Goal: Information Seeking & Learning: Understand process/instructions

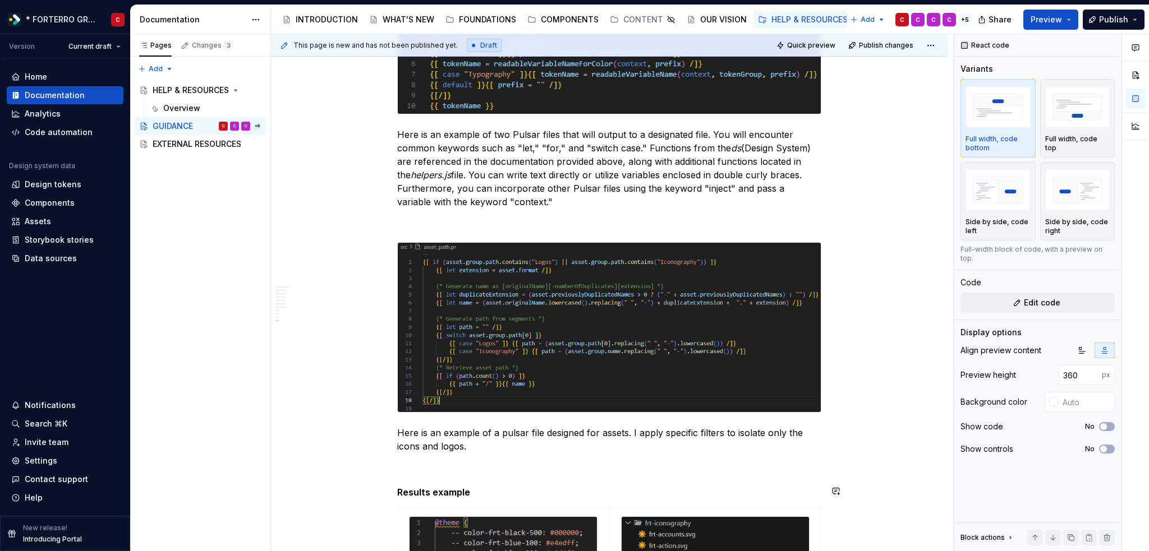
scroll to position [2170, 0]
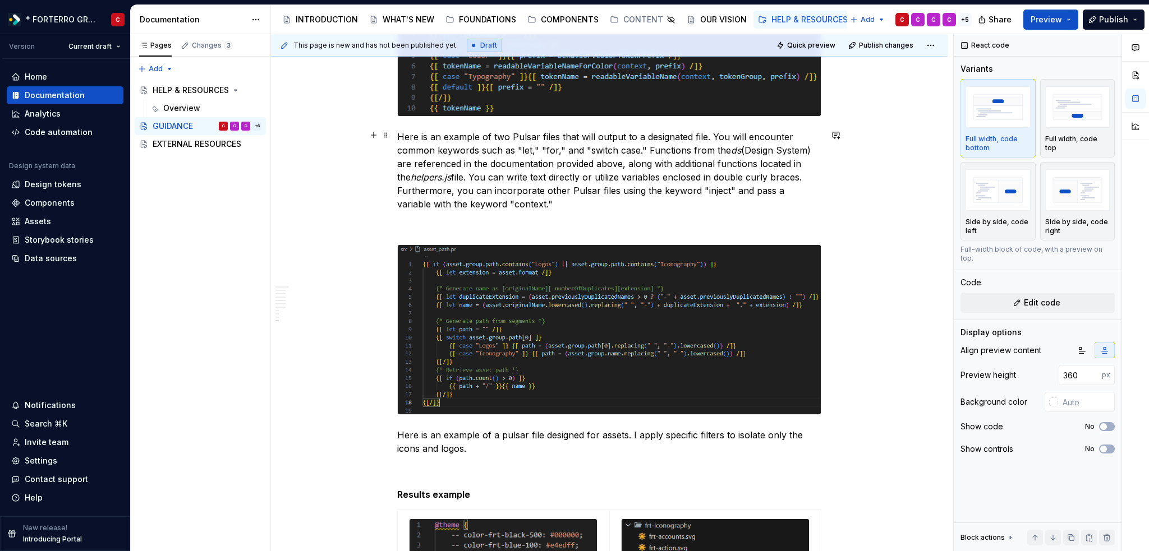
click at [529, 204] on p "Here is an example of two Pulsar files that will output to a designated file. Y…" at bounding box center [609, 170] width 424 height 81
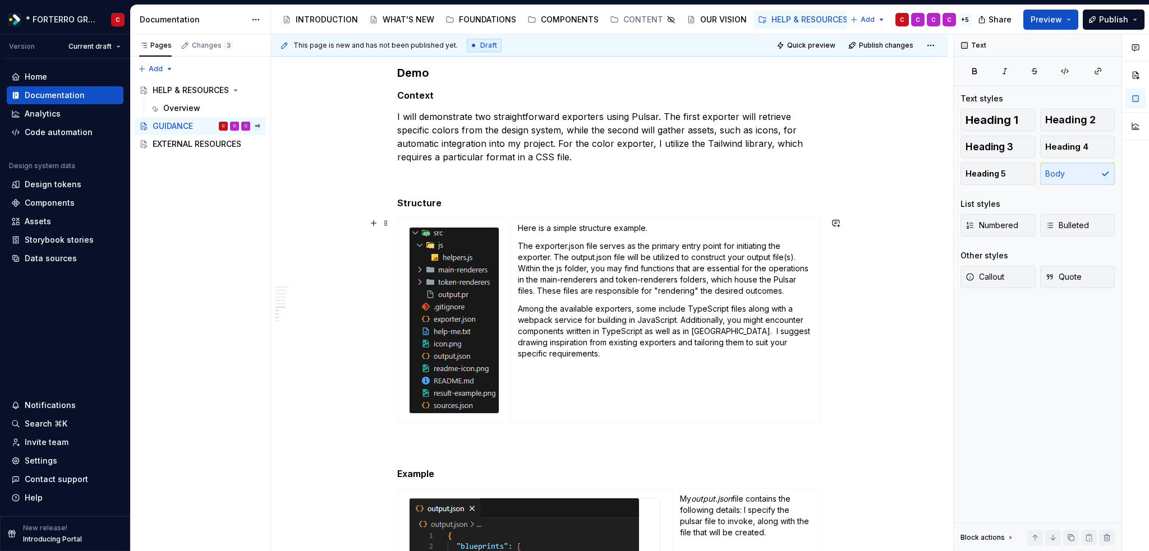
scroll to position [1216, 0]
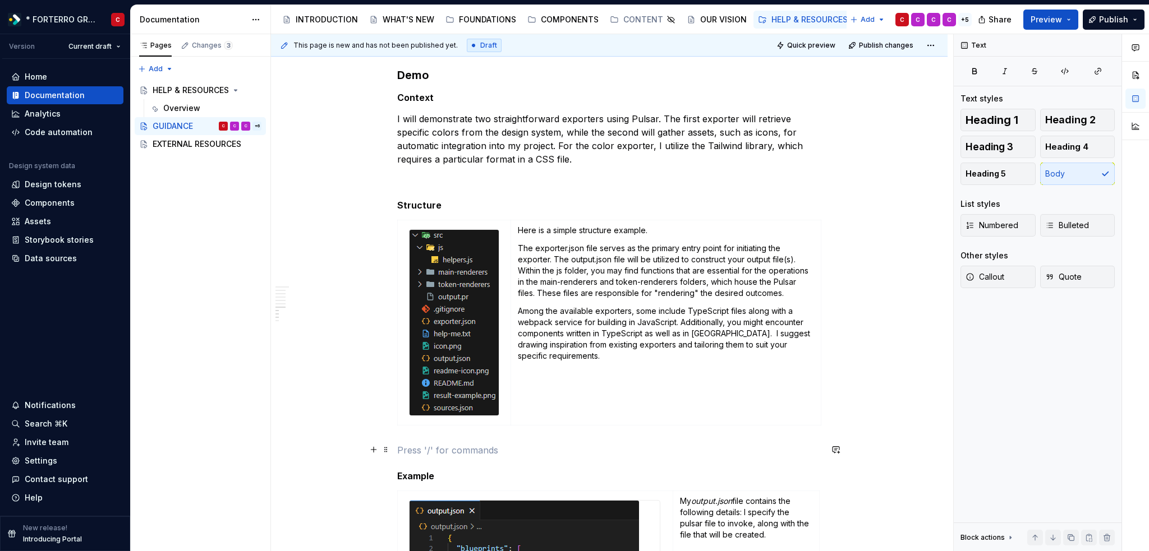
click at [402, 444] on p at bounding box center [609, 450] width 424 height 13
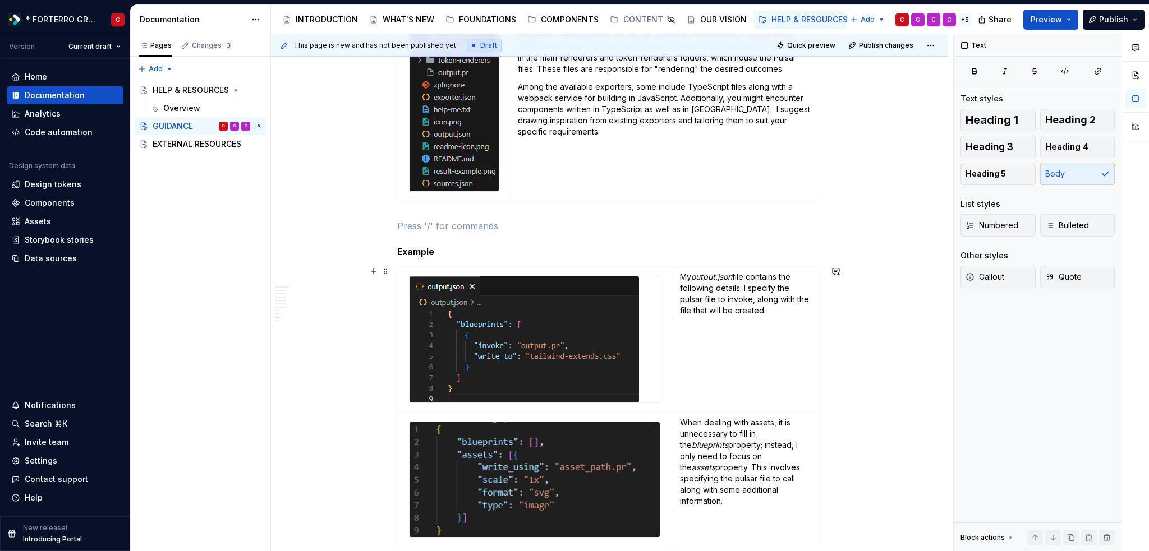
scroll to position [1721, 0]
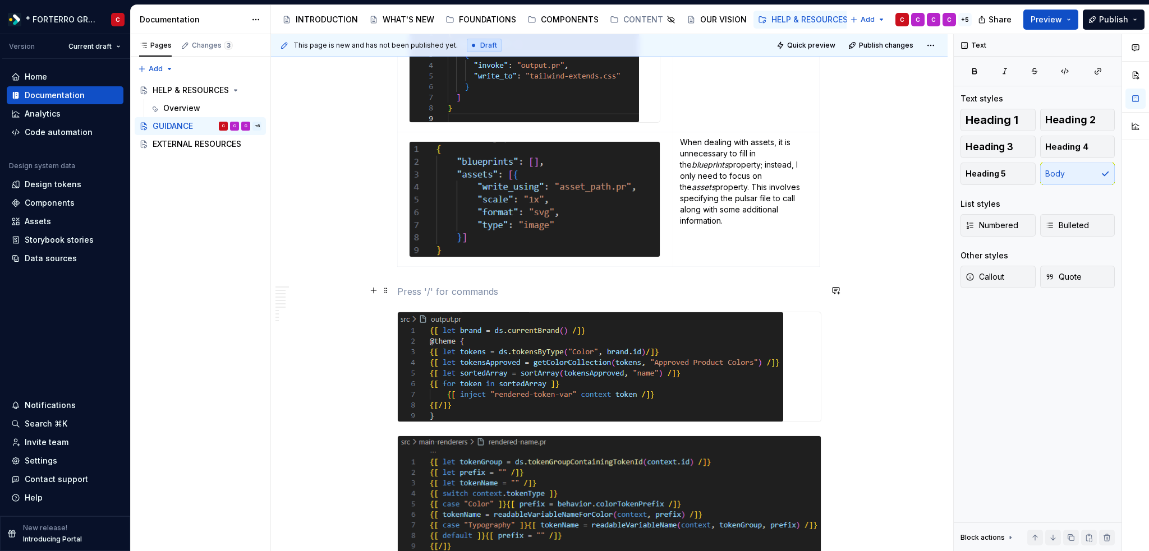
click at [434, 287] on p at bounding box center [609, 291] width 424 height 13
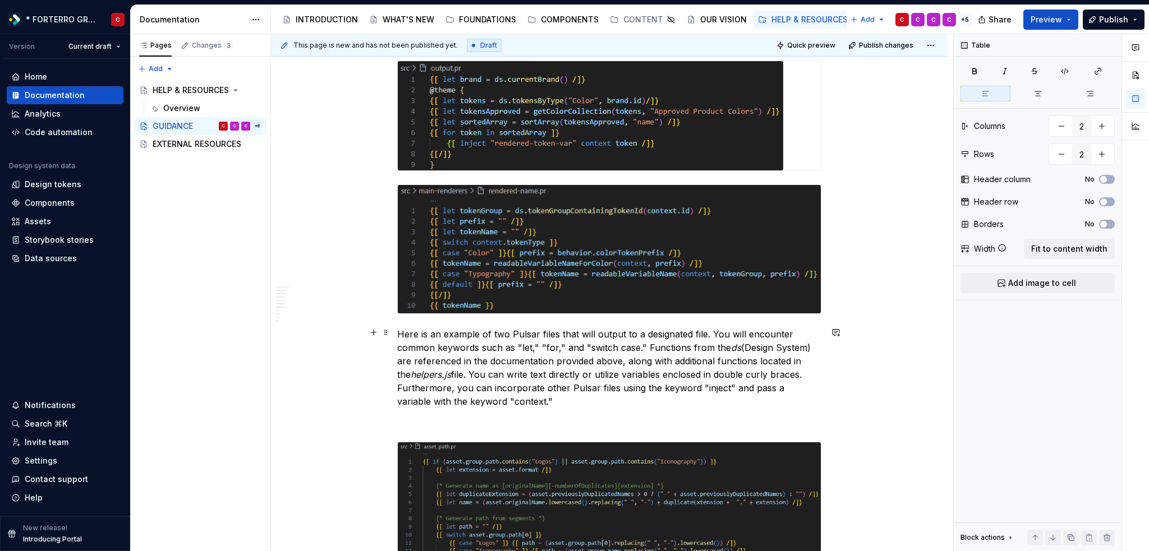
scroll to position [2114, 0]
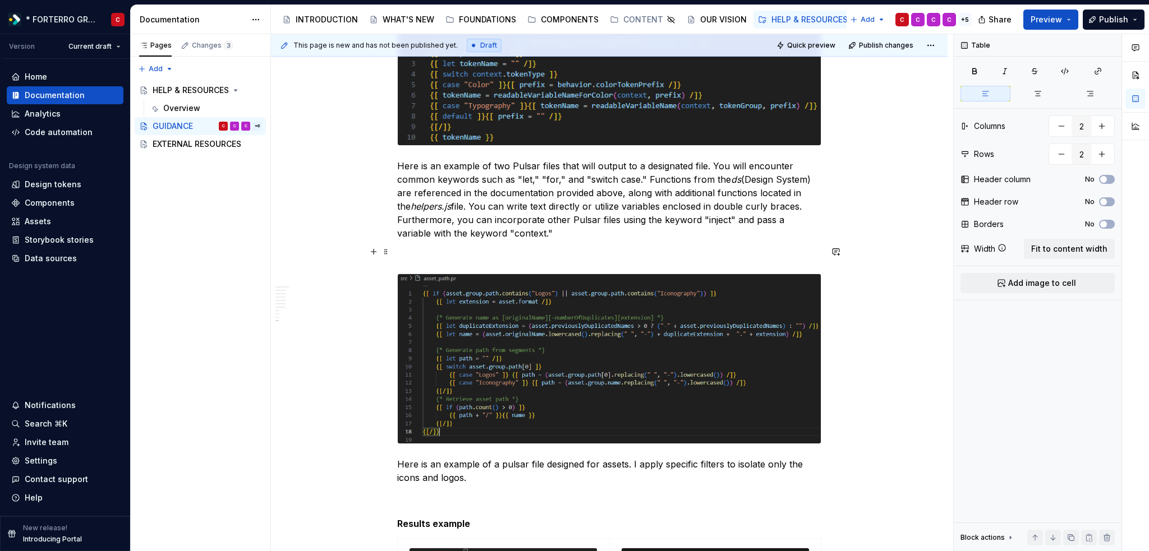
click at [451, 247] on p at bounding box center [609, 253] width 424 height 13
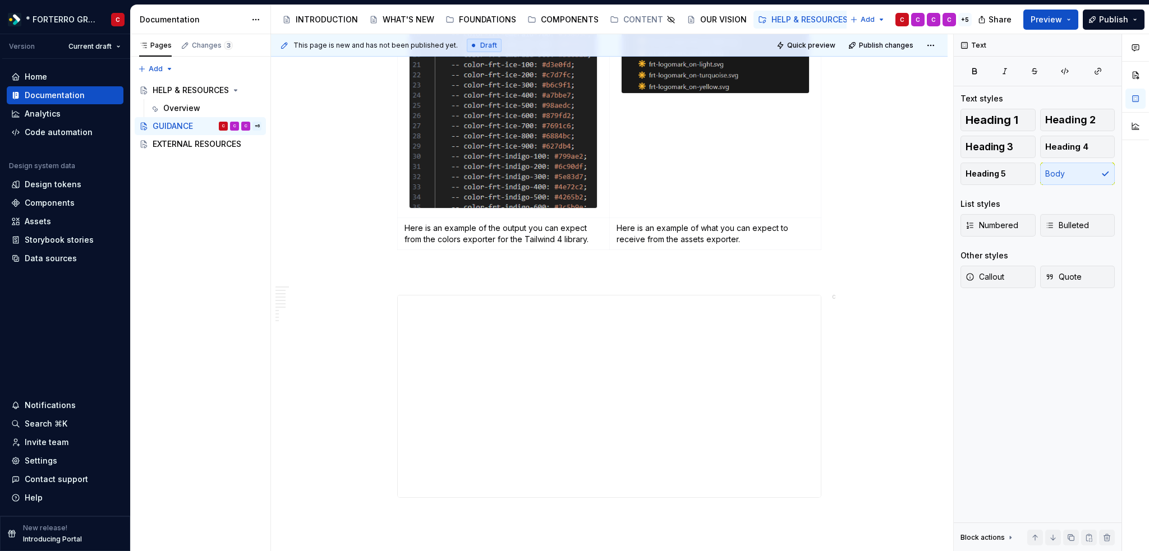
scroll to position [3011, 0]
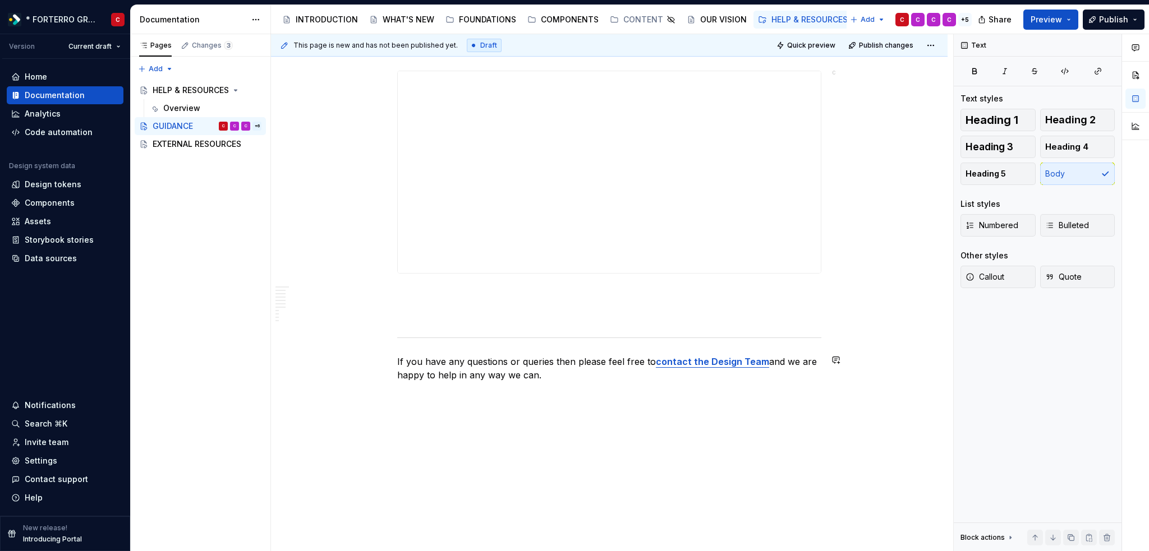
drag, startPoint x: 317, startPoint y: 493, endPoint x: 324, endPoint y: 478, distance: 16.1
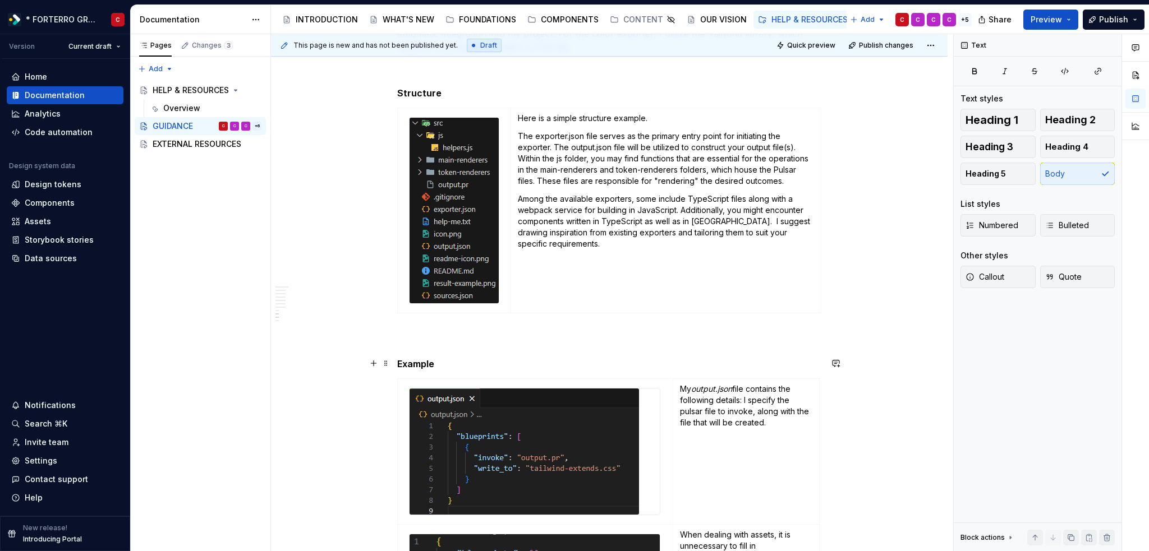
scroll to position [1497, 0]
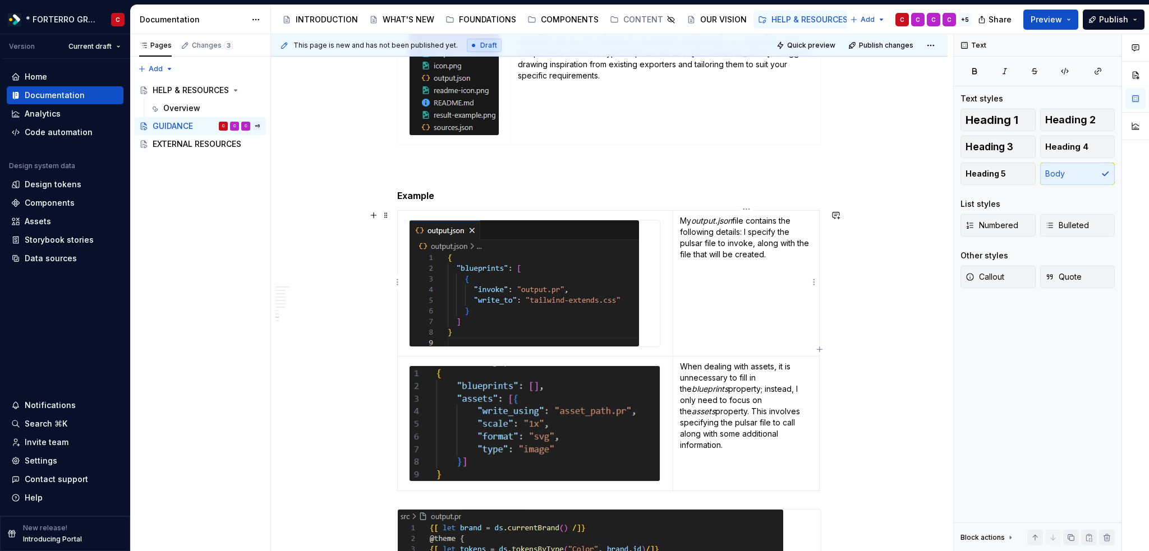
click at [745, 237] on p "My output.json file contains the following details: I specify the pulsar file t…" at bounding box center [746, 237] width 132 height 45
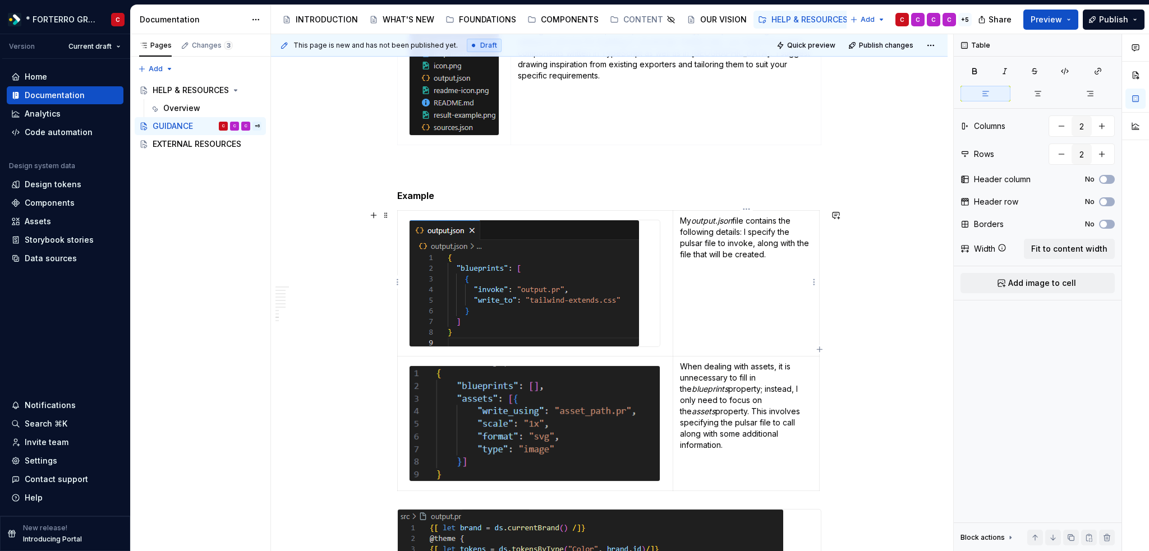
click at [771, 259] on p "My output.json file contains the following details: I specify the pulsar file t…" at bounding box center [746, 237] width 132 height 45
click at [761, 274] on td "My output.json file contains the following details: I specify the pulsar file t…" at bounding box center [746, 283] width 146 height 146
click at [763, 259] on td "My output.json file contains the following details: I specify the pulsar file t…" at bounding box center [746, 283] width 146 height 146
click at [770, 258] on p "My output.json file contains the following details: I specify the pulsar file t…" at bounding box center [746, 237] width 132 height 45
type textarea "*"
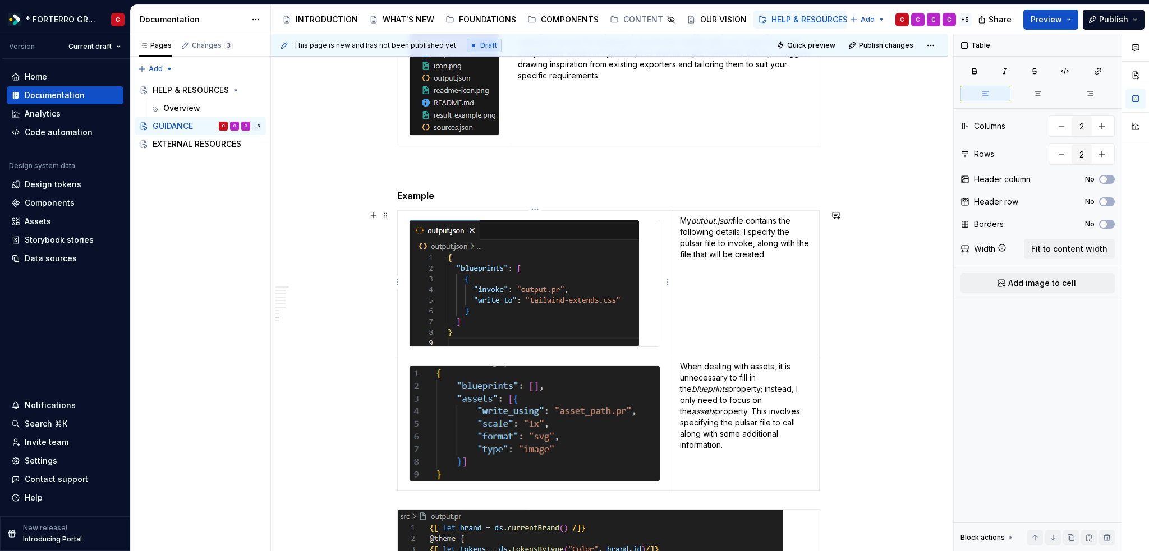
click at [469, 273] on img at bounding box center [523, 283] width 229 height 126
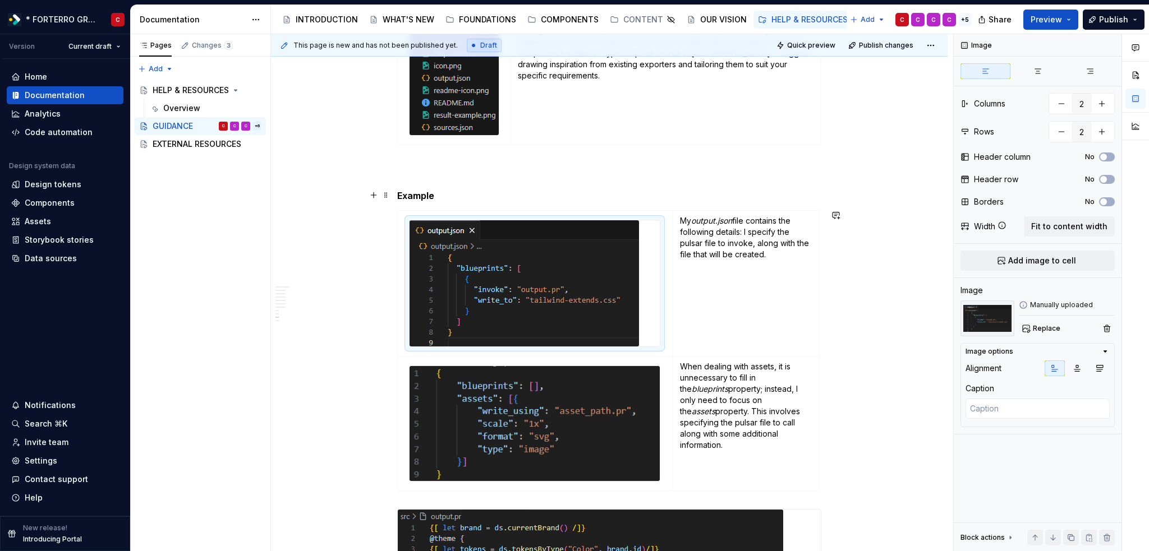
click at [484, 197] on h5 "Example" at bounding box center [609, 195] width 424 height 11
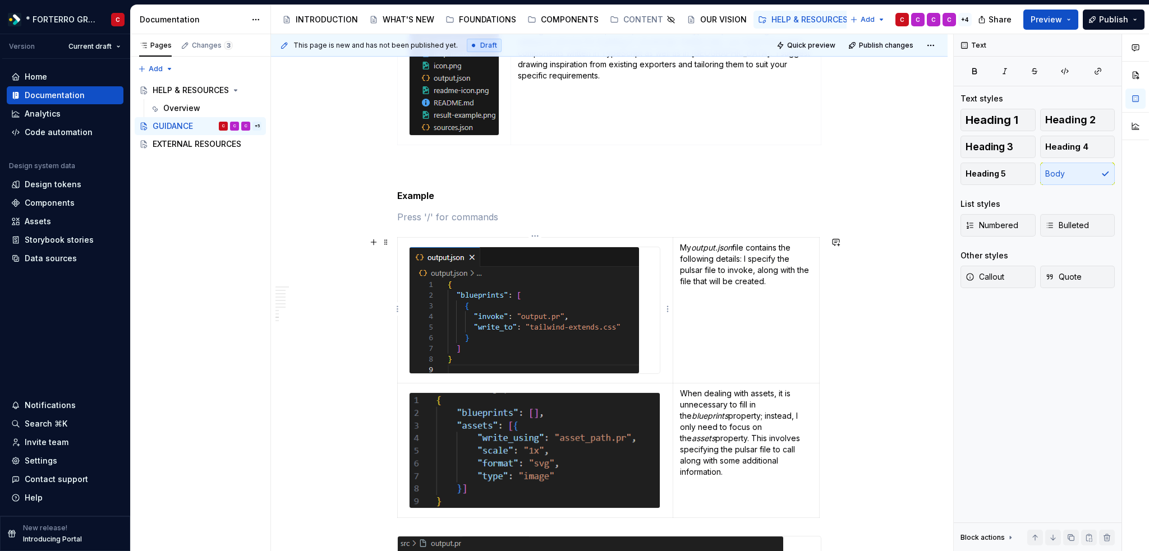
click at [503, 312] on img at bounding box center [523, 310] width 229 height 126
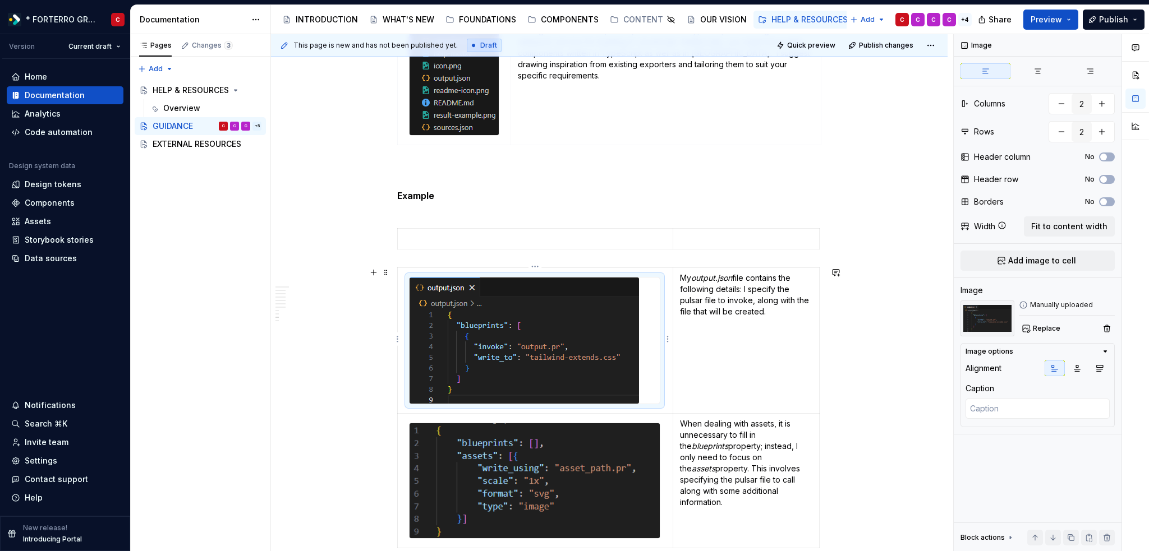
click at [482, 342] on img at bounding box center [523, 341] width 229 height 126
click at [486, 345] on img at bounding box center [523, 341] width 229 height 126
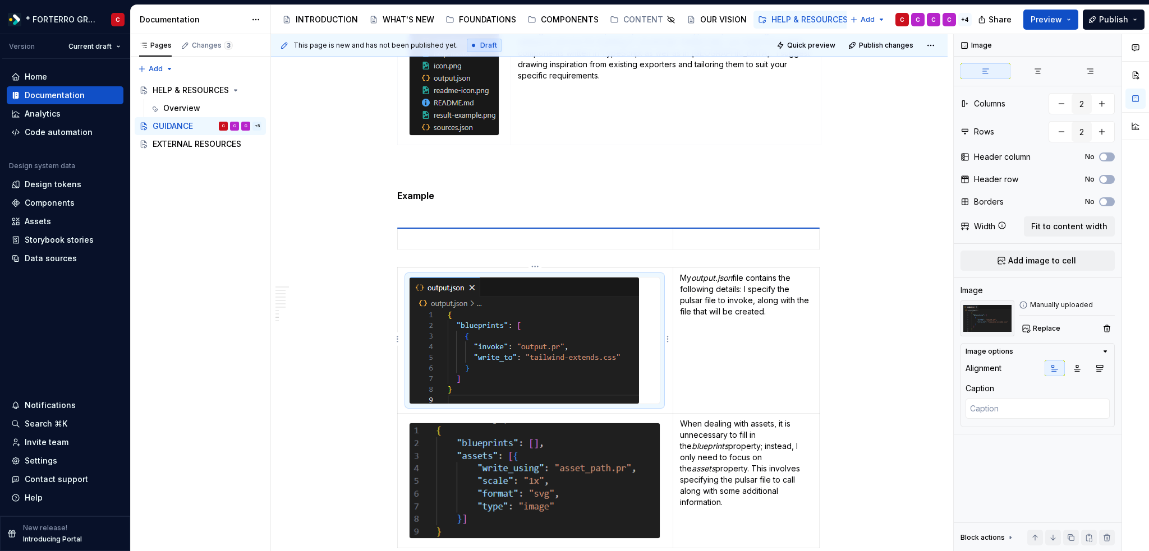
type textarea "*"
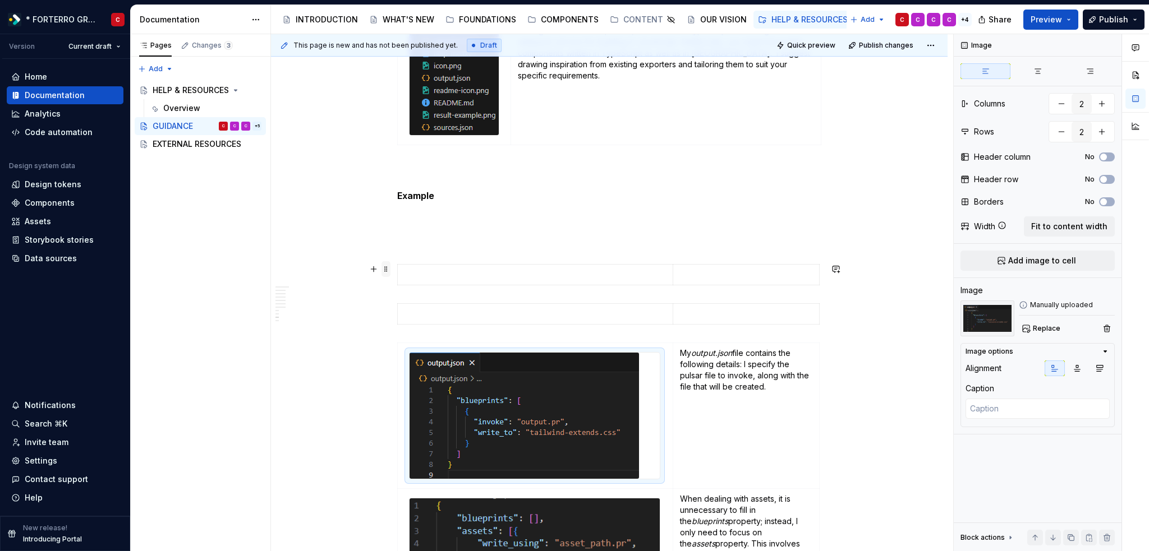
click at [382, 270] on span at bounding box center [385, 269] width 9 height 16
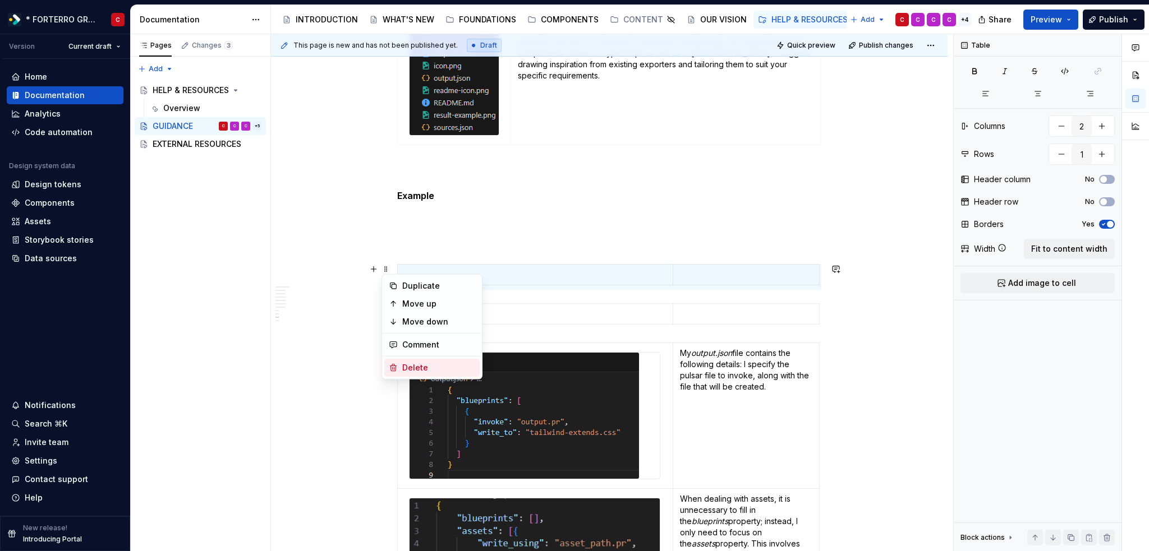
click at [420, 363] on div "Delete" at bounding box center [438, 367] width 73 height 11
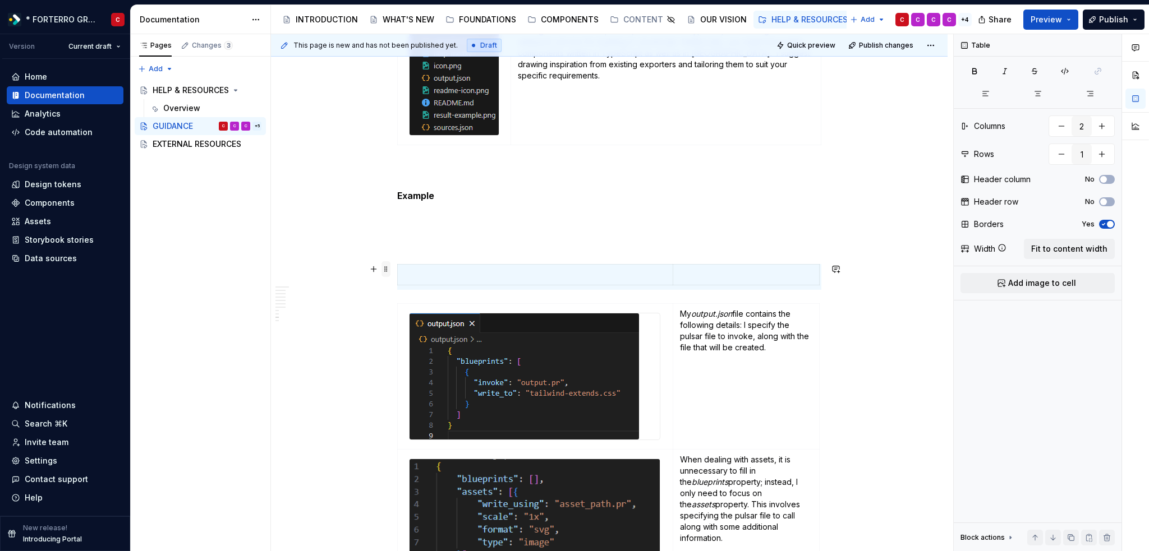
click at [385, 268] on span at bounding box center [385, 269] width 9 height 16
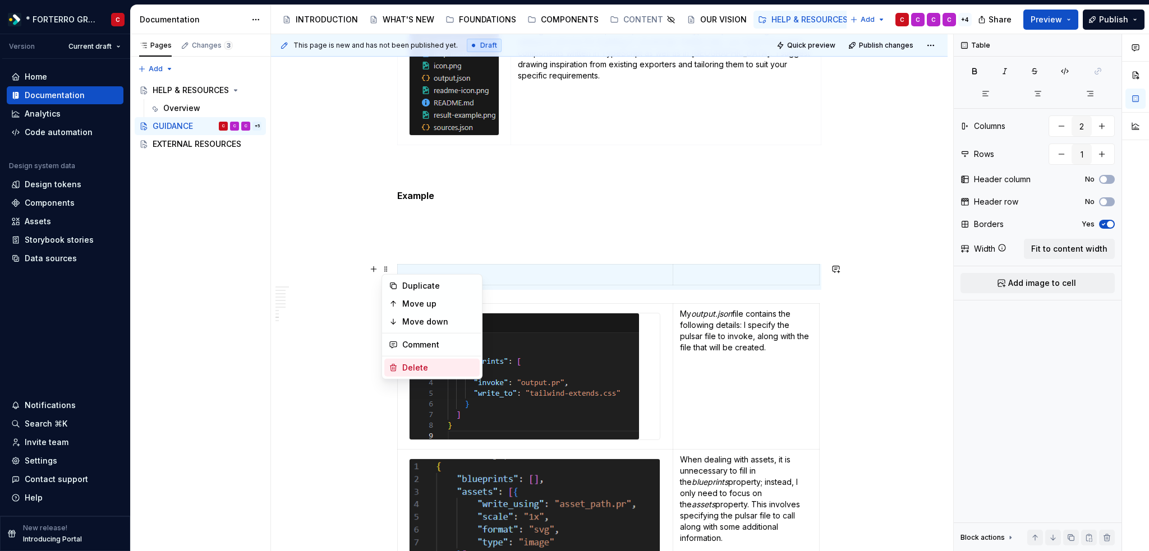
click at [414, 371] on div "Delete" at bounding box center [438, 367] width 73 height 11
type input "2"
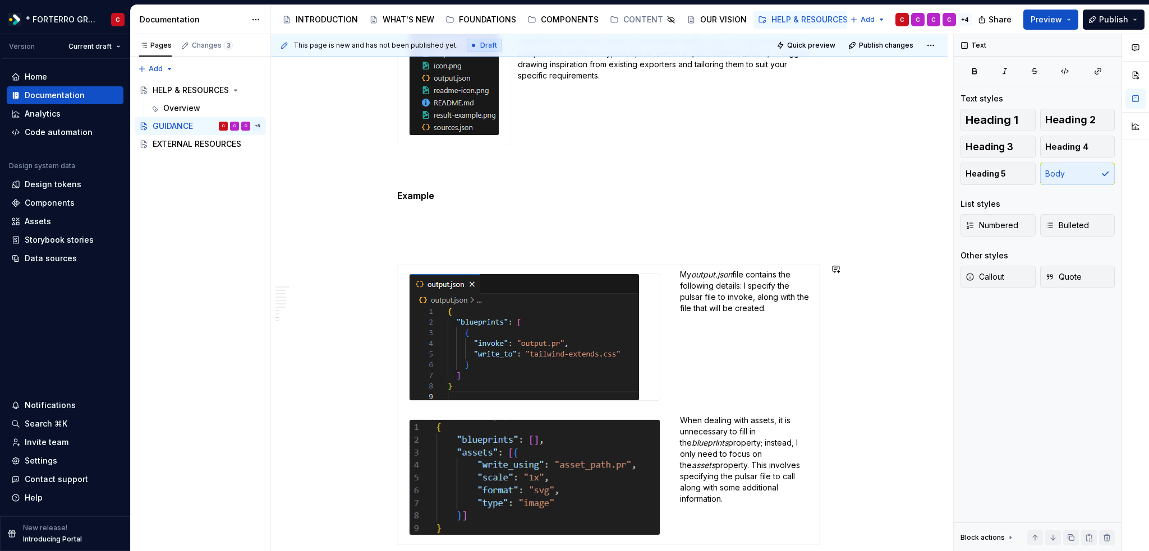
drag, startPoint x: 462, startPoint y: 322, endPoint x: 424, endPoint y: 225, distance: 104.0
click at [424, 225] on div "The design system is here to aid you in whatever you are trying to achieve and …" at bounding box center [609, 346] width 424 height 3248
click at [418, 218] on div "The design system is here to aid you in whatever you are trying to achieve and …" at bounding box center [609, 346] width 424 height 3248
click at [404, 239] on div "The design system is here to aid you in whatever you are trying to achieve and …" at bounding box center [609, 346] width 424 height 3248
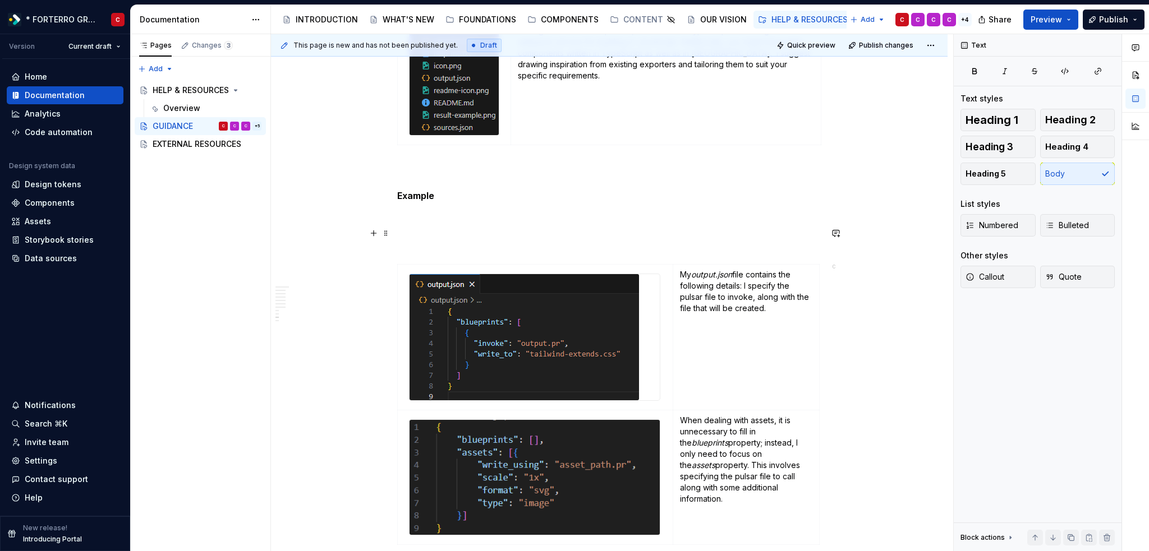
click at [398, 228] on div at bounding box center [609, 230] width 424 height 4
click at [375, 228] on button "button" at bounding box center [374, 233] width 16 height 16
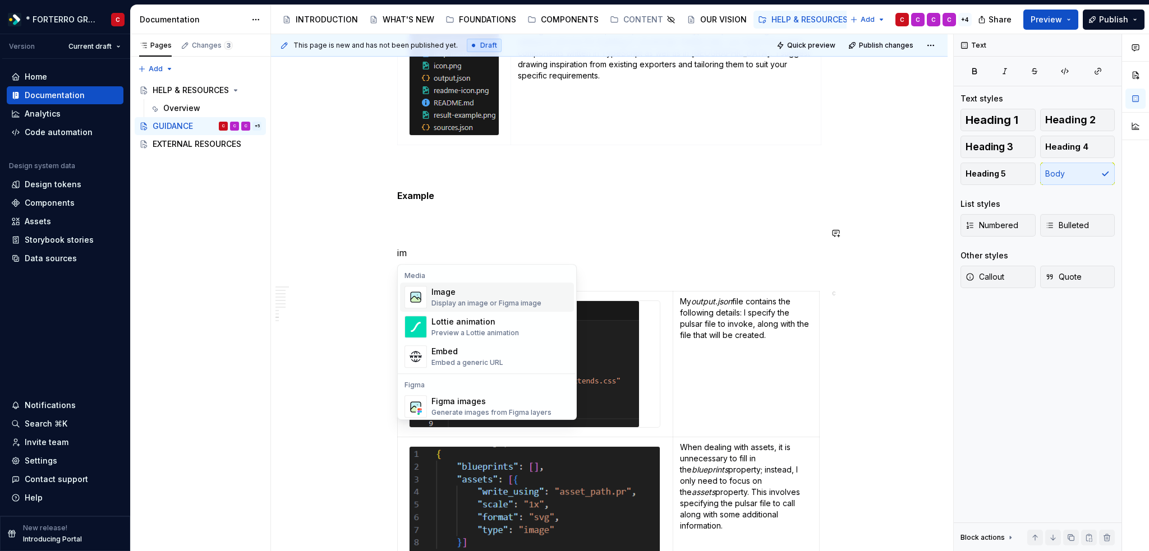
click at [462, 305] on div "Display an image or Figma image" at bounding box center [486, 303] width 110 height 9
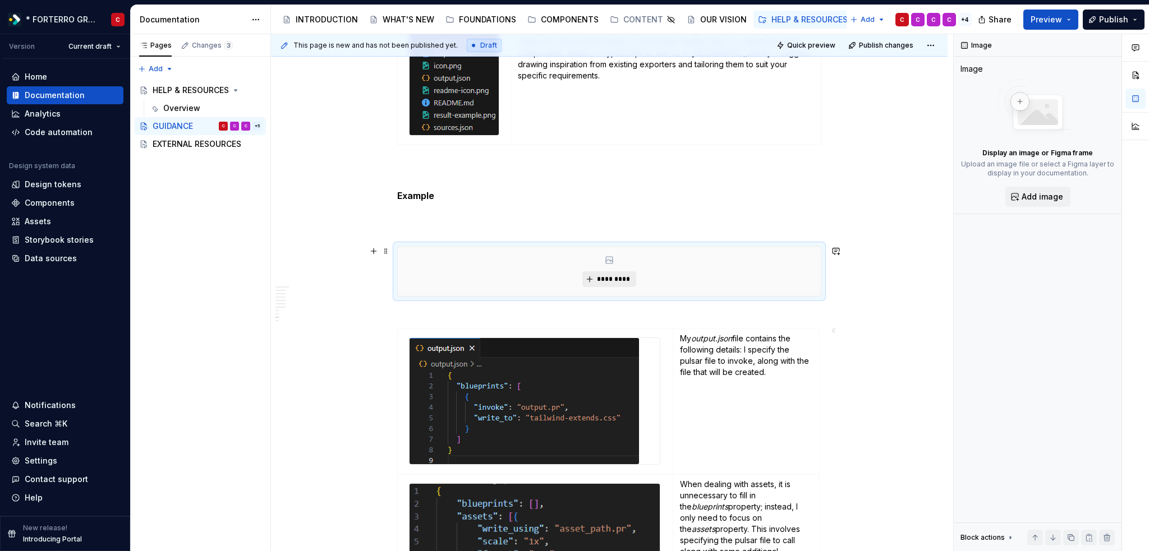
click at [601, 279] on span "*********" at bounding box center [613, 279] width 34 height 9
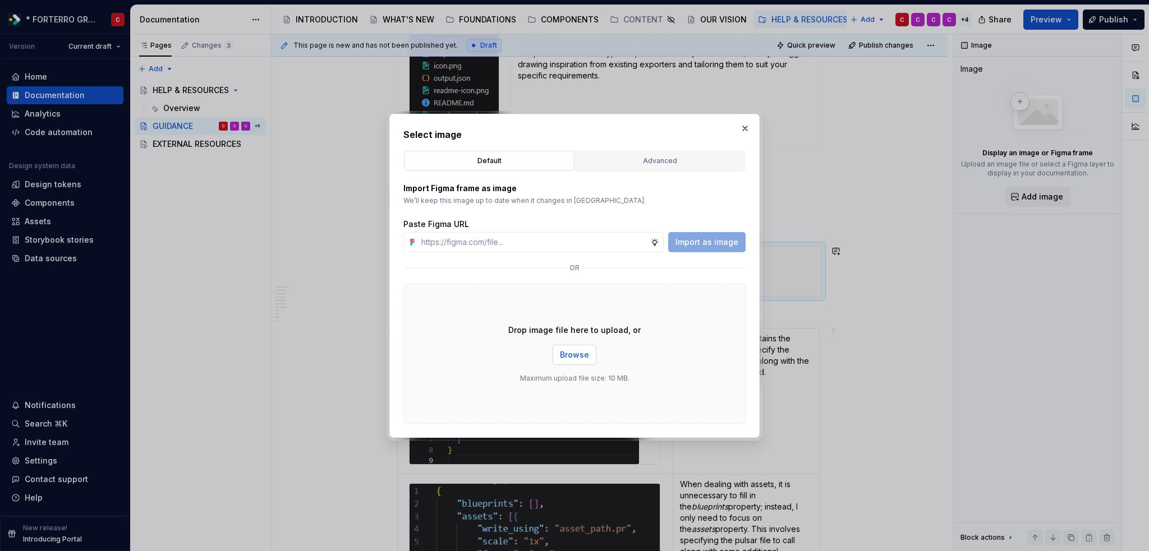
click at [580, 352] on span "Browse" at bounding box center [574, 354] width 29 height 11
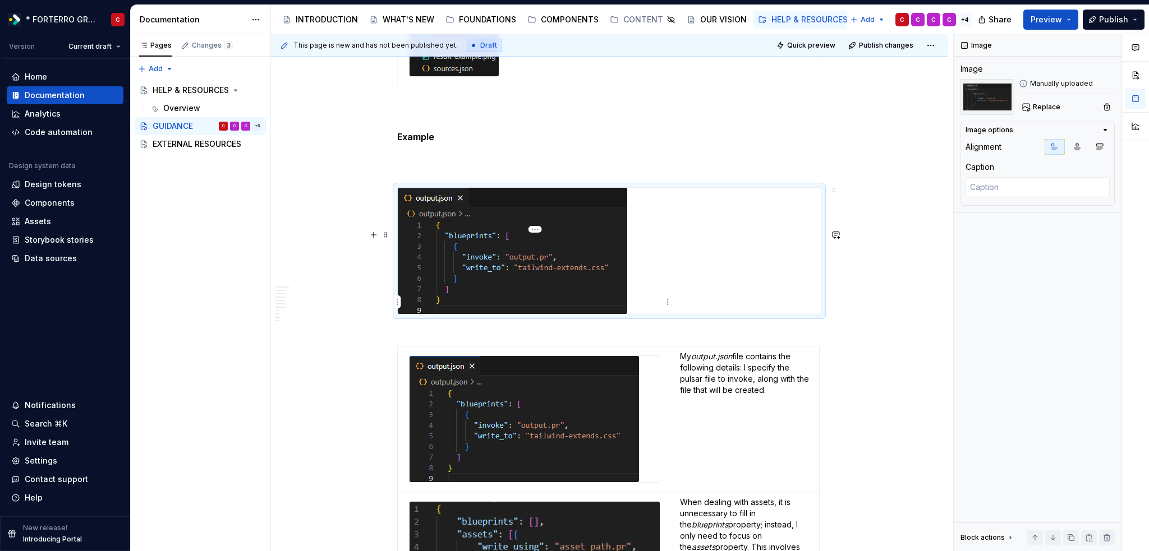
scroll to position [1555, 0]
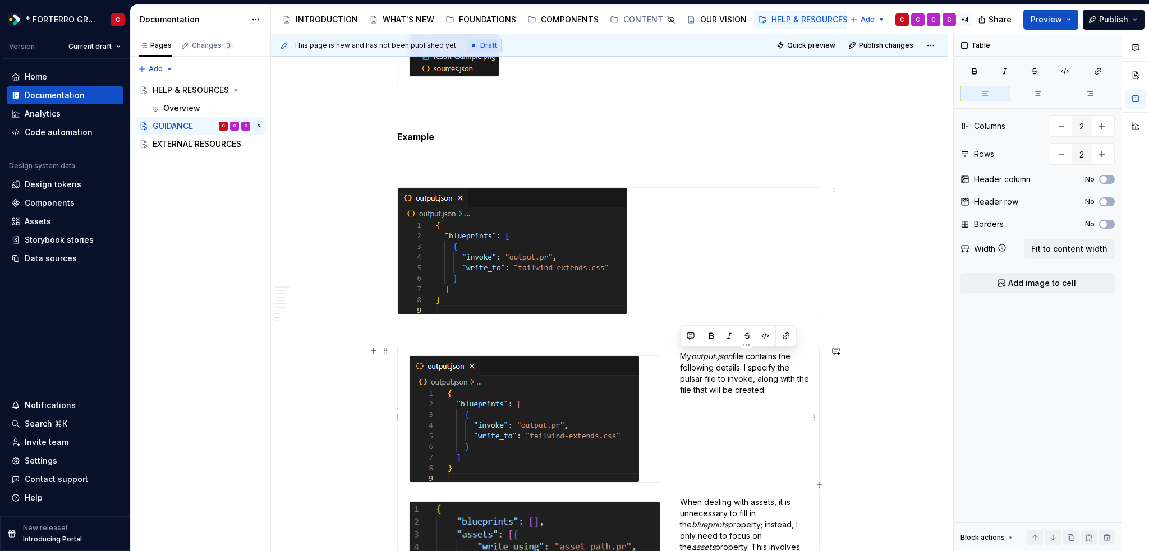
drag, startPoint x: 780, startPoint y: 390, endPoint x: 678, endPoint y: 357, distance: 107.0
click at [678, 357] on td "My output.json file contains the following details: I specify the pulsar file t…" at bounding box center [746, 419] width 146 height 146
click at [386, 195] on span at bounding box center [385, 193] width 9 height 16
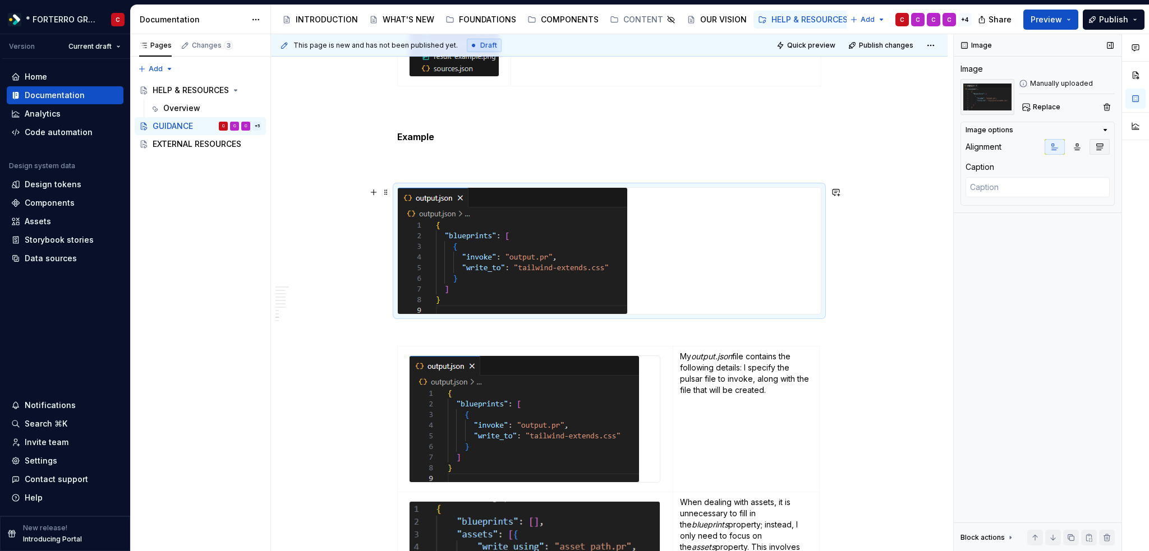
click at [1098, 146] on icon "button" at bounding box center [1099, 146] width 9 height 9
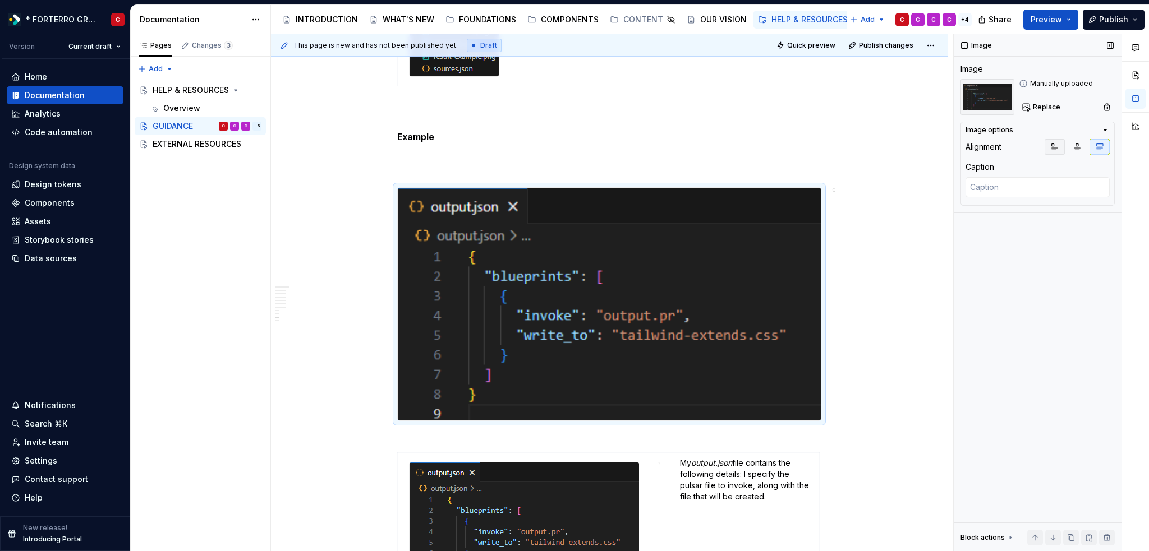
click at [1055, 146] on icon "button" at bounding box center [1054, 146] width 9 height 9
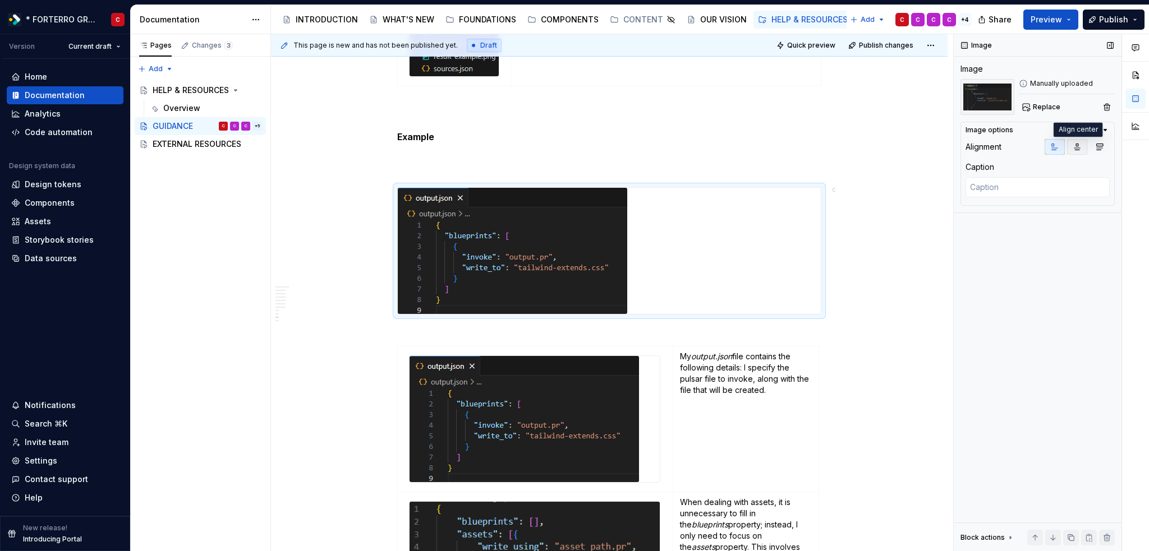
click at [1069, 145] on button "button" at bounding box center [1077, 147] width 20 height 16
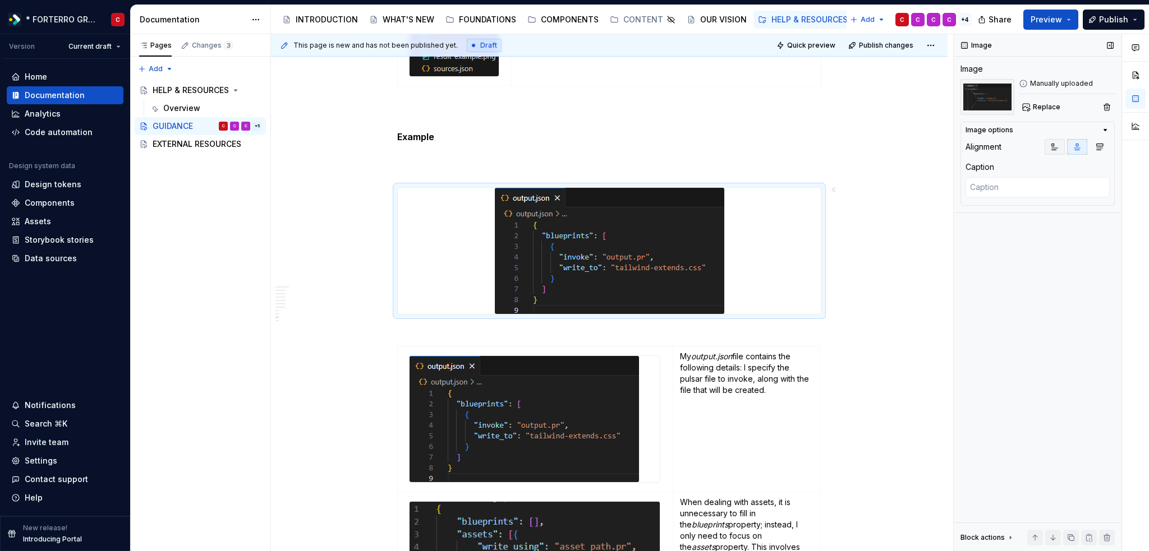
click at [1059, 144] on button "button" at bounding box center [1054, 147] width 20 height 16
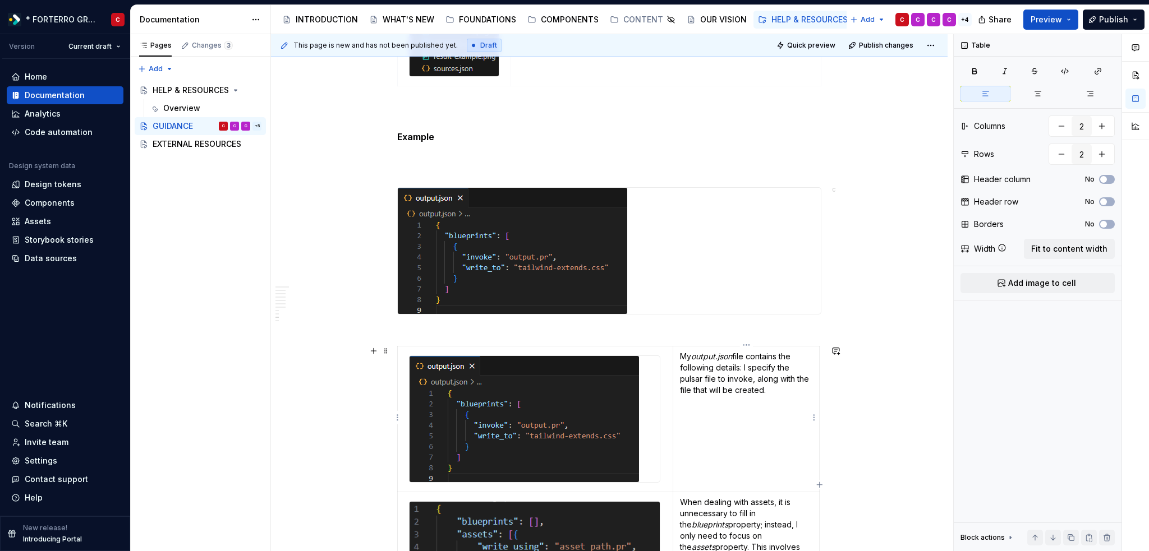
click at [789, 386] on p "My output.json file contains the following details: I specify the pulsar file t…" at bounding box center [746, 373] width 132 height 45
drag, startPoint x: 784, startPoint y: 390, endPoint x: 674, endPoint y: 355, distance: 115.5
click at [674, 355] on td "My output.json file contains the following details: I specify the pulsar file t…" at bounding box center [746, 419] width 146 height 146
copy p "My output.json file contains the following details: I specify the pulsar file t…"
click at [617, 325] on div "The design system is here to aid you in whatever you are trying to achieve and …" at bounding box center [609, 357] width 424 height 3389
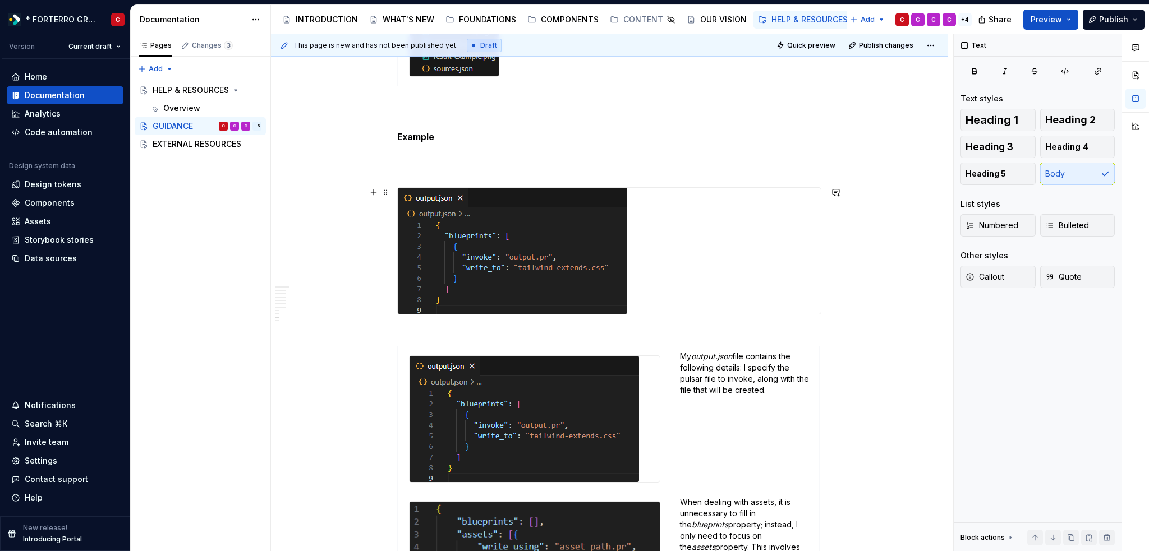
click at [826, 301] on div "The design system is here to aid you in whatever you are trying to achieve and …" at bounding box center [609, 433] width 676 height 3595
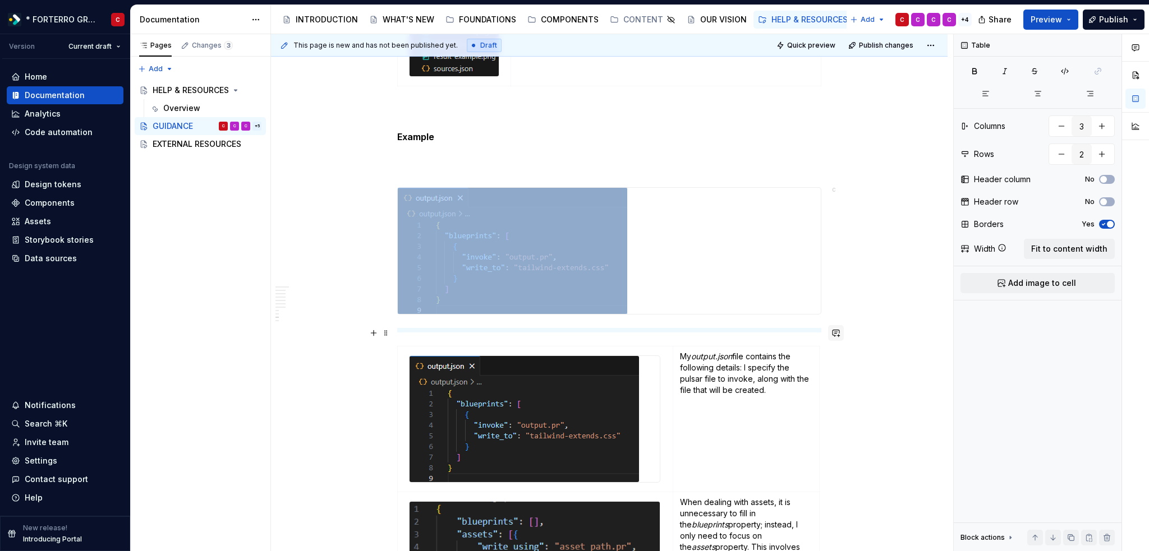
click at [840, 330] on button "button" at bounding box center [836, 333] width 16 height 16
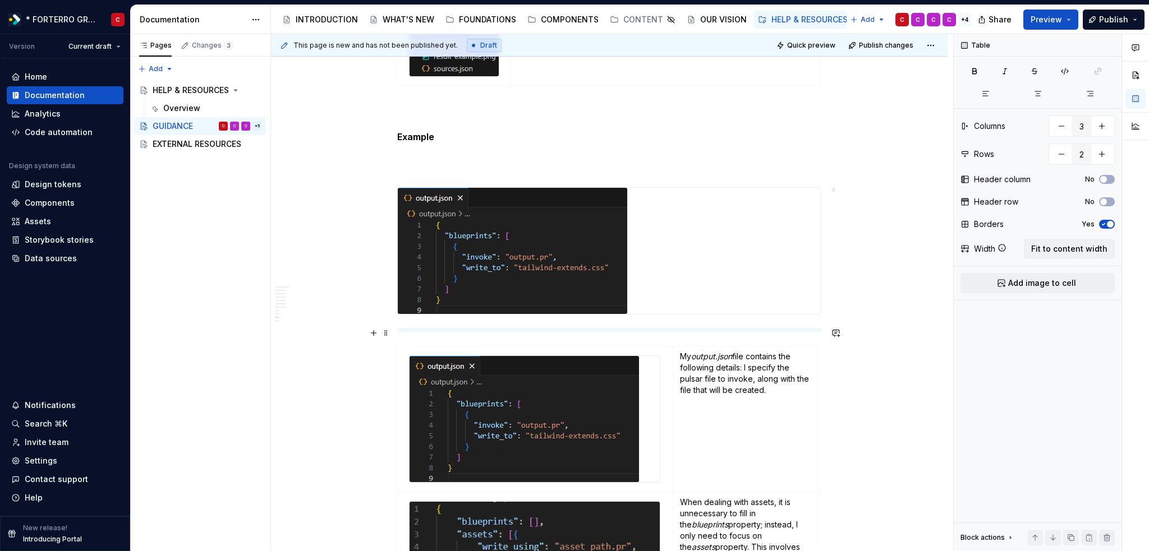
click at [878, 279] on div "The design system is here to aid you in whatever you are trying to achieve and …" at bounding box center [609, 433] width 676 height 3595
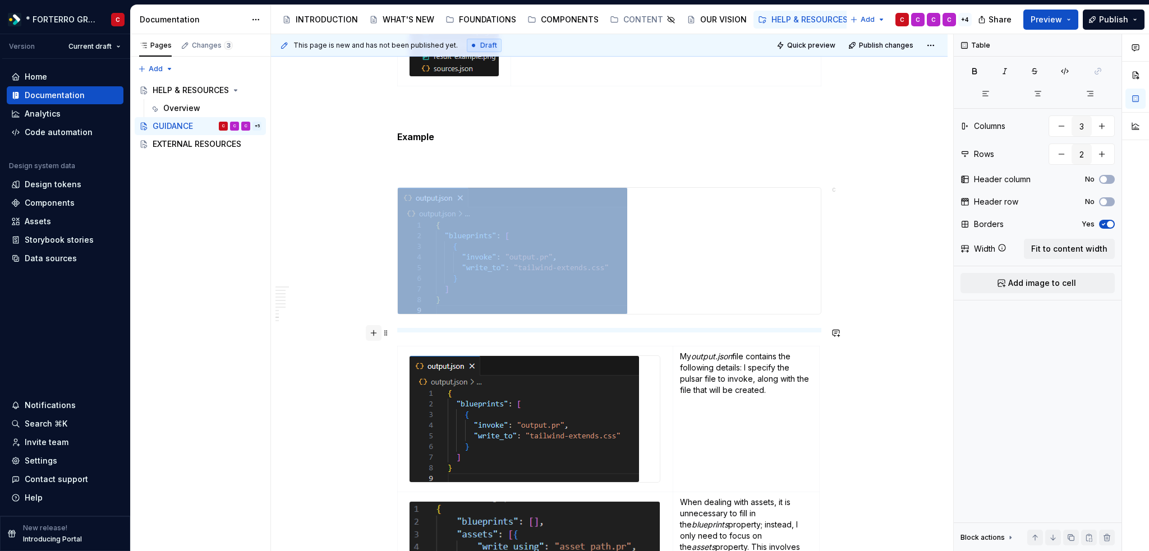
click at [372, 334] on button "button" at bounding box center [374, 333] width 16 height 16
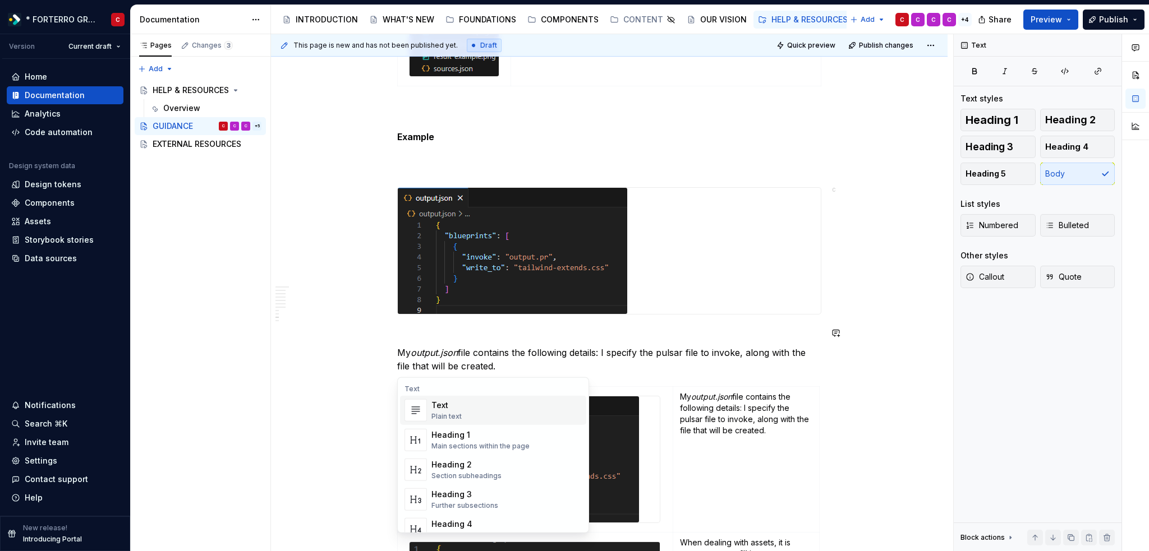
click at [416, 337] on div "The design system is here to aid you in whatever you are trying to achieve and …" at bounding box center [609, 378] width 424 height 3430
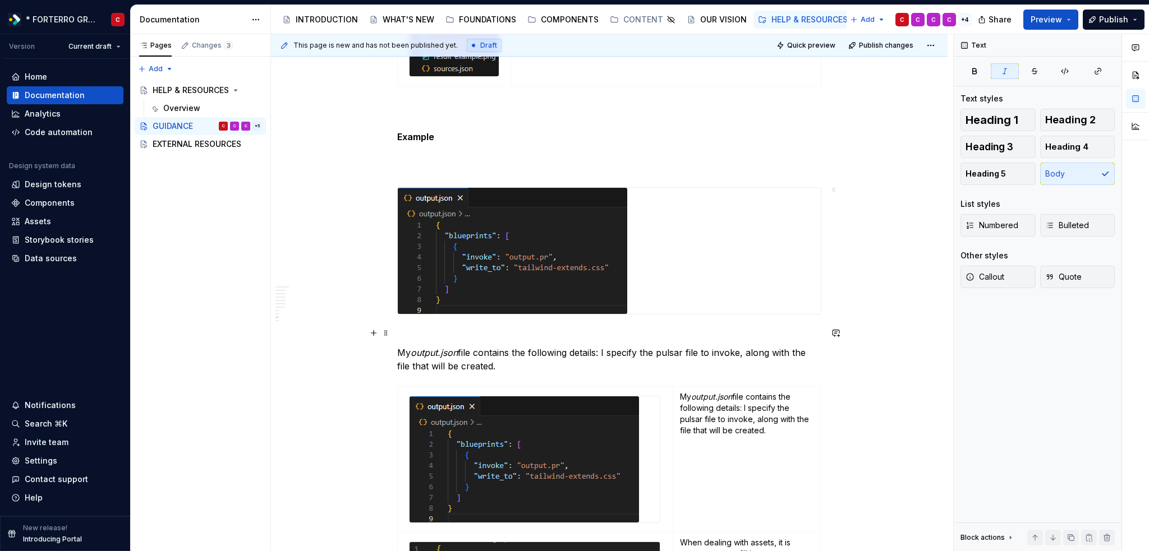
click at [416, 329] on div at bounding box center [609, 330] width 424 height 4
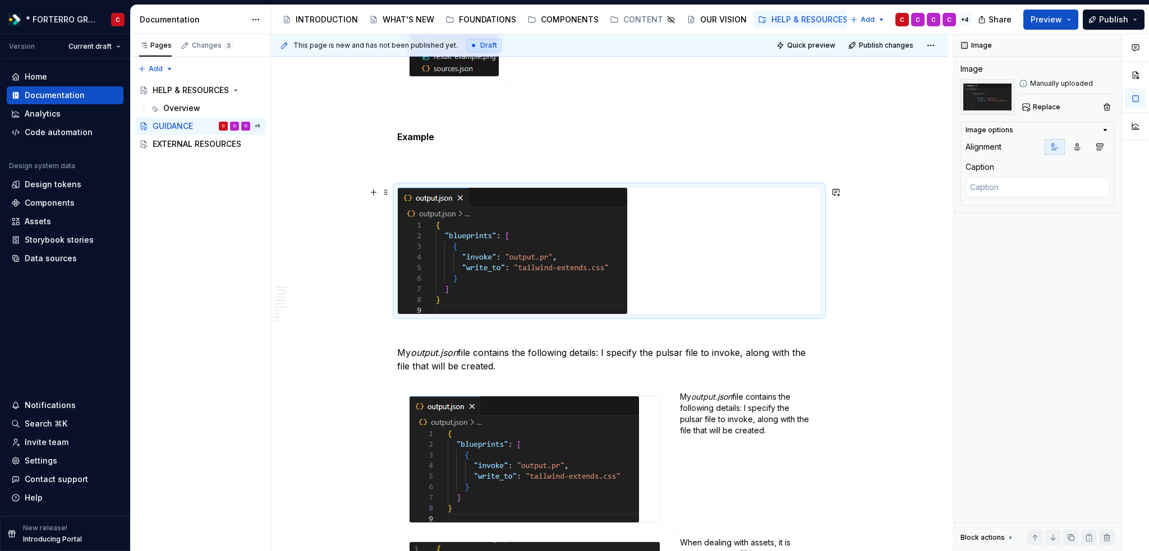
click at [489, 259] on img at bounding box center [512, 251] width 229 height 126
click at [385, 332] on div "The design system is here to aid you in whatever you are trying to achieve and …" at bounding box center [609, 453] width 676 height 3635
click at [417, 329] on div at bounding box center [609, 330] width 424 height 4
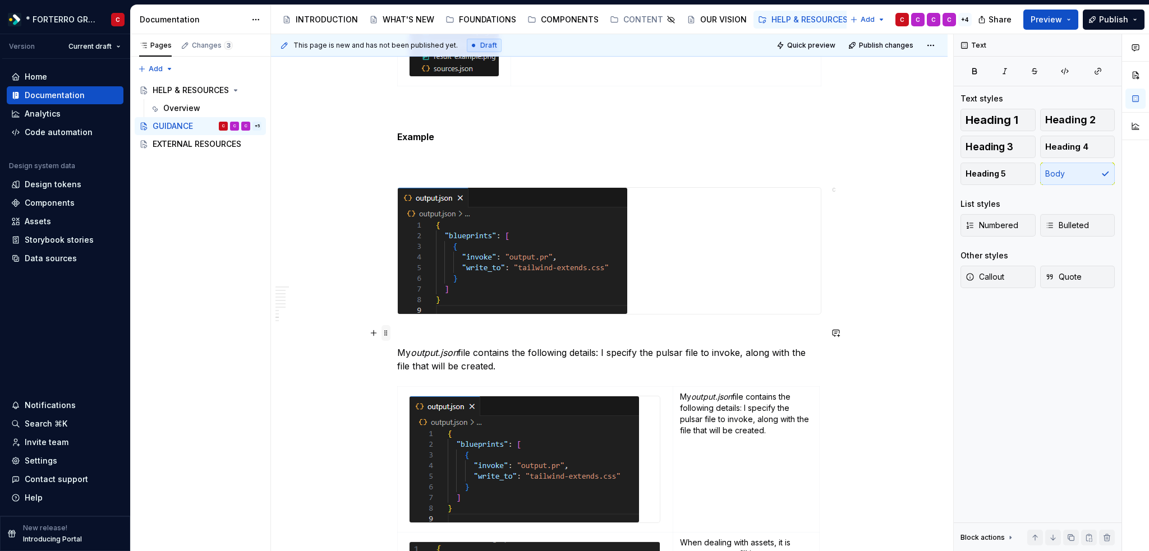
click at [383, 328] on span at bounding box center [385, 333] width 9 height 16
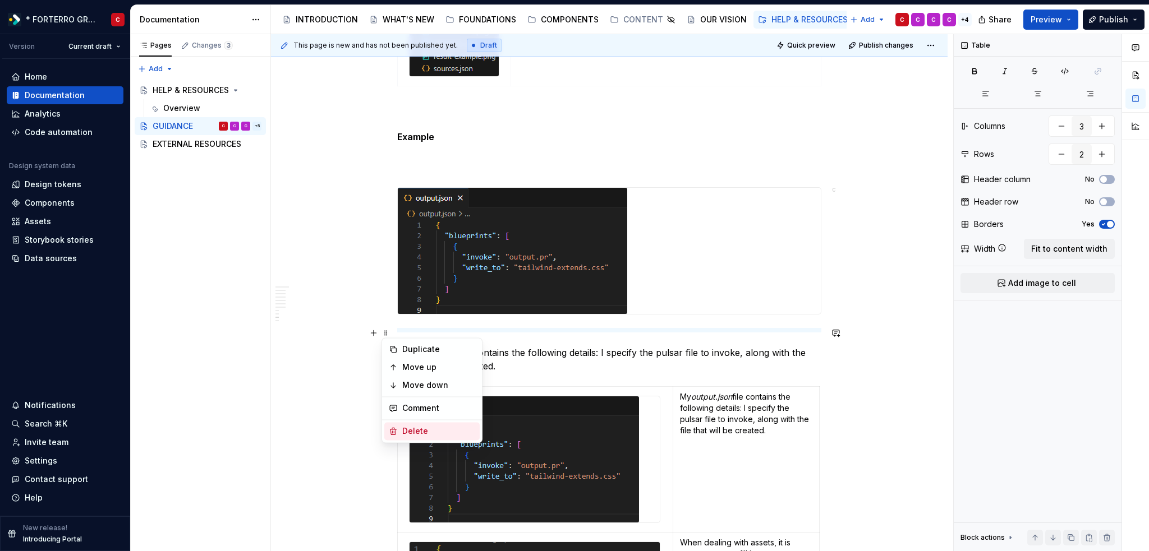
click at [404, 432] on div "Delete" at bounding box center [438, 431] width 73 height 11
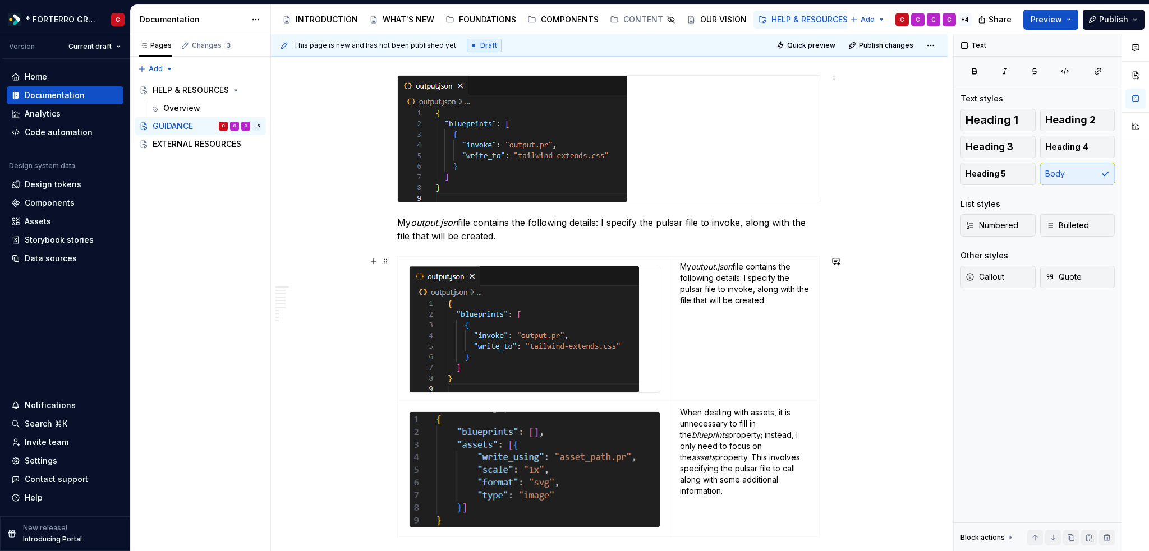
scroll to position [1724, 0]
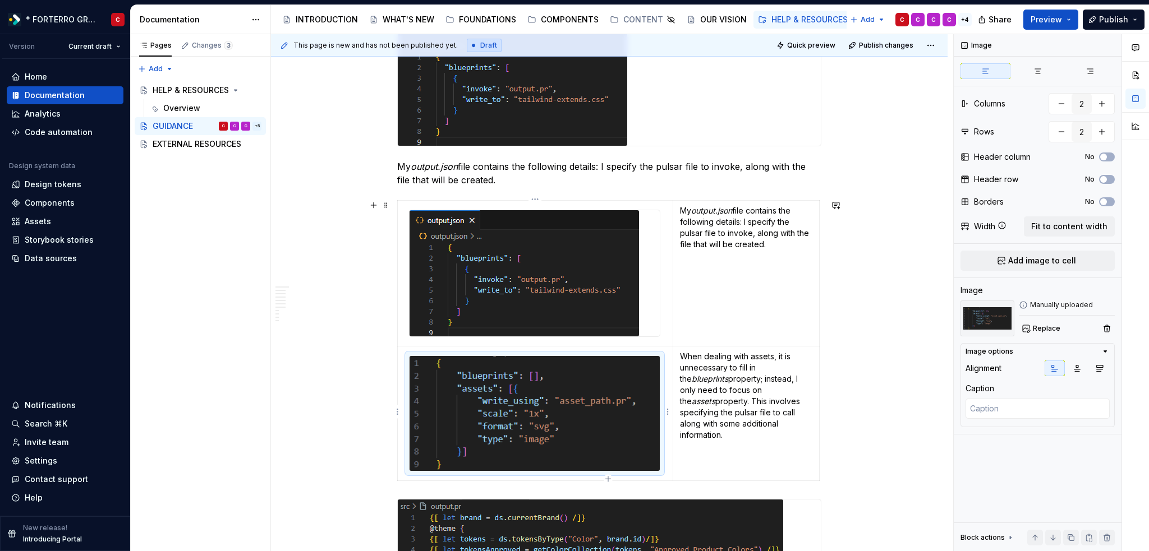
click at [525, 387] on img at bounding box center [534, 413] width 250 height 115
click at [521, 398] on img at bounding box center [534, 413] width 250 height 115
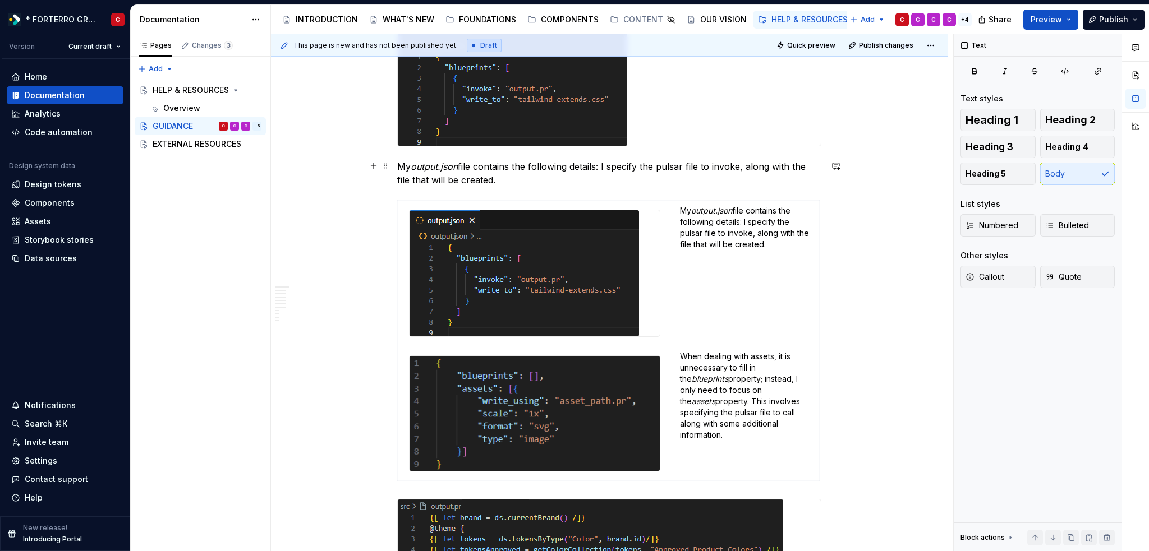
click at [505, 182] on p "My output.json file contains the following details: I specify the pulsar file t…" at bounding box center [609, 173] width 424 height 27
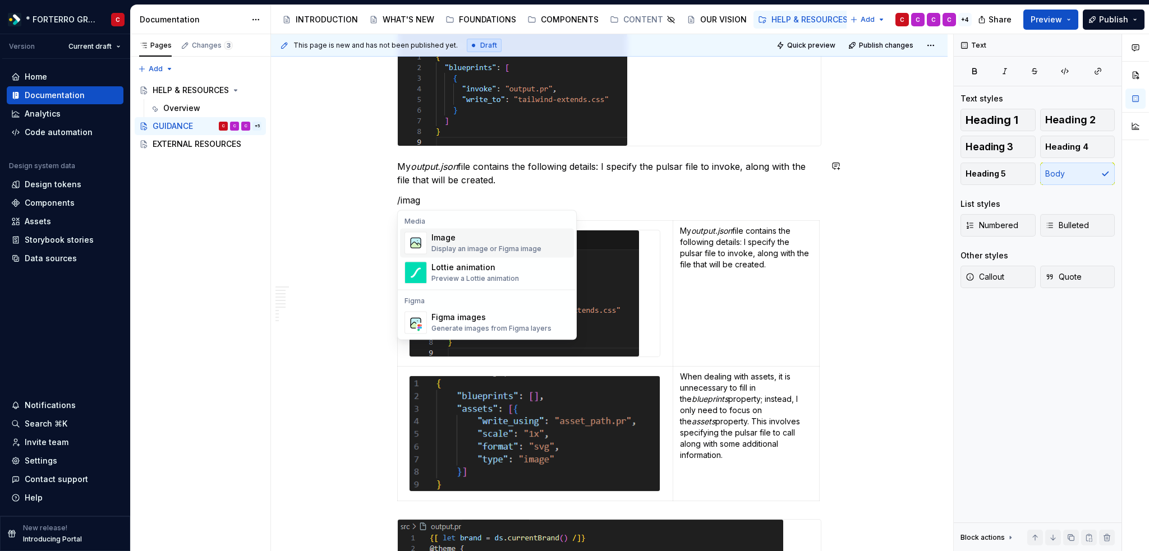
click at [454, 240] on div "Image" at bounding box center [486, 237] width 110 height 11
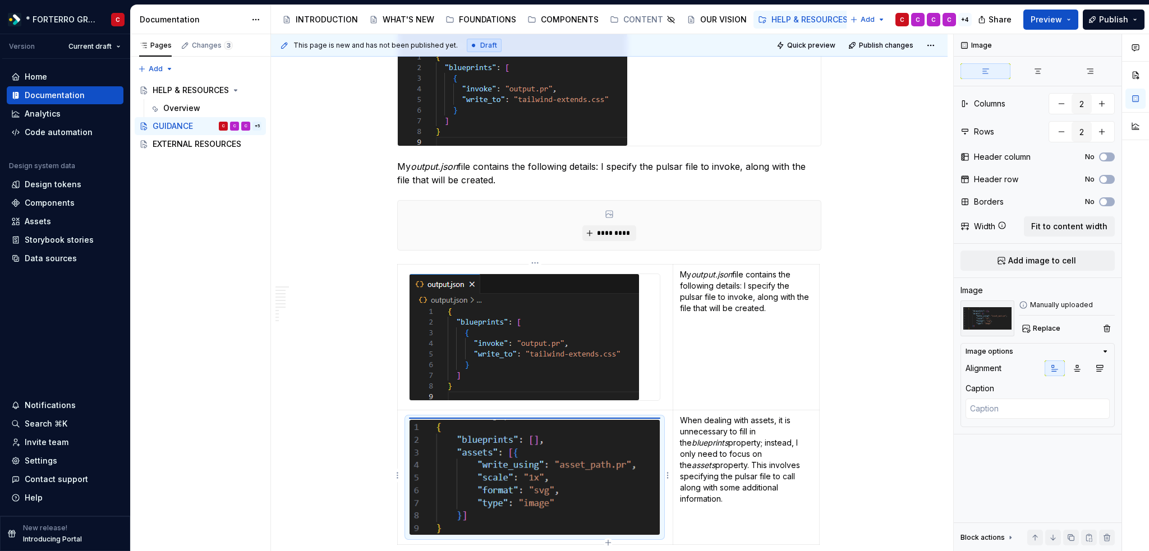
type textarea "*"
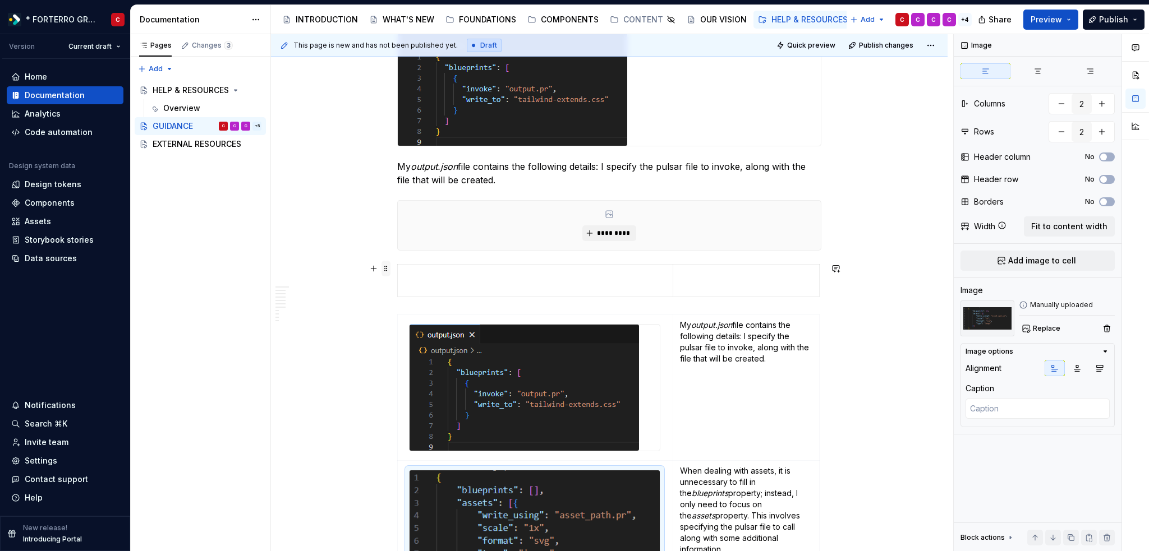
click at [381, 268] on span at bounding box center [385, 269] width 9 height 16
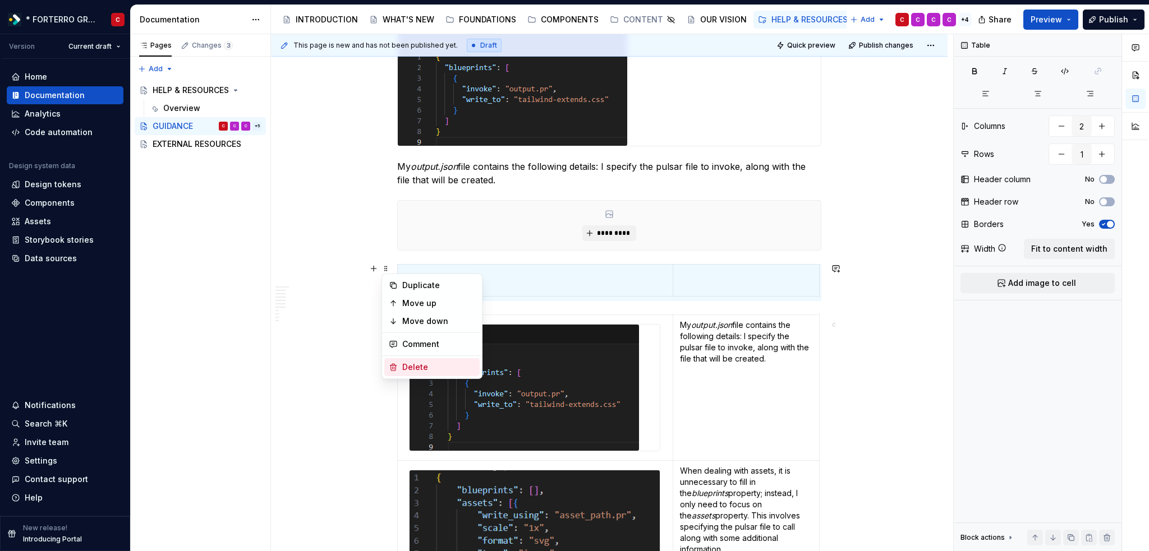
click at [402, 363] on div "Delete" at bounding box center [438, 367] width 73 height 11
type input "2"
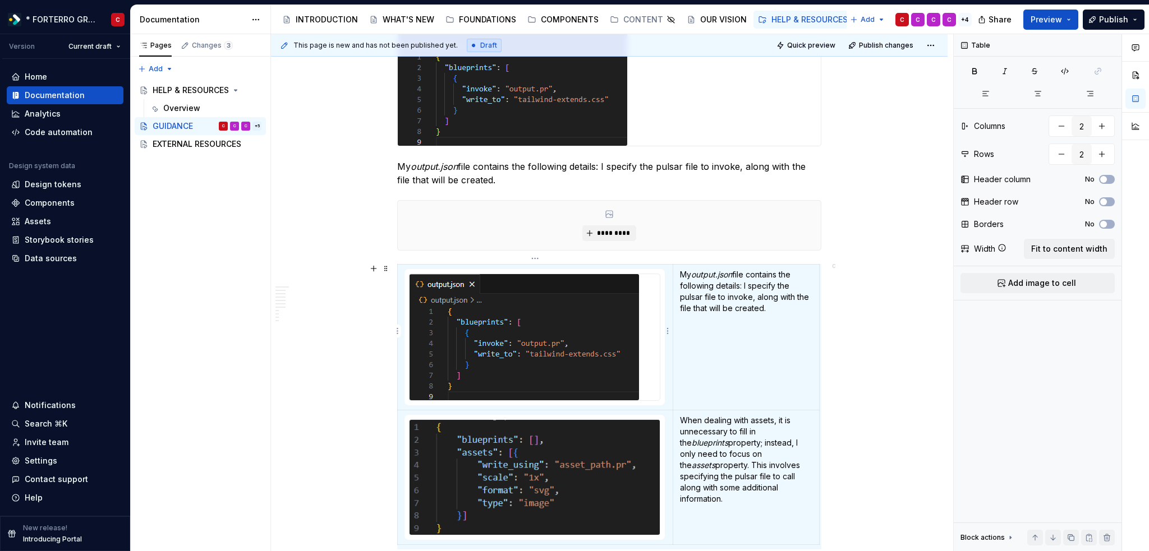
scroll to position [1728, 0]
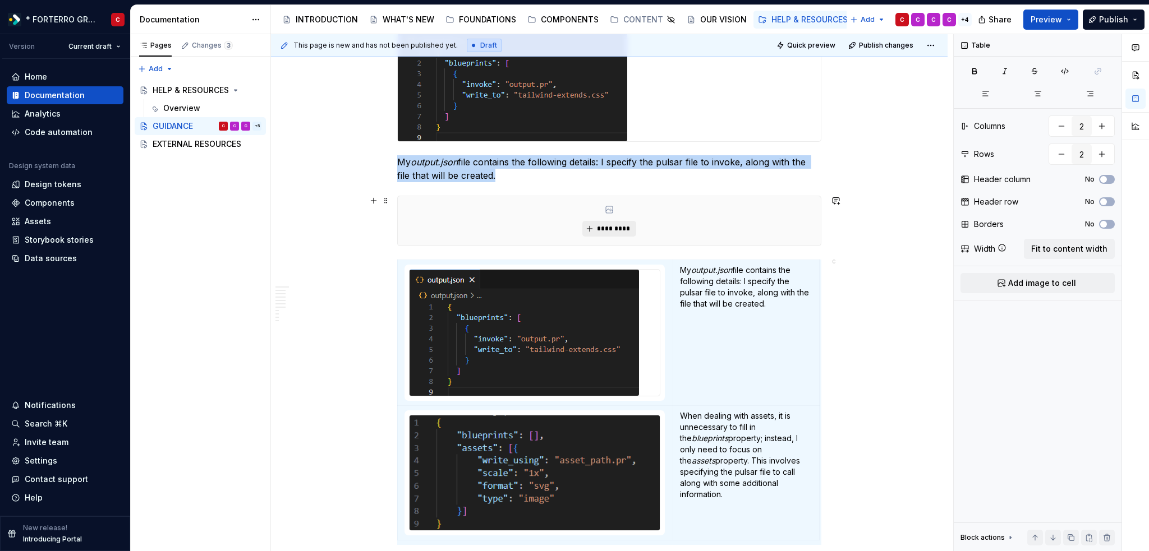
click at [604, 234] on button "*********" at bounding box center [608, 229] width 53 height 16
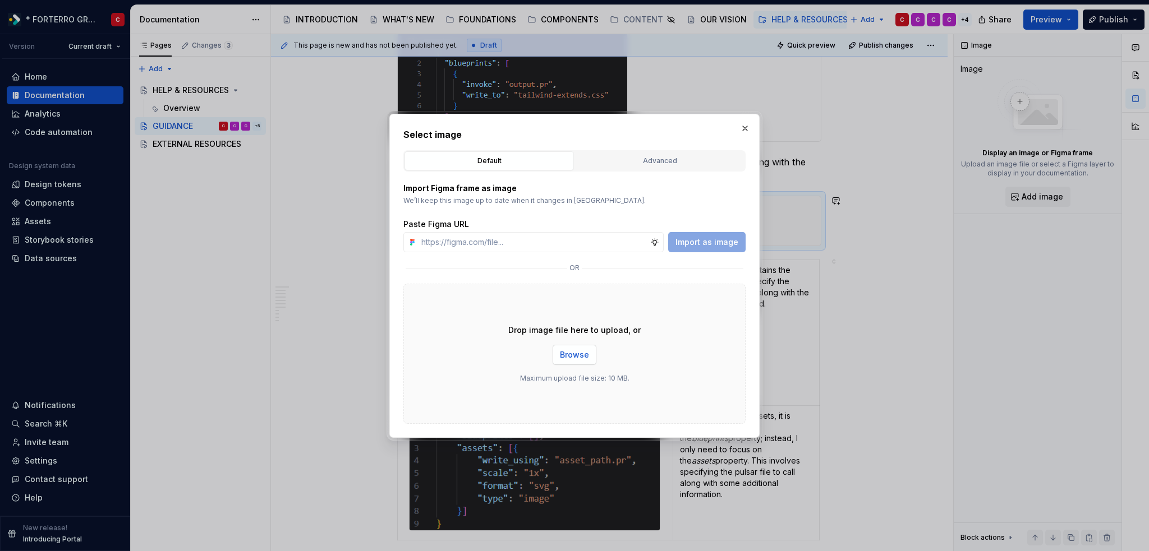
click at [558, 347] on button "Browse" at bounding box center [575, 355] width 44 height 20
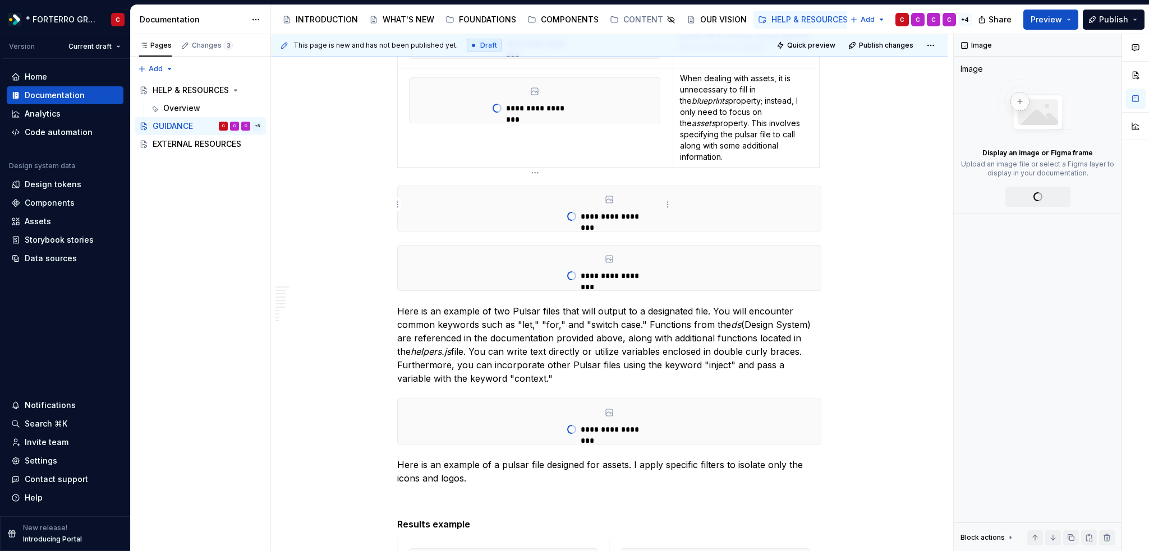
scroll to position [1810, 0]
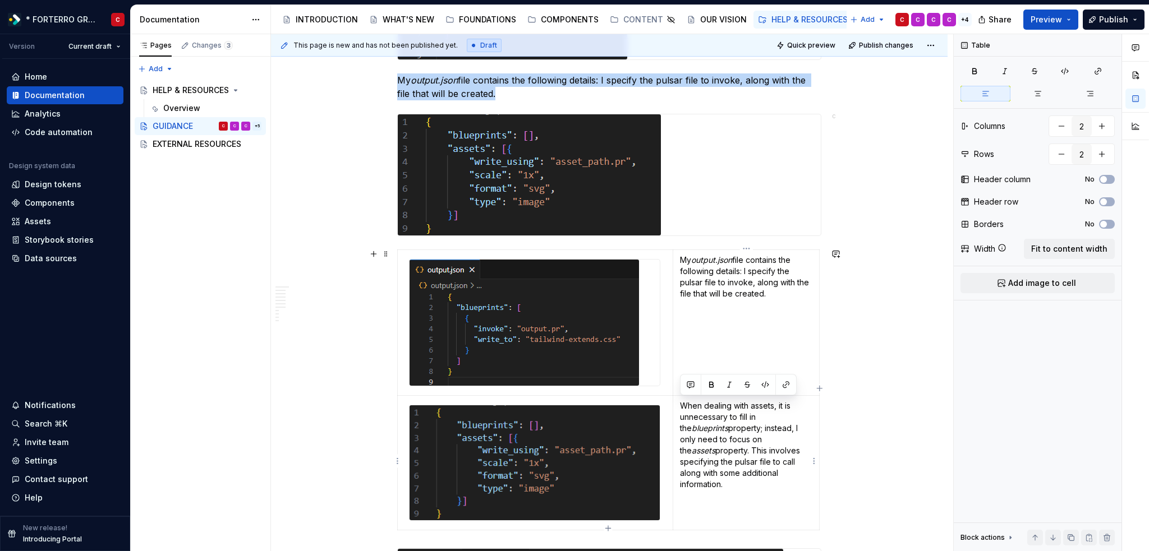
drag, startPoint x: 734, startPoint y: 472, endPoint x: 680, endPoint y: 406, distance: 85.8
click at [680, 406] on p "When dealing with assets, it is unnecessary to fill in the blueprints property;…" at bounding box center [746, 446] width 132 height 90
copy p "When dealing with assets, it is unnecessary to fill in the blueprints property;…"
click at [372, 255] on button "button" at bounding box center [374, 254] width 16 height 16
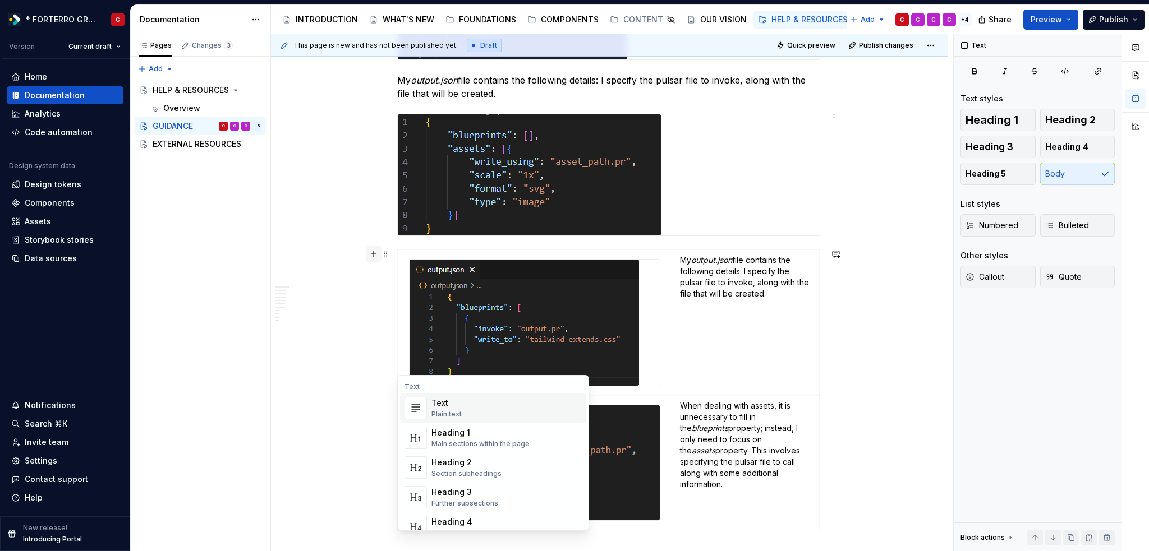
scroll to position [1820, 0]
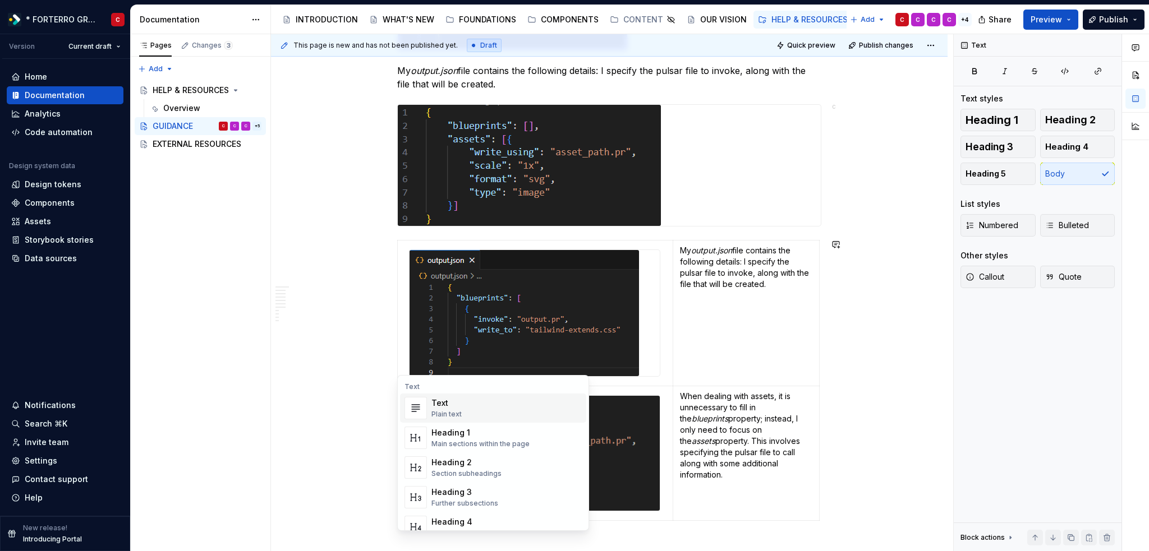
click at [454, 410] on div "Plain text" at bounding box center [446, 414] width 30 height 9
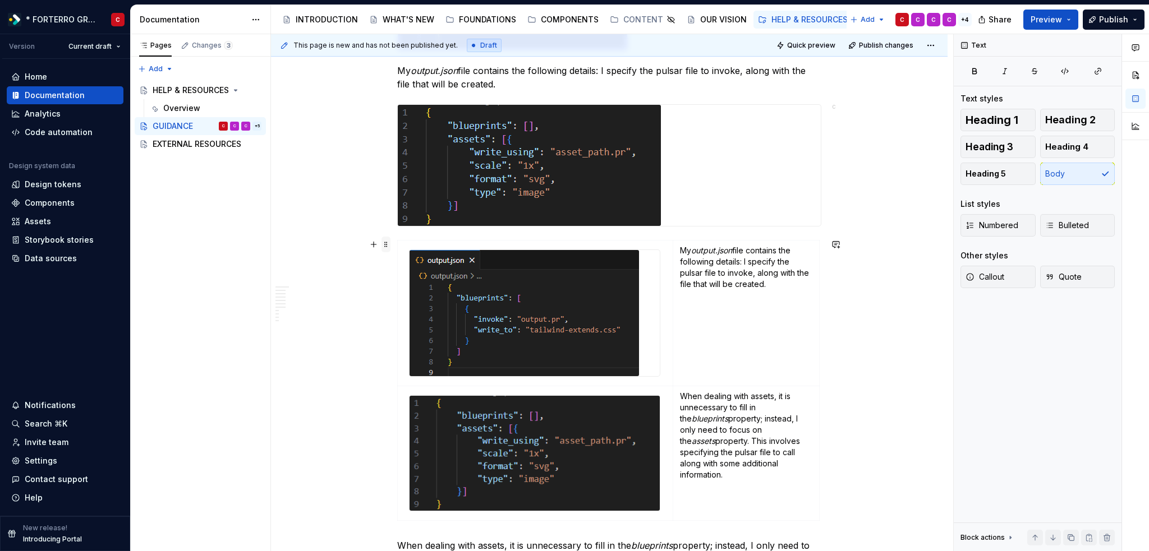
click at [386, 245] on span at bounding box center [385, 245] width 9 height 16
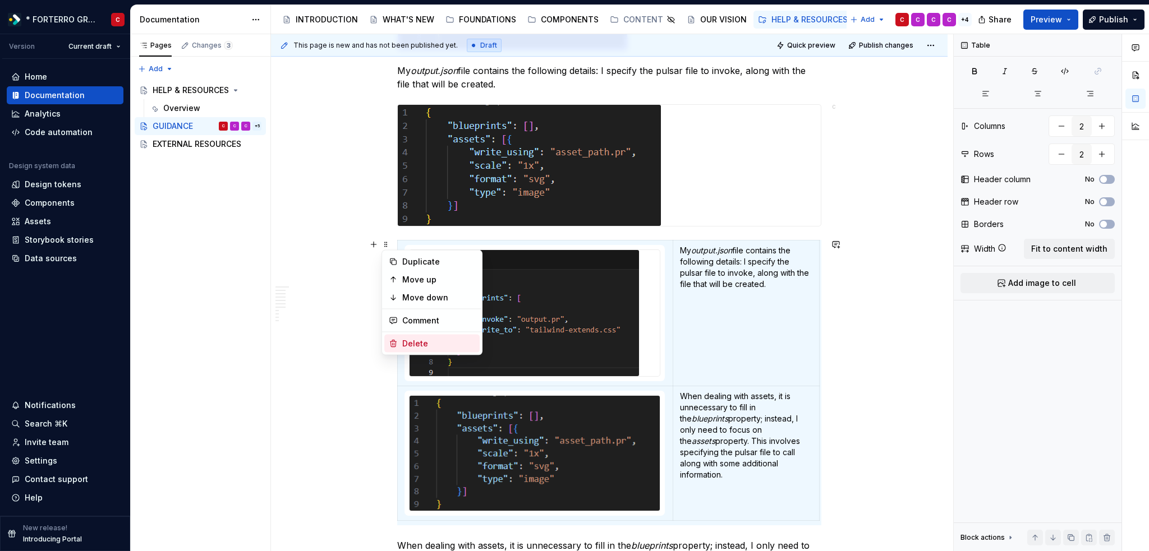
click at [429, 343] on div "Delete" at bounding box center [438, 343] width 73 height 11
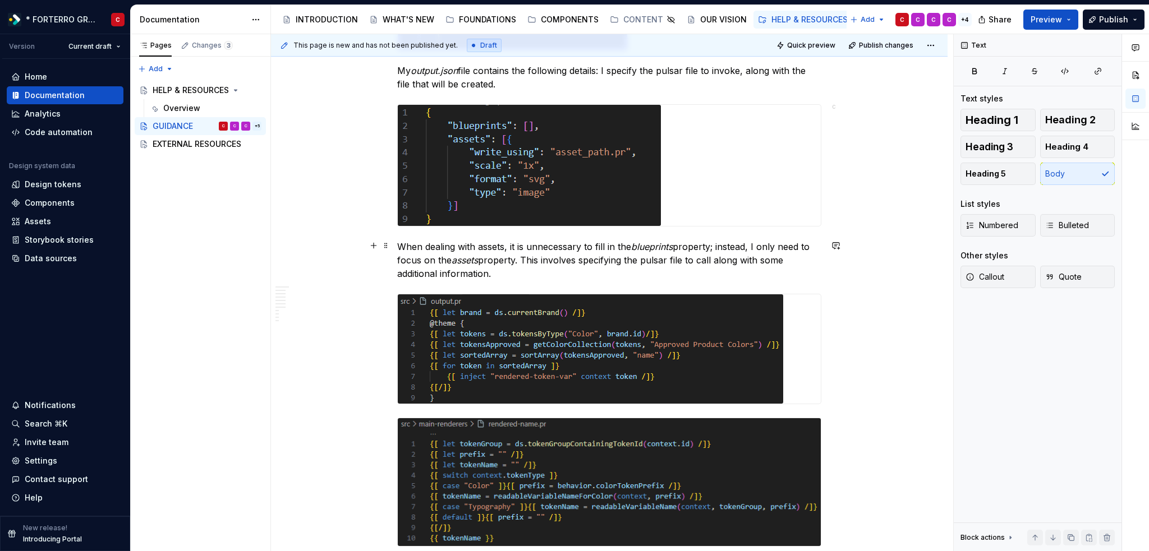
click at [507, 275] on p "When dealing with assets, it is unnecessary to fill in the blueprints property;…" at bounding box center [609, 260] width 424 height 40
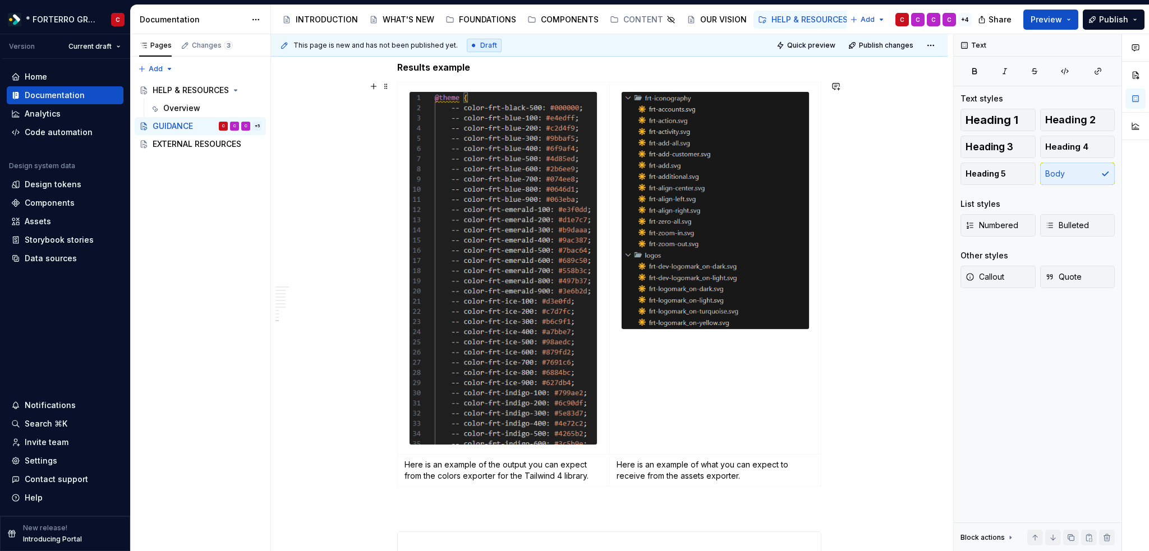
scroll to position [2717, 0]
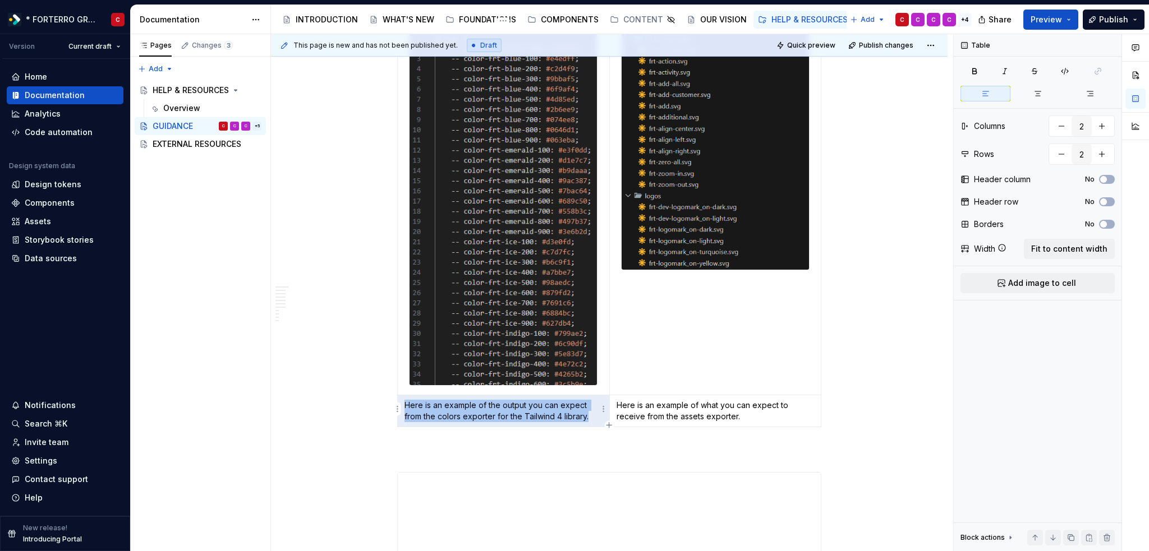
drag, startPoint x: 592, startPoint y: 415, endPoint x: 405, endPoint y: 402, distance: 187.8
click at [405, 402] on p "Here is an example of the output you can expect from the colors exporter for th…" at bounding box center [503, 411] width 198 height 22
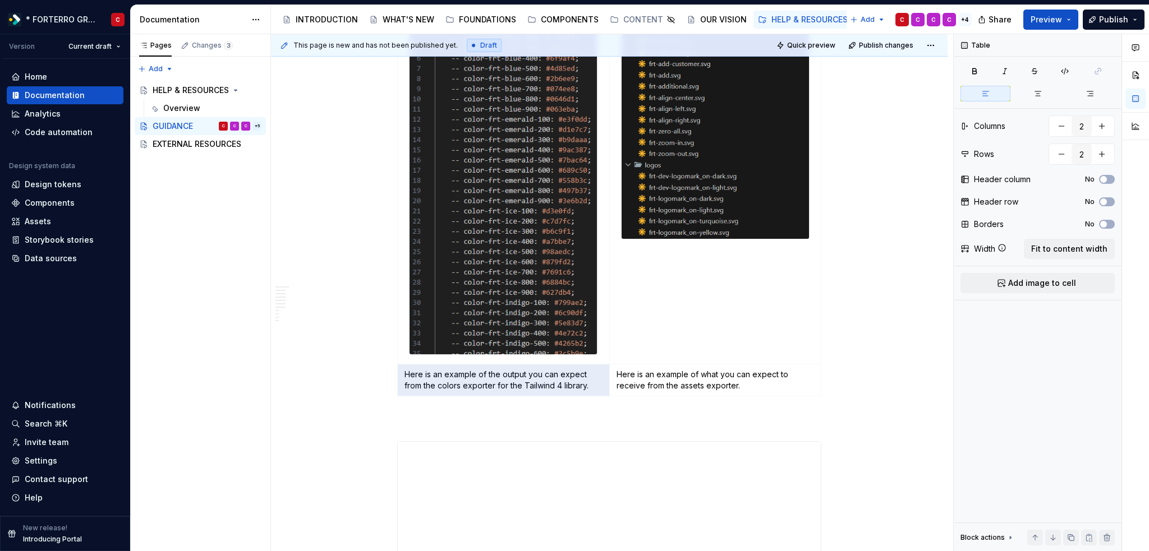
scroll to position [2773, 0]
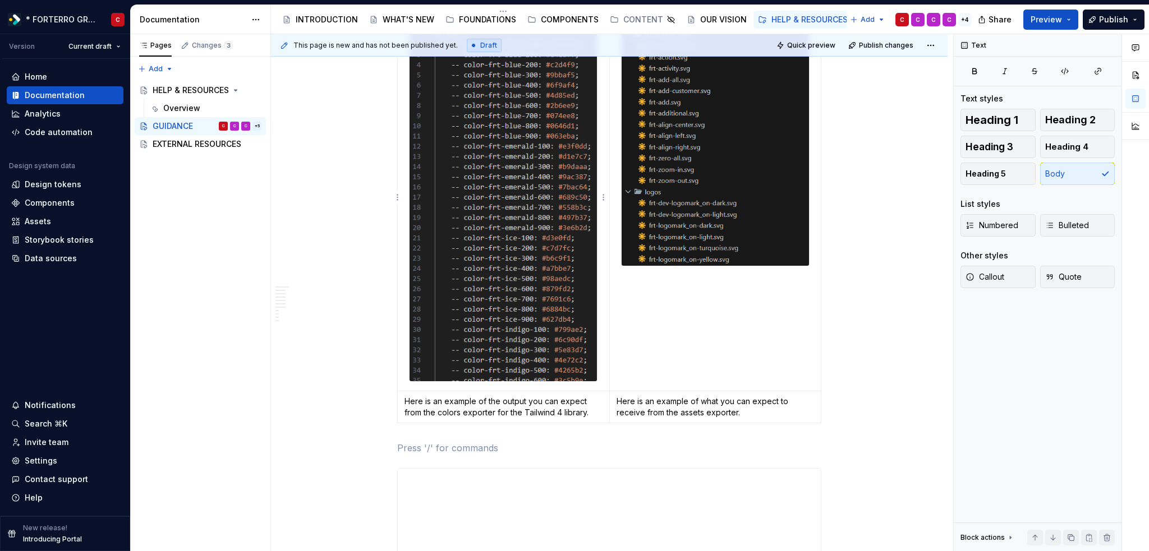
scroll to position [2717, 0]
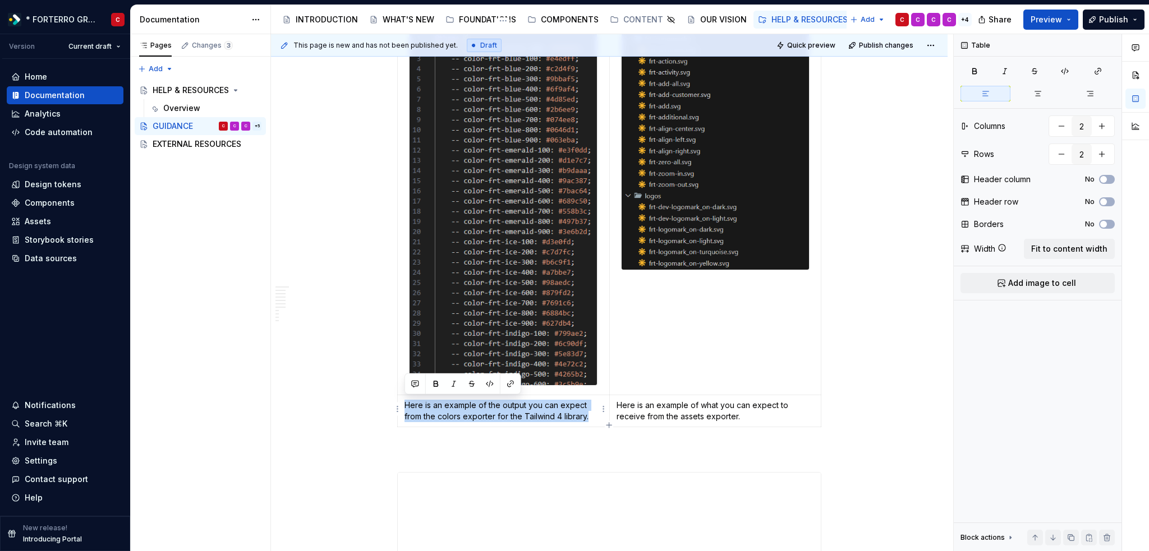
drag, startPoint x: 404, startPoint y: 403, endPoint x: 588, endPoint y: 416, distance: 183.8
click at [588, 416] on p "Here is an example of the output you can expect from the colors exporter for th…" at bounding box center [503, 411] width 198 height 22
copy p "Here is an example of the output you can expect from the colors exporter for th…"
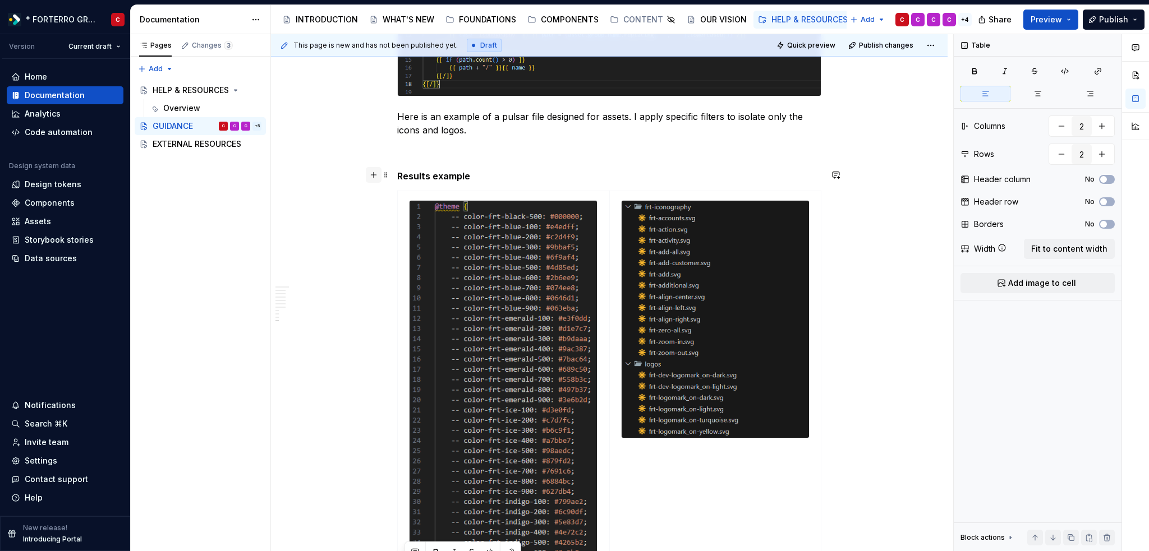
click at [373, 176] on button "button" at bounding box center [374, 175] width 16 height 16
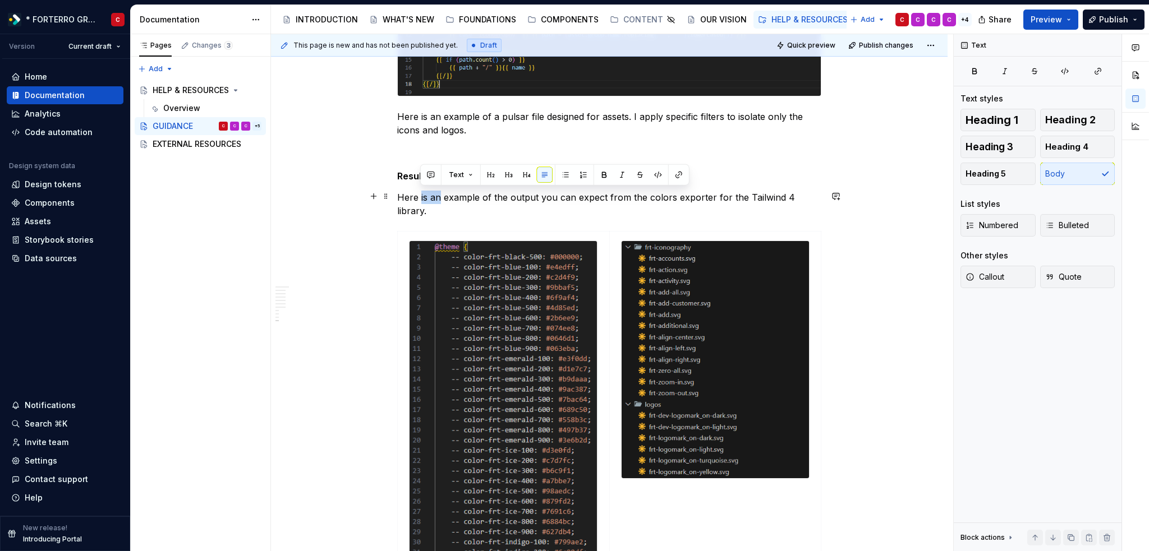
drag, startPoint x: 420, startPoint y: 194, endPoint x: 438, endPoint y: 196, distance: 18.1
click at [438, 196] on p "Here is an example of the output you can expect from the colors exporter for th…" at bounding box center [609, 204] width 424 height 27
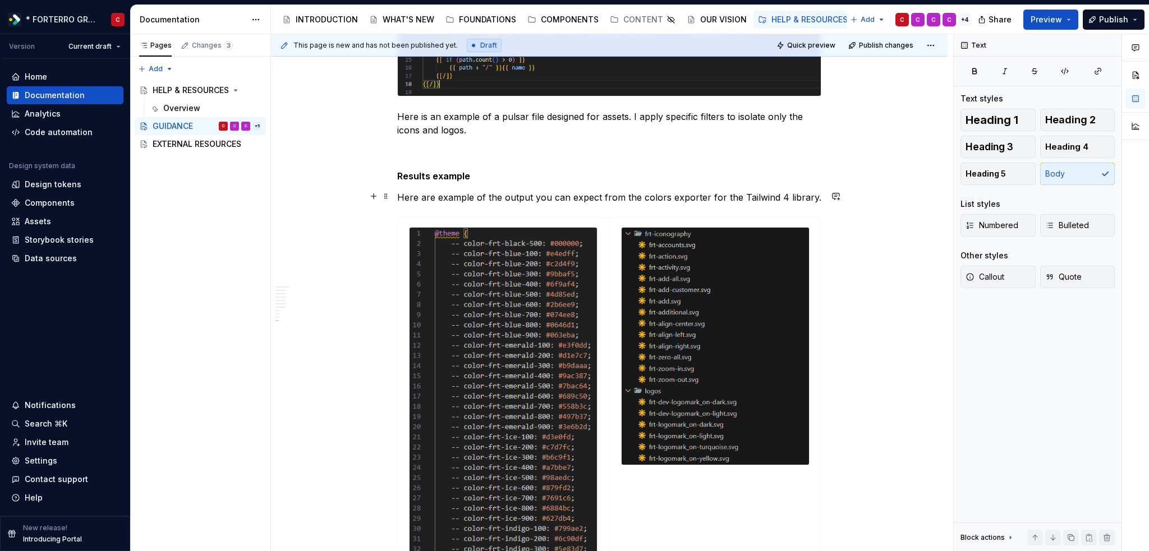
click at [471, 197] on p "Here are example of the output you can expect from the colors exporter for the …" at bounding box center [609, 197] width 424 height 13
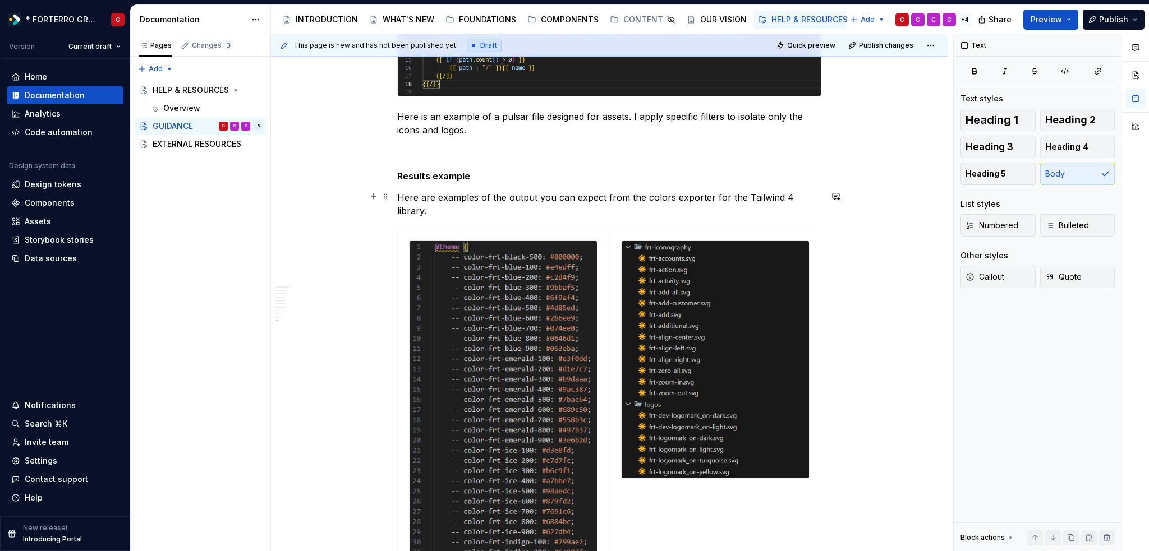
click at [813, 196] on p "Here are examples of the output you can expect from the colors exporter for the…" at bounding box center [609, 204] width 424 height 27
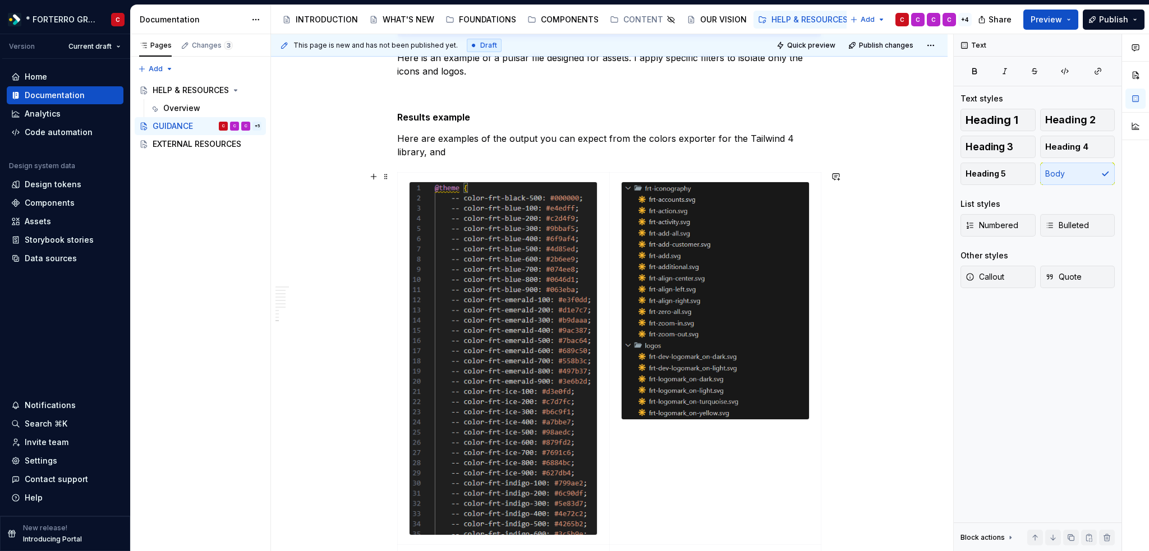
scroll to position [2605, 0]
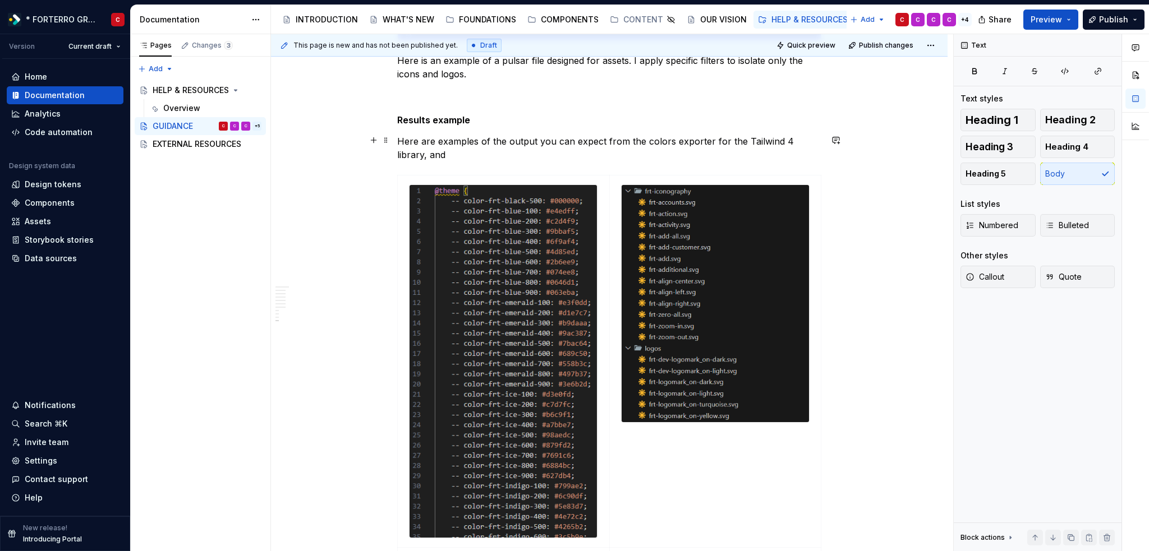
click at [473, 141] on p "Here are examples of the output you can expect from the colors exporter for the…" at bounding box center [609, 148] width 424 height 27
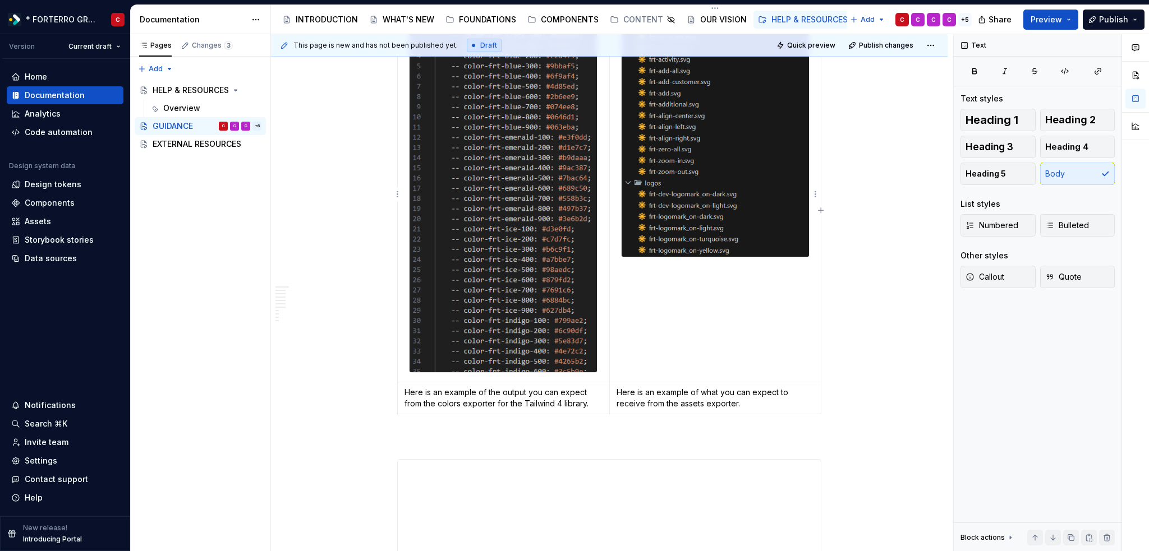
scroll to position [2773, 0]
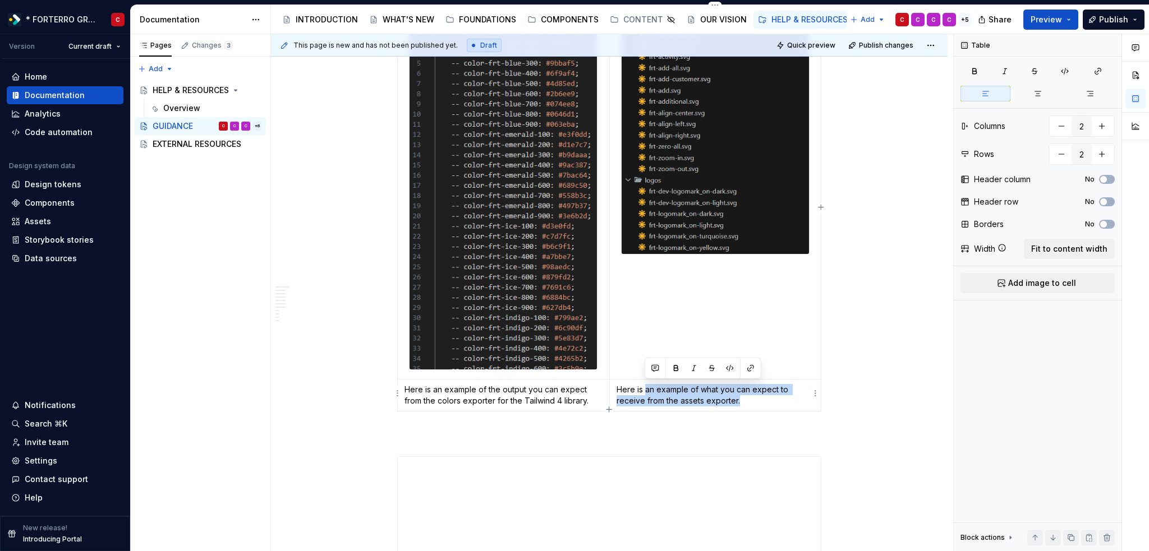
drag, startPoint x: 645, startPoint y: 385, endPoint x: 754, endPoint y: 398, distance: 110.6
click at [754, 398] on p "Here is an example of what you can expect to receive from the assets exporter." at bounding box center [715, 395] width 198 height 22
copy p "an example of what you can expect to receive from the assets exporter."
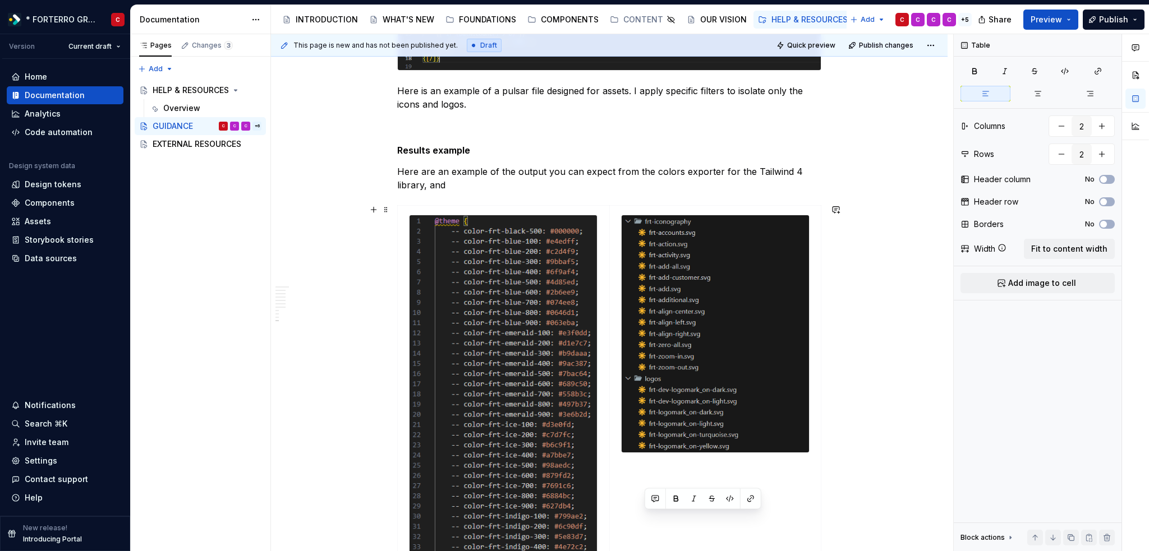
scroll to position [2549, 0]
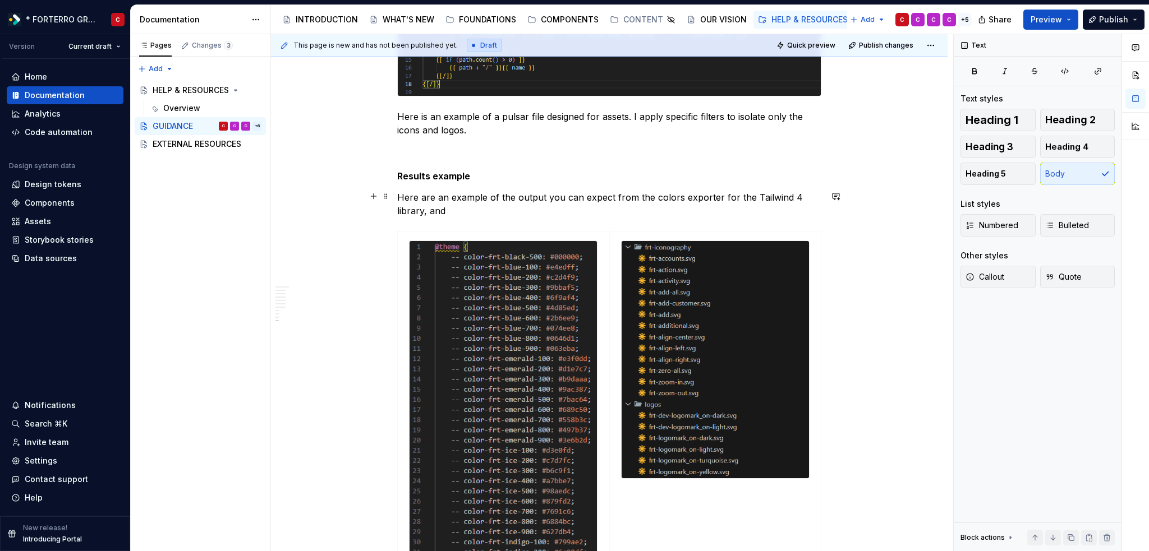
click at [453, 211] on p "Here are an example of the output you can expect from the colors exporter for t…" at bounding box center [609, 204] width 424 height 27
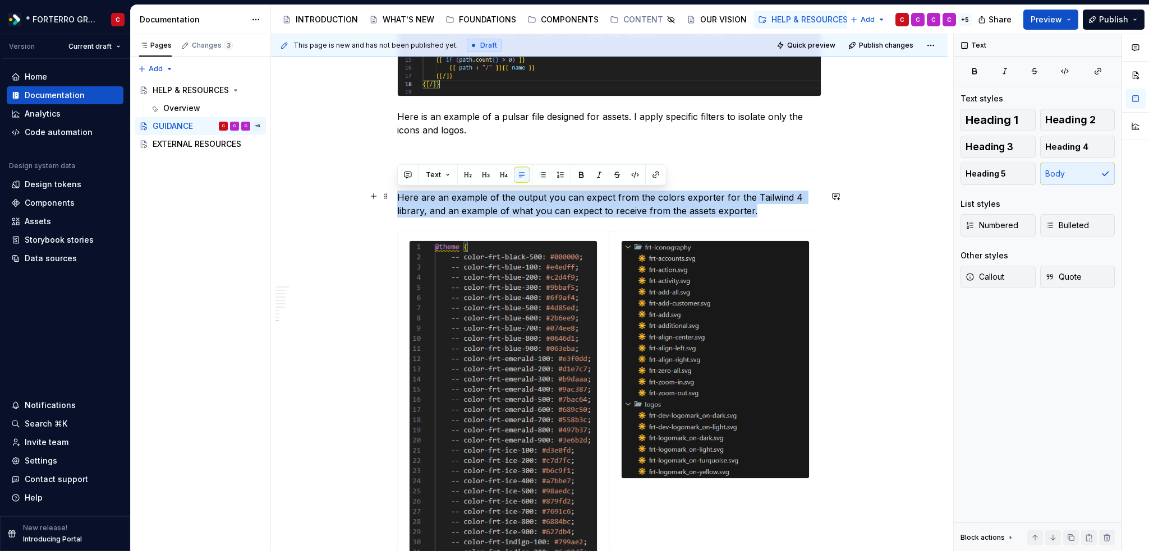
drag, startPoint x: 765, startPoint y: 208, endPoint x: 398, endPoint y: 192, distance: 367.7
click at [398, 192] on p "Here are an example of the output you can expect from the colors exporter for t…" at bounding box center [609, 204] width 424 height 27
click at [397, 173] on div at bounding box center [397, 173] width 0 height 0
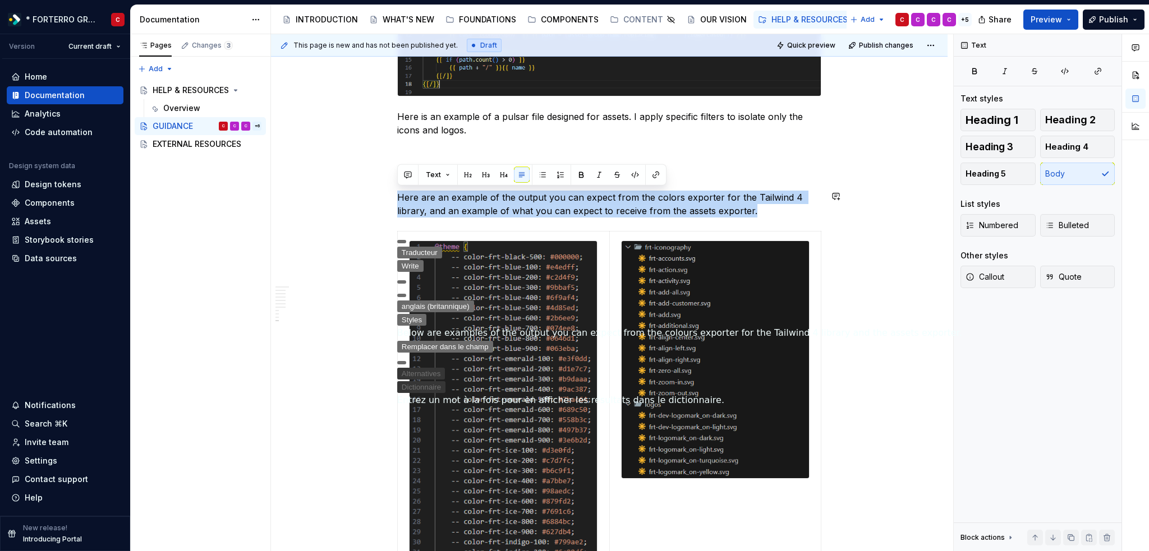
click at [459, 344] on button "Remplacer dans le champ" at bounding box center [445, 347] width 96 height 12
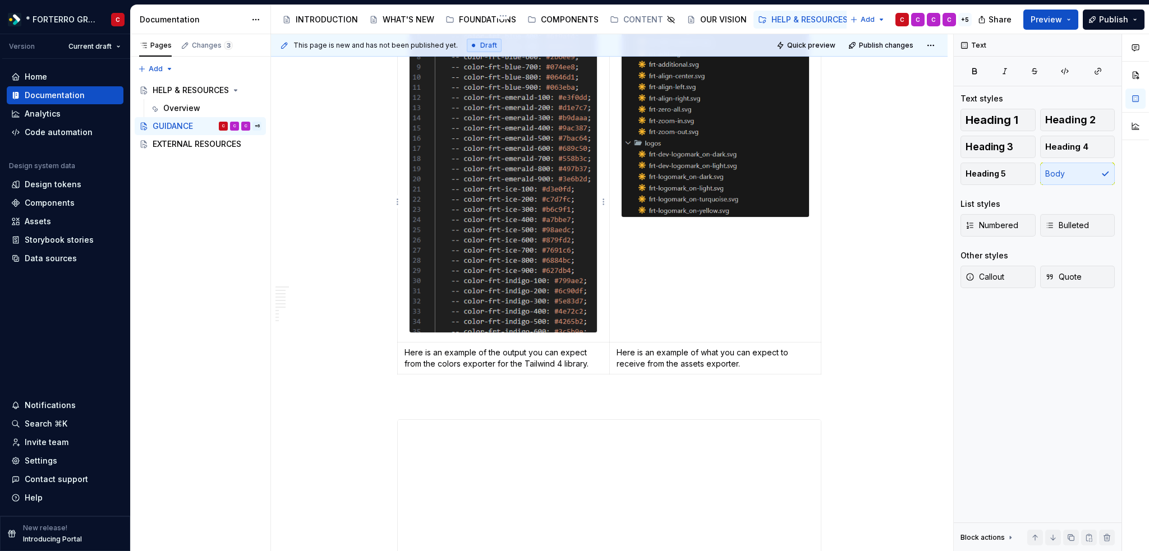
scroll to position [2829, 0]
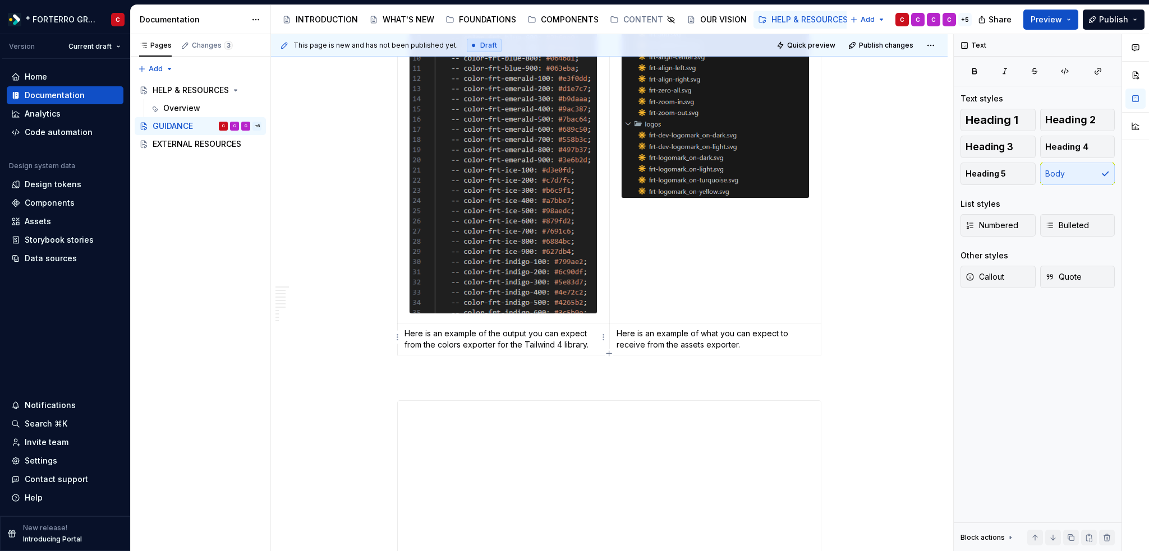
click at [400, 338] on html "* FORTERRO GROUP * C Version Current draft Home Documentation Analytics Code au…" at bounding box center [574, 275] width 1149 height 551
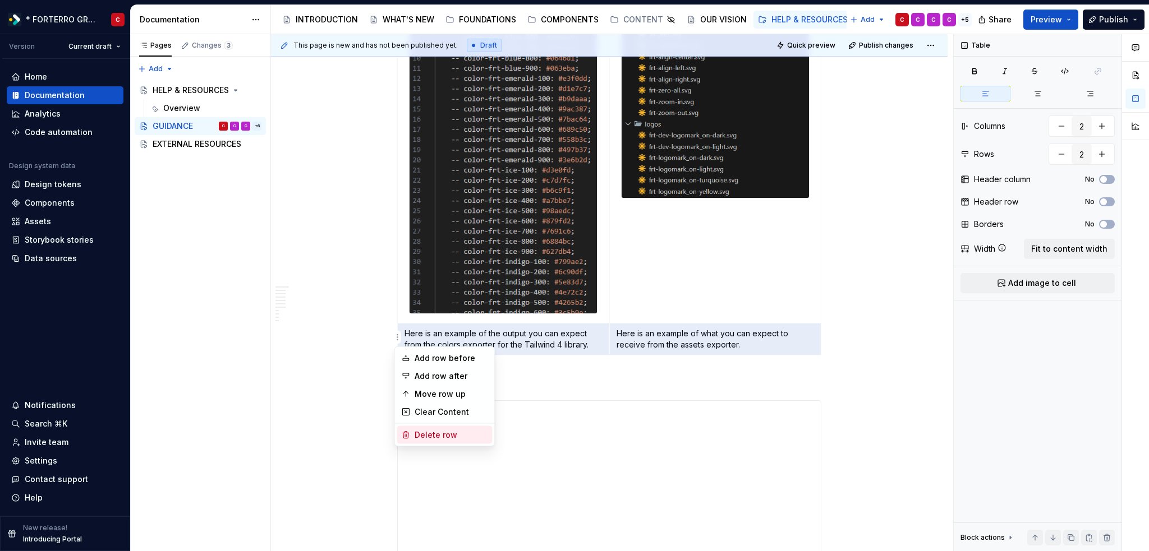
click at [424, 433] on div "Delete row" at bounding box center [451, 435] width 73 height 11
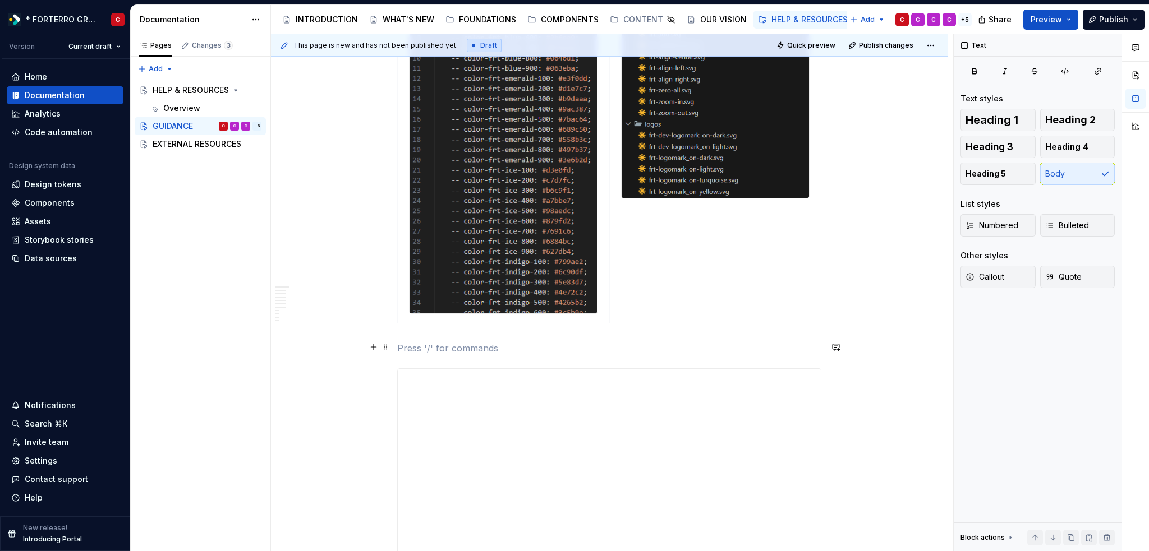
click at [434, 346] on p at bounding box center [609, 348] width 424 height 13
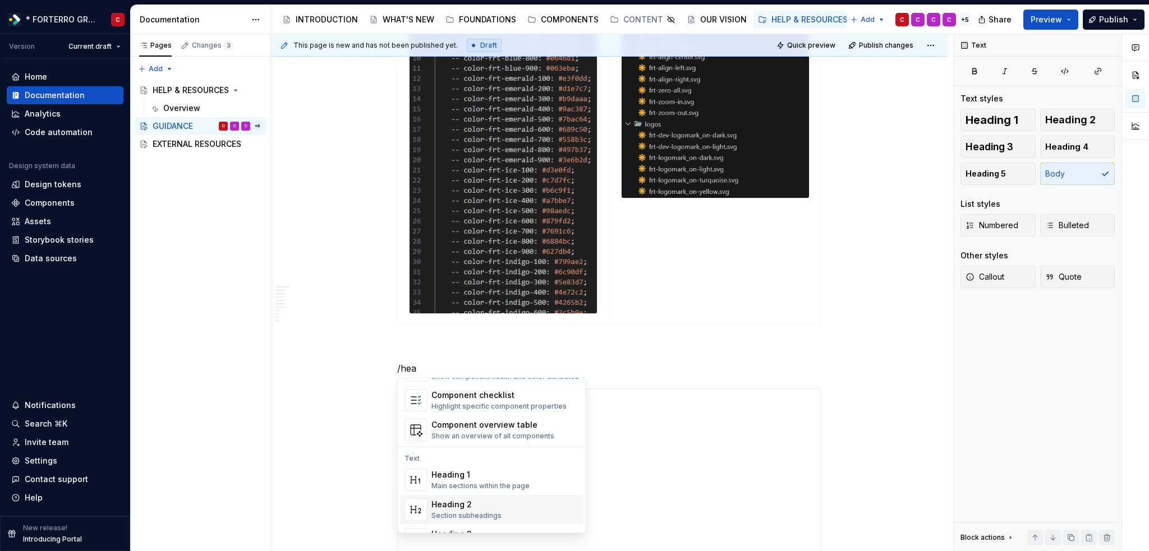
scroll to position [70, 0]
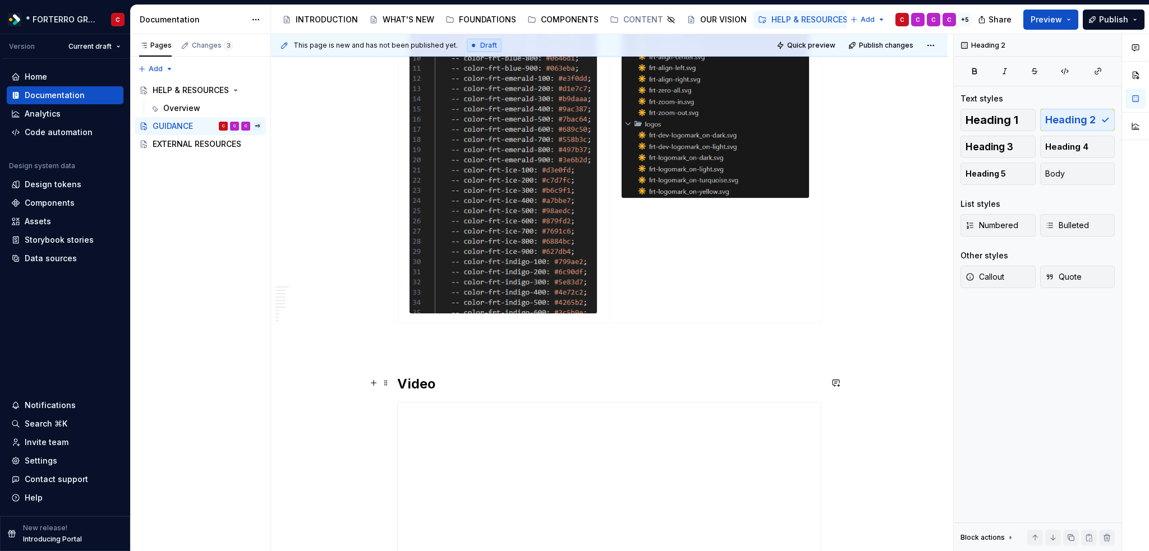
click at [399, 381] on h2 "Video" at bounding box center [609, 384] width 424 height 18
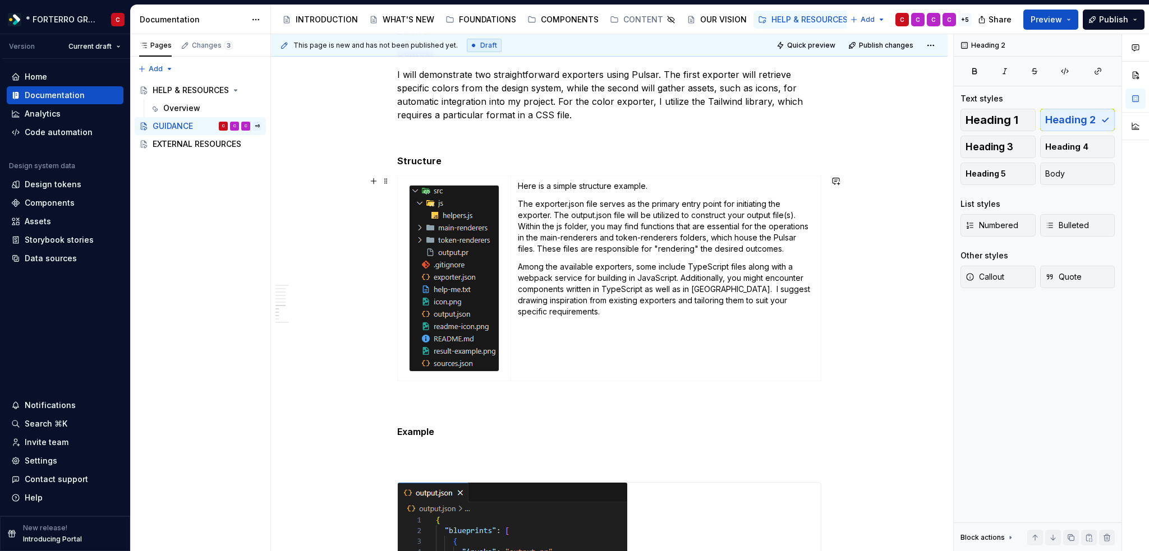
scroll to position [1259, 0]
click at [420, 466] on div at bounding box center [609, 468] width 424 height 4
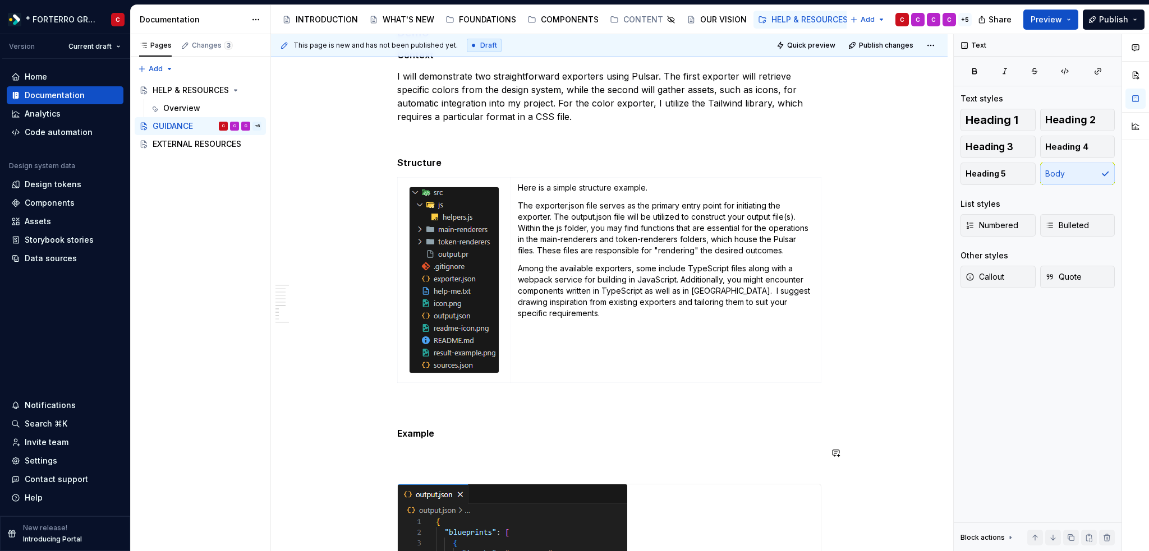
click at [386, 450] on span at bounding box center [385, 453] width 9 height 16
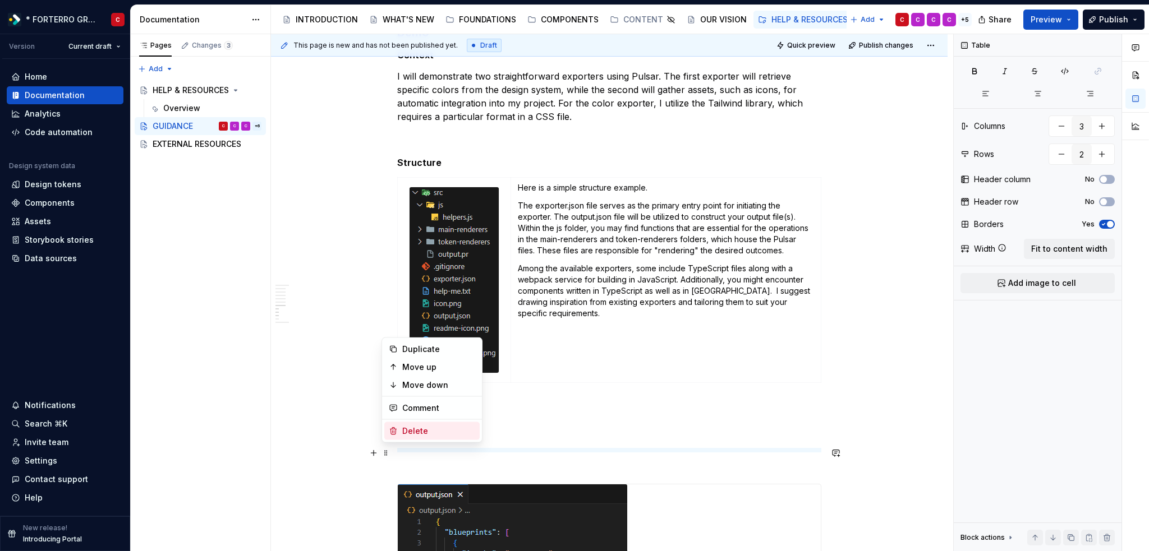
click at [432, 434] on div "Delete" at bounding box center [438, 431] width 73 height 11
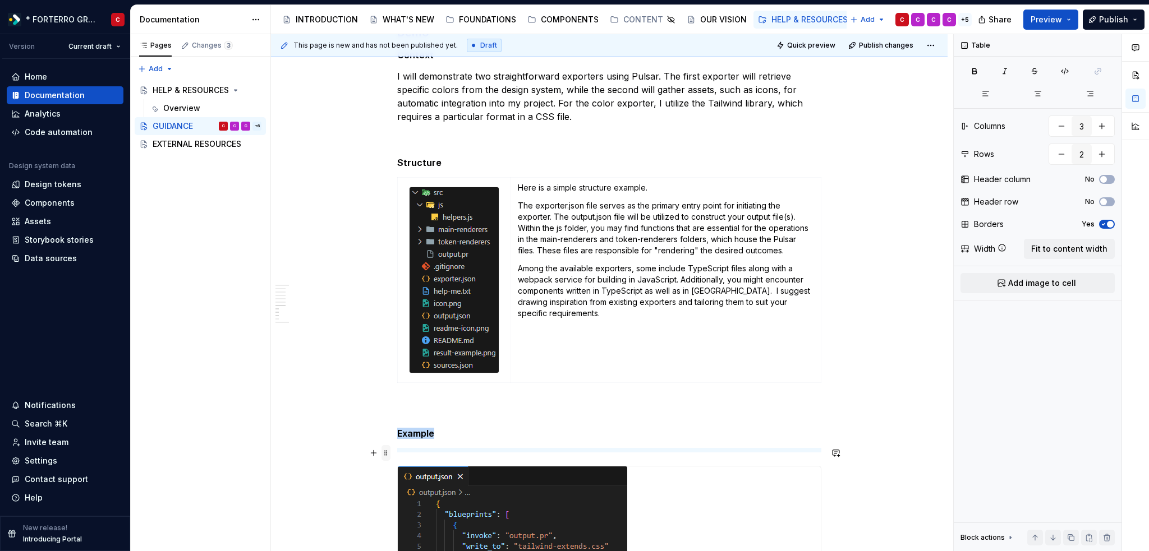
click at [381, 453] on div at bounding box center [378, 453] width 25 height 16
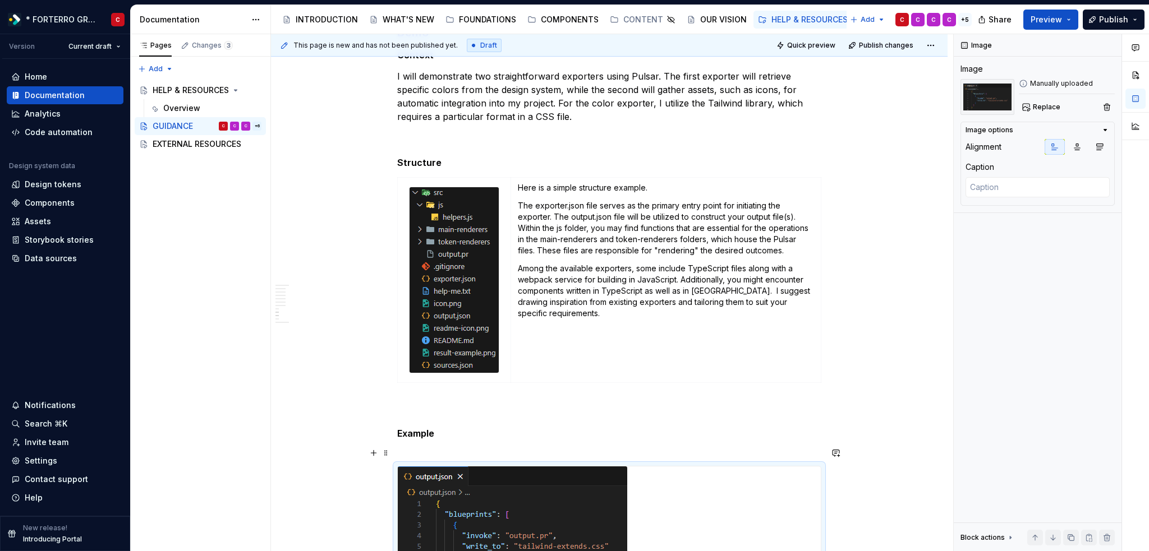
scroll to position [1299, 0]
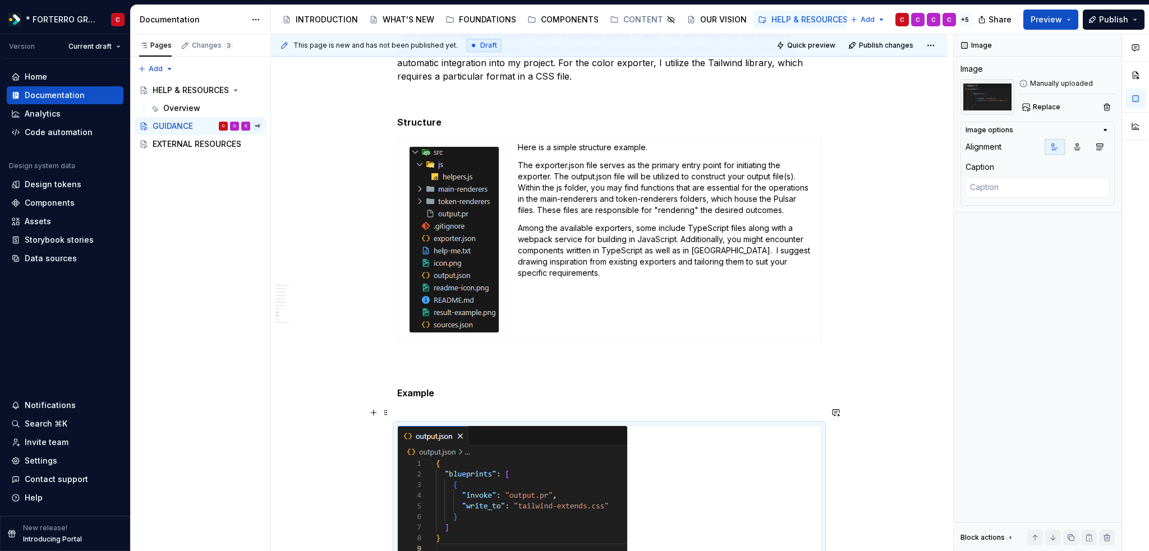
click at [410, 408] on div at bounding box center [609, 410] width 424 height 4
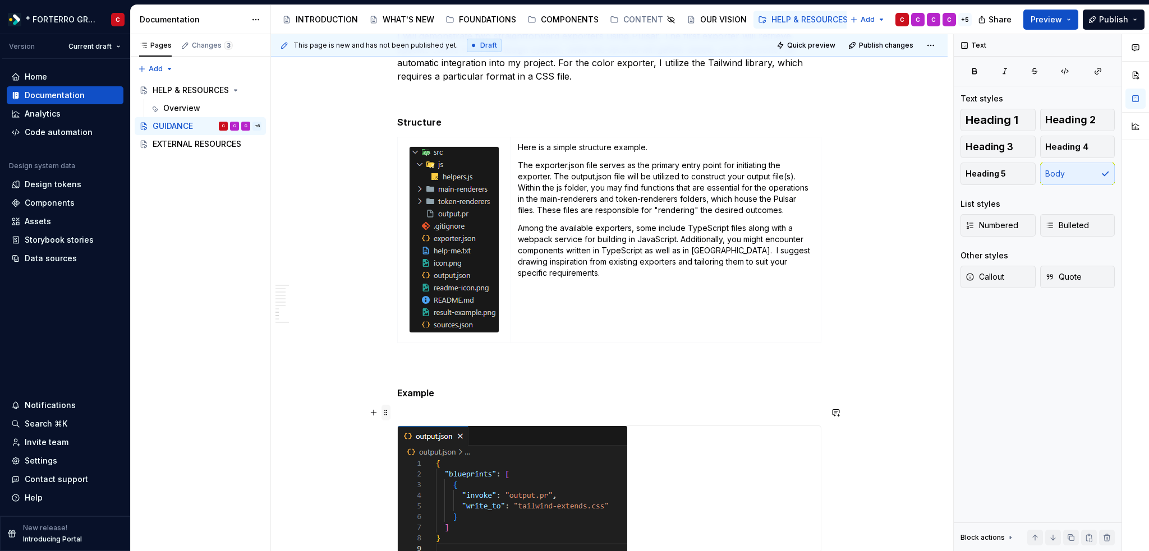
click at [386, 407] on span at bounding box center [385, 413] width 9 height 16
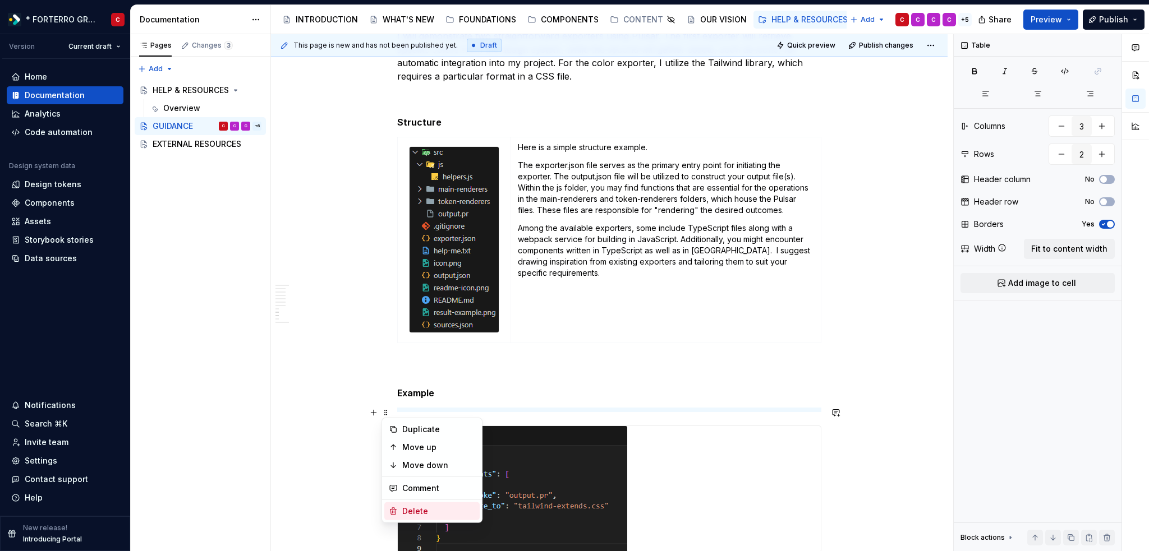
drag, startPoint x: 408, startPoint y: 512, endPoint x: 484, endPoint y: 439, distance: 104.3
click at [408, 509] on div "Delete" at bounding box center [438, 511] width 73 height 11
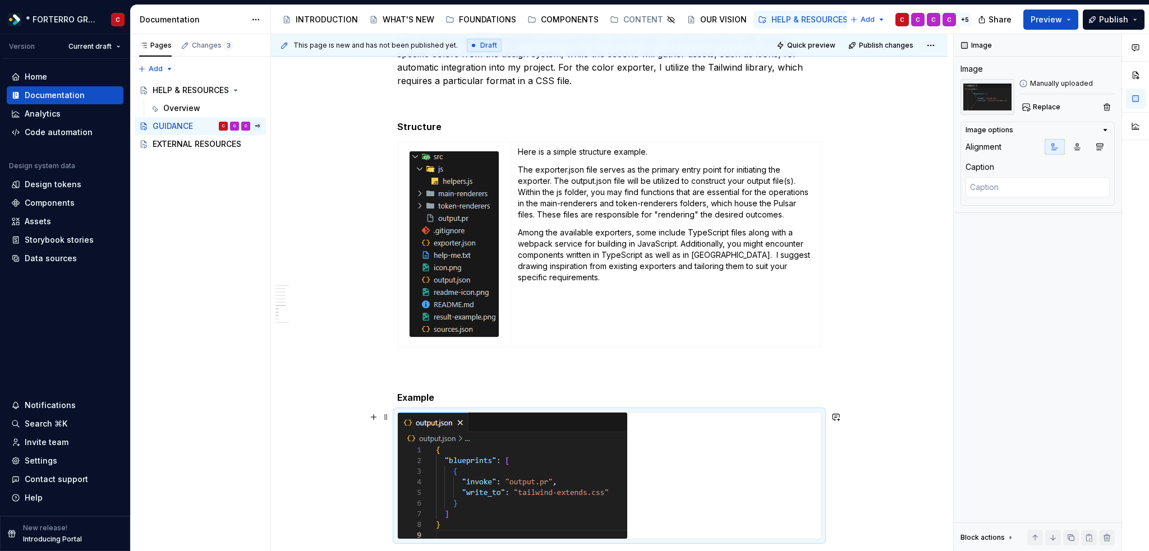
scroll to position [1187, 0]
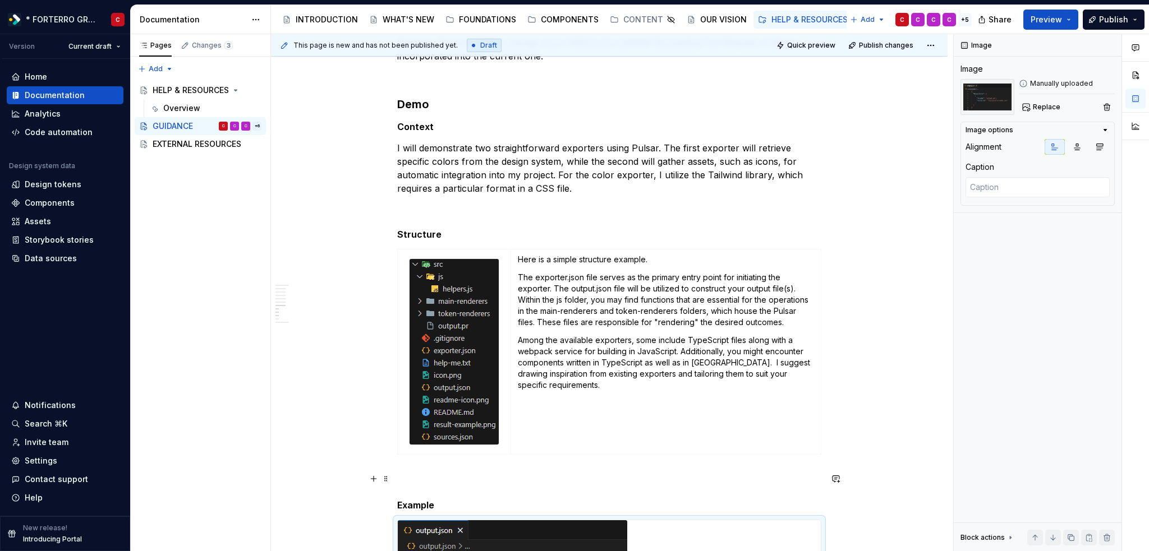
click at [435, 475] on p at bounding box center [609, 479] width 424 height 13
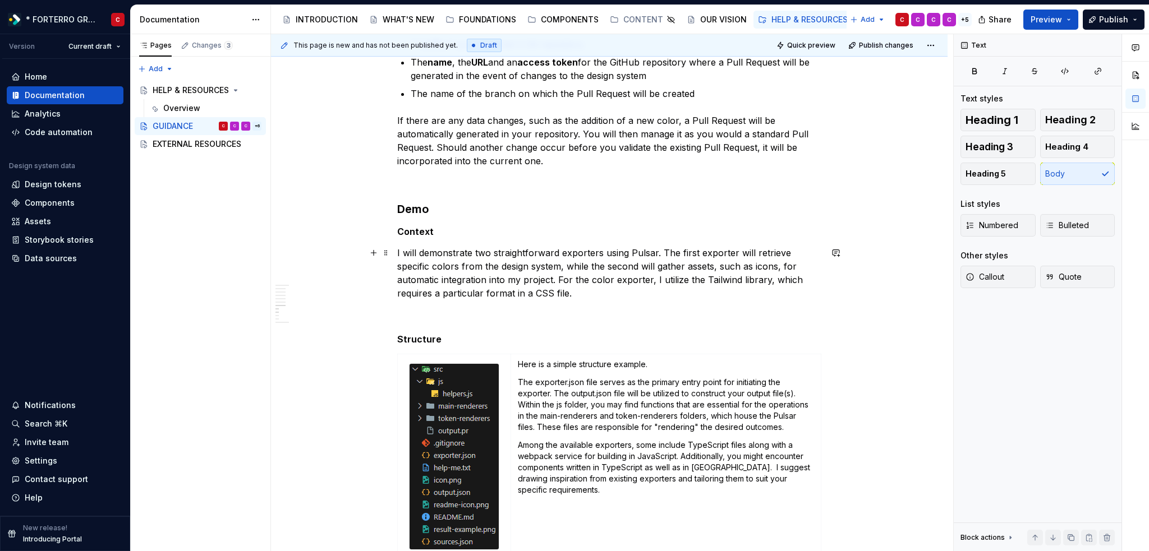
scroll to position [1075, 0]
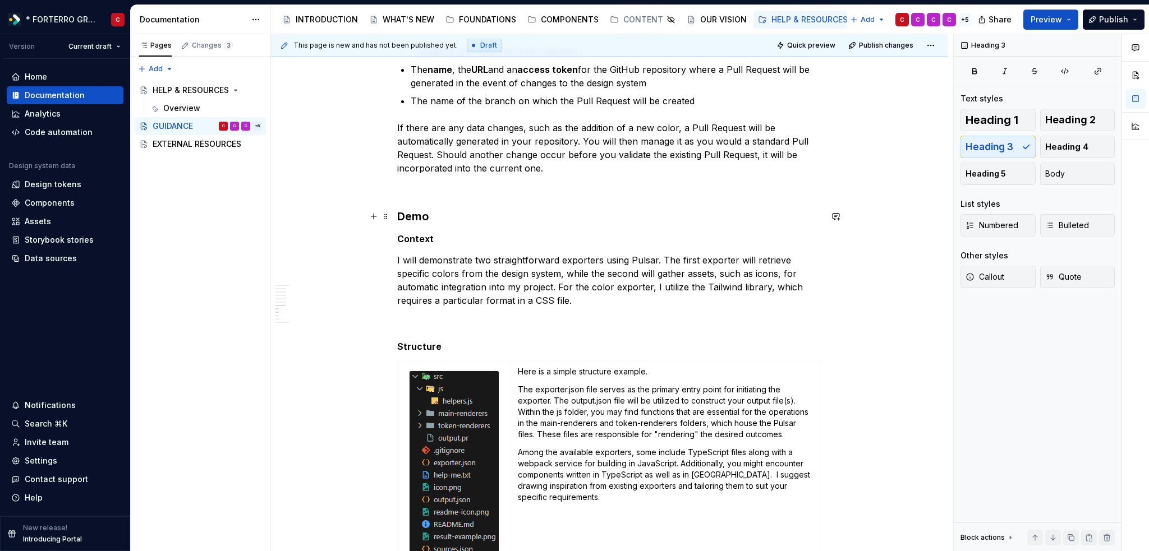
click at [421, 210] on h3 "Demo" at bounding box center [609, 217] width 424 height 16
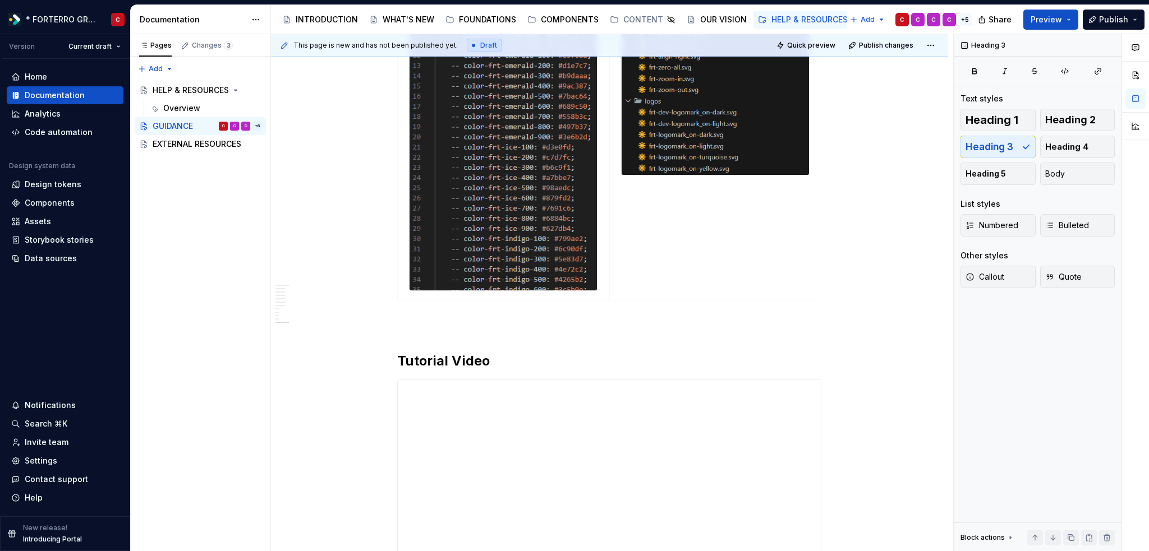
scroll to position [2870, 0]
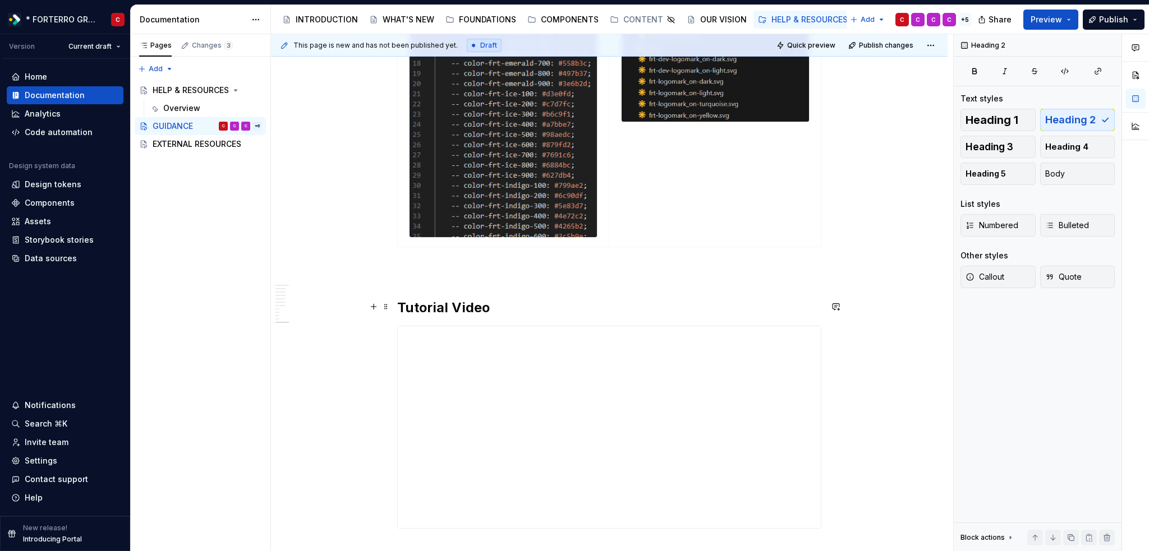
click at [413, 301] on h2 "Tutorial Video" at bounding box center [609, 308] width 424 height 18
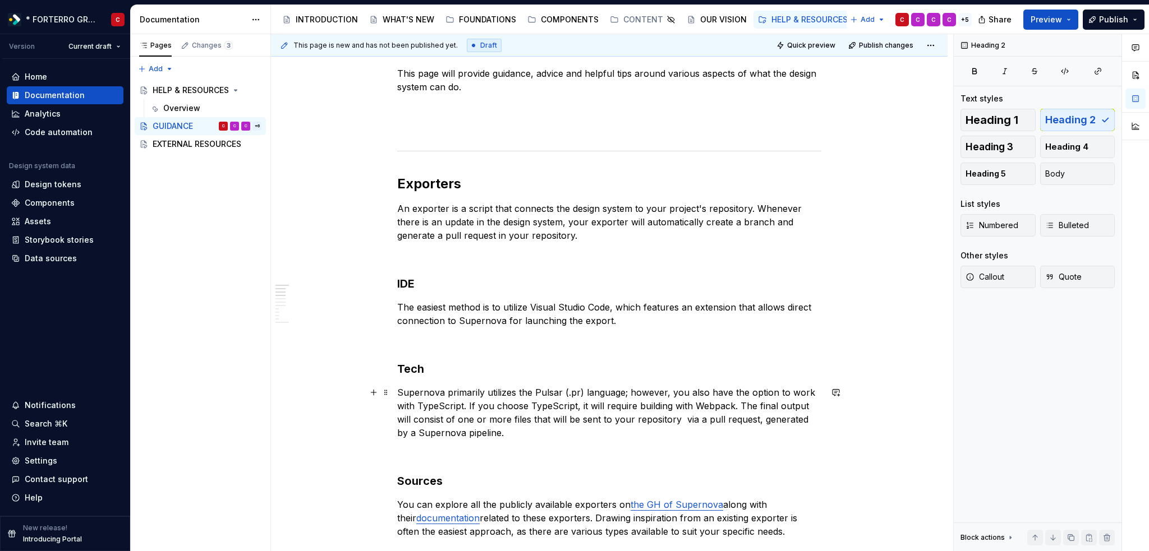
scroll to position [289, 0]
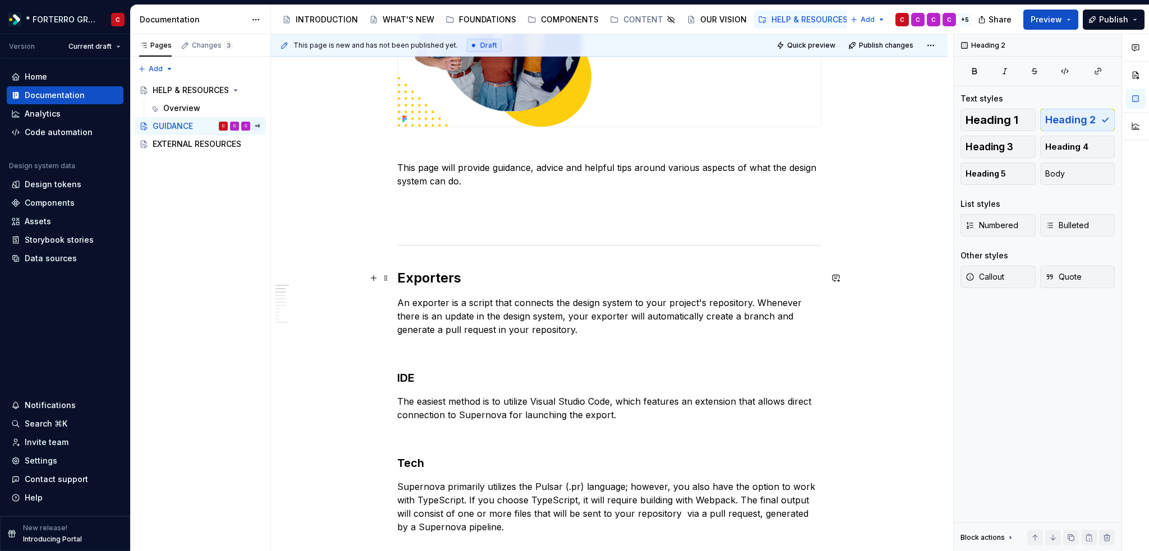
click at [416, 278] on h2 "Exporters" at bounding box center [609, 278] width 424 height 18
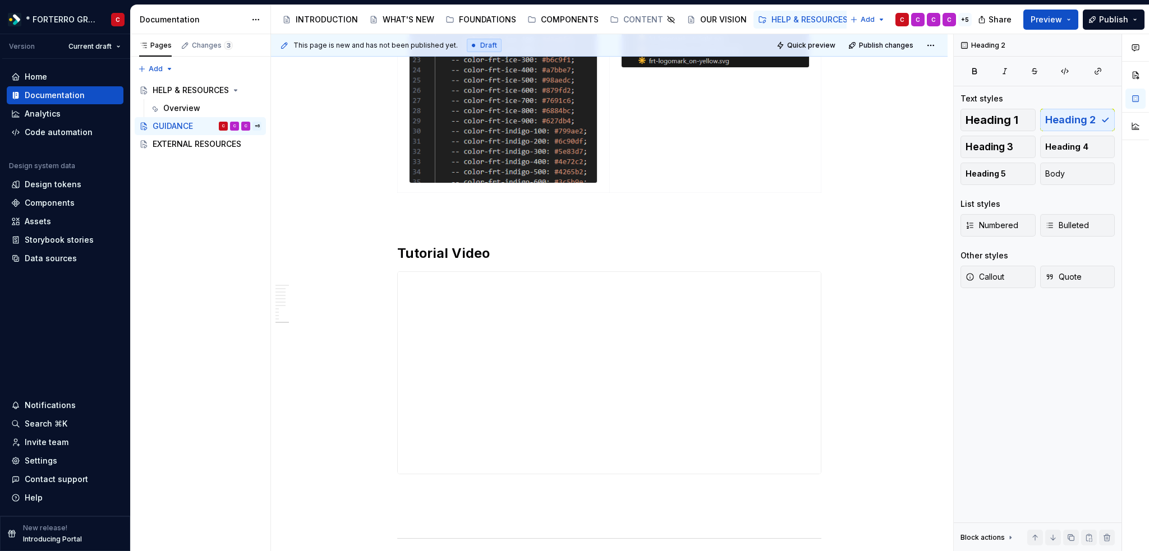
scroll to position [2926, 0]
click at [429, 251] on h2 "Tutorial Video" at bounding box center [609, 252] width 424 height 18
click at [1011, 148] on span "Heading 3" at bounding box center [989, 146] width 48 height 11
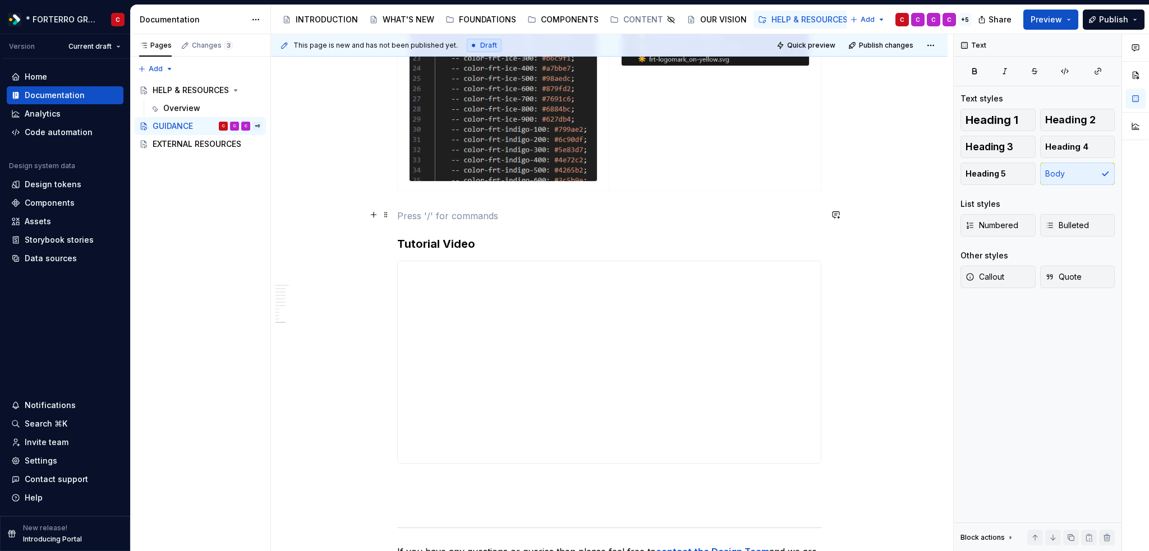
click at [527, 219] on p at bounding box center [609, 215] width 424 height 13
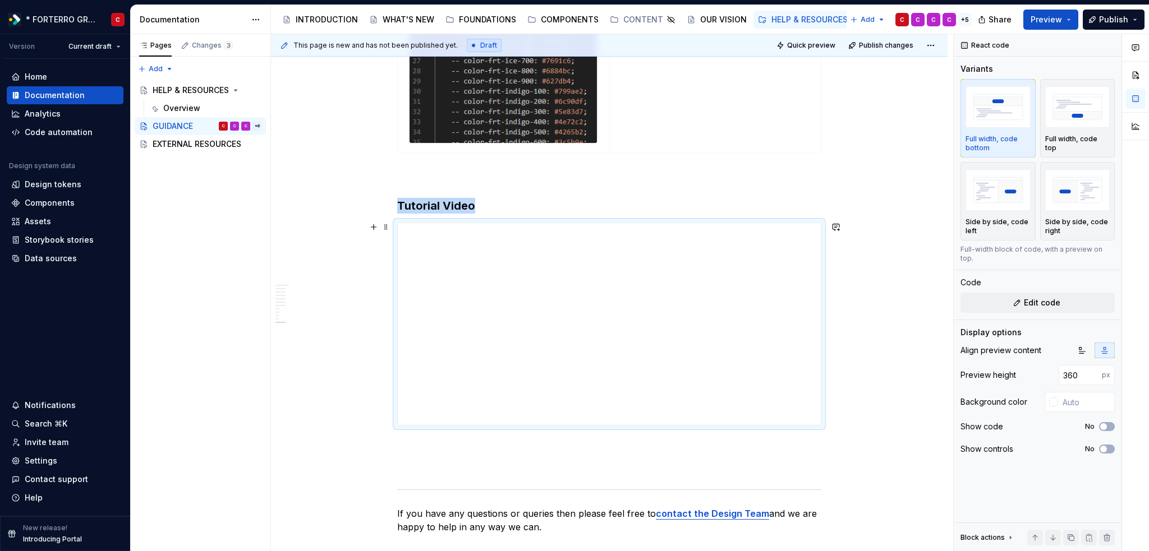
scroll to position [2982, 0]
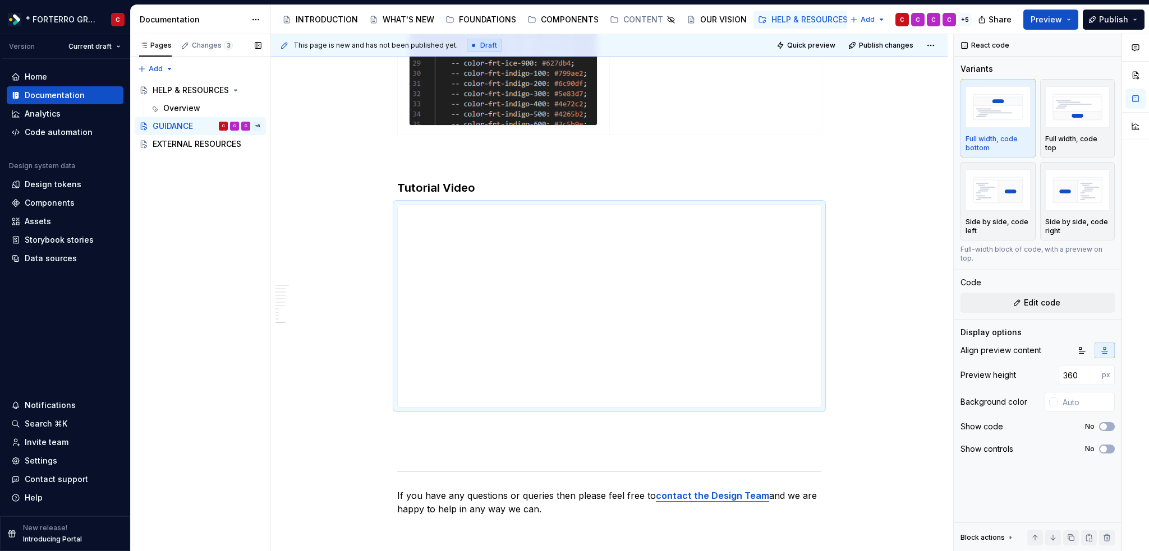
click at [249, 502] on div "Pages Changes 3 Add Accessibility guide for tree Page tree. Navigate the tree w…" at bounding box center [200, 293] width 140 height 518
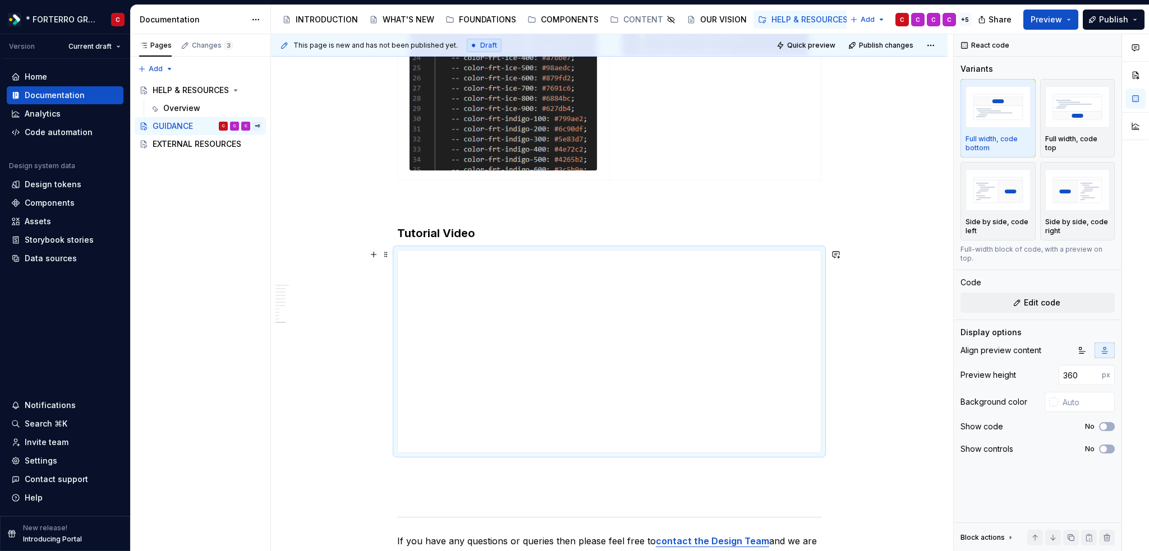
scroll to position [3141, 0]
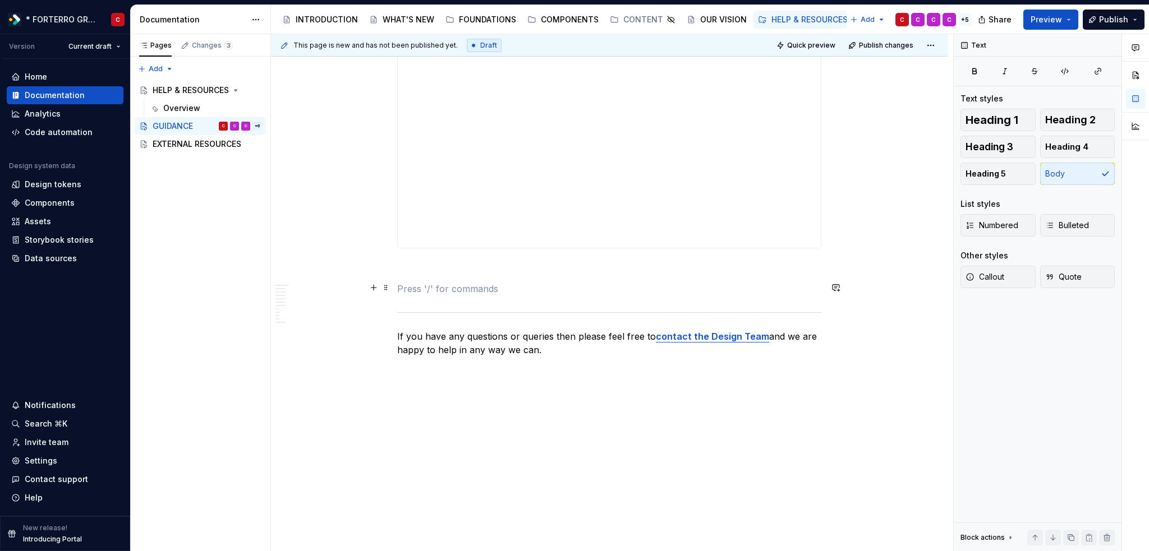
click at [418, 289] on p at bounding box center [609, 288] width 424 height 13
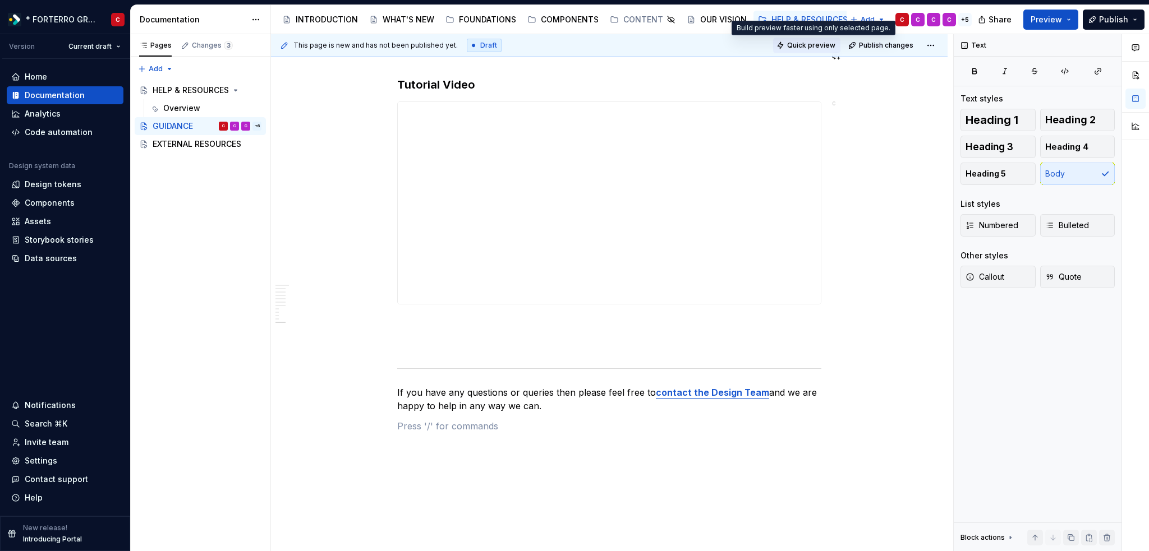
click at [808, 45] on span "Quick preview" at bounding box center [811, 45] width 48 height 9
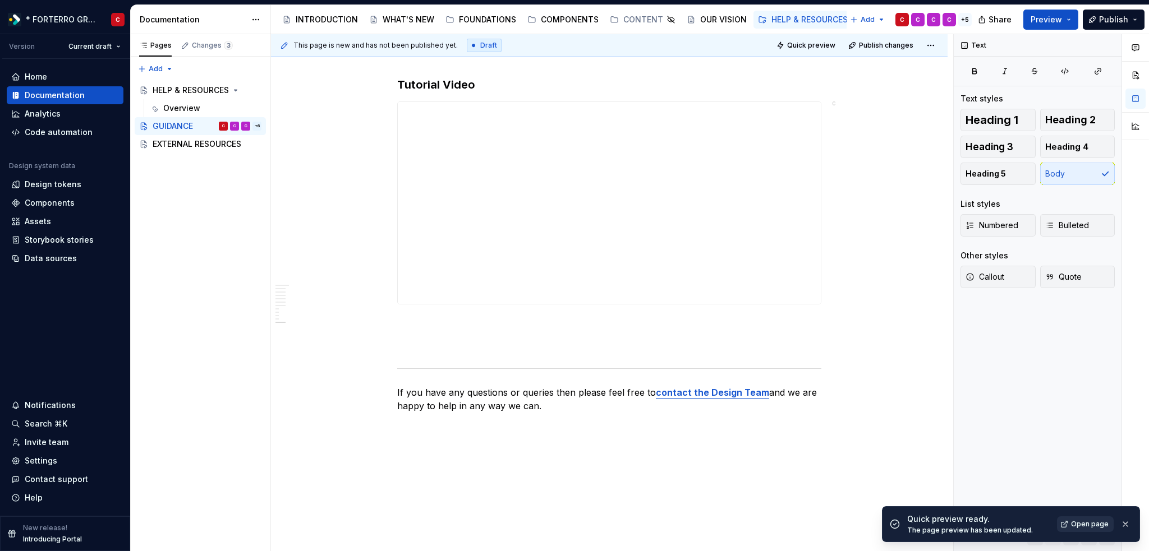
click at [1075, 519] on link "Open page" at bounding box center [1085, 525] width 57 height 16
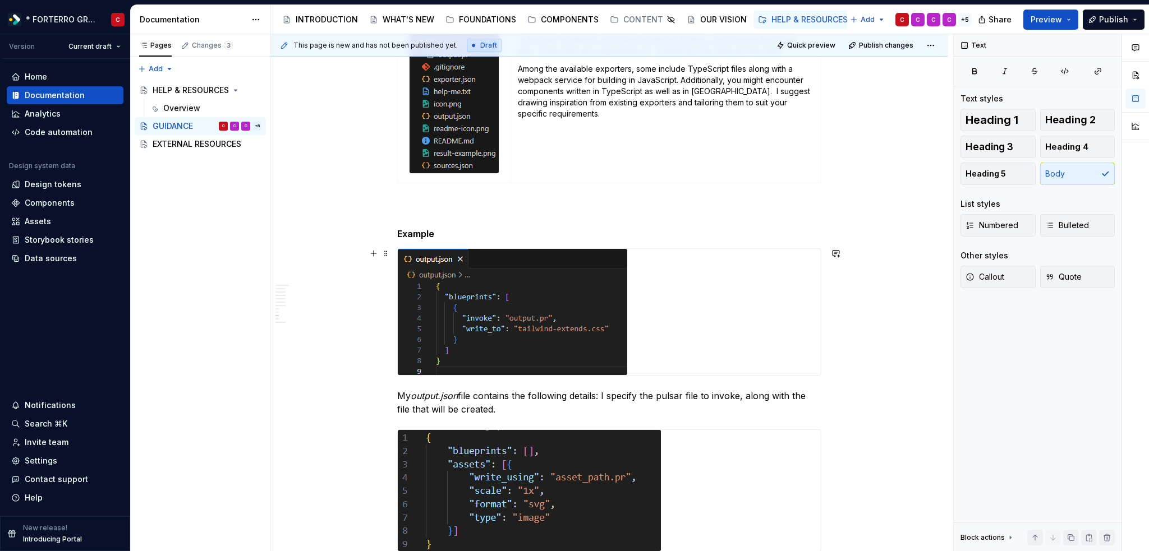
scroll to position [1178, 0]
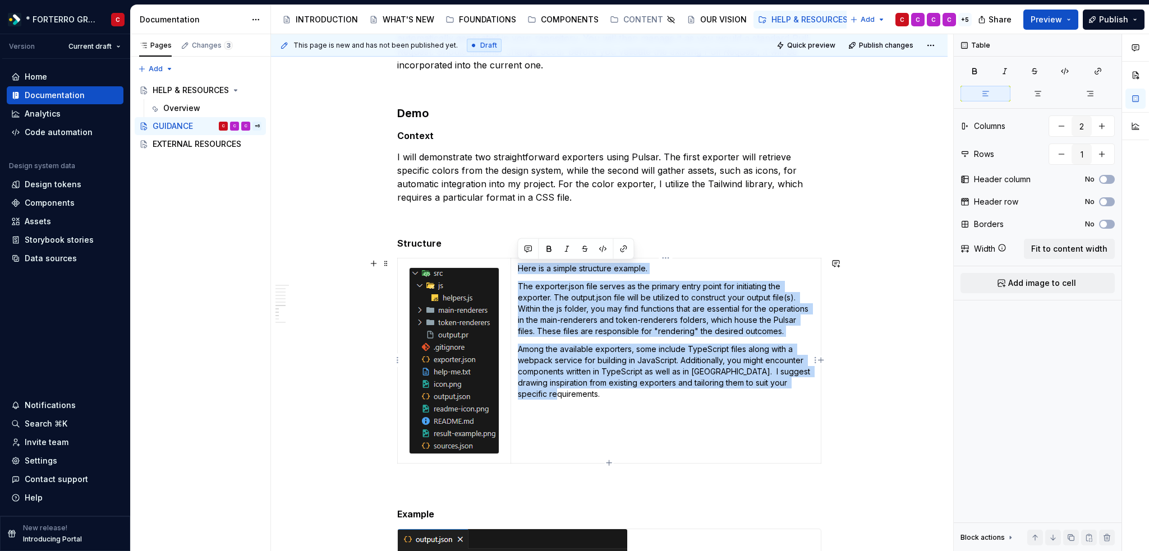
drag, startPoint x: 516, startPoint y: 269, endPoint x: 581, endPoint y: 400, distance: 146.3
click at [581, 400] on td "Here is a simple structure example. The exporter.json file serves as the primar…" at bounding box center [665, 361] width 310 height 205
copy td "Here is a simple structure example. The exporter.json file serves as the primar…"
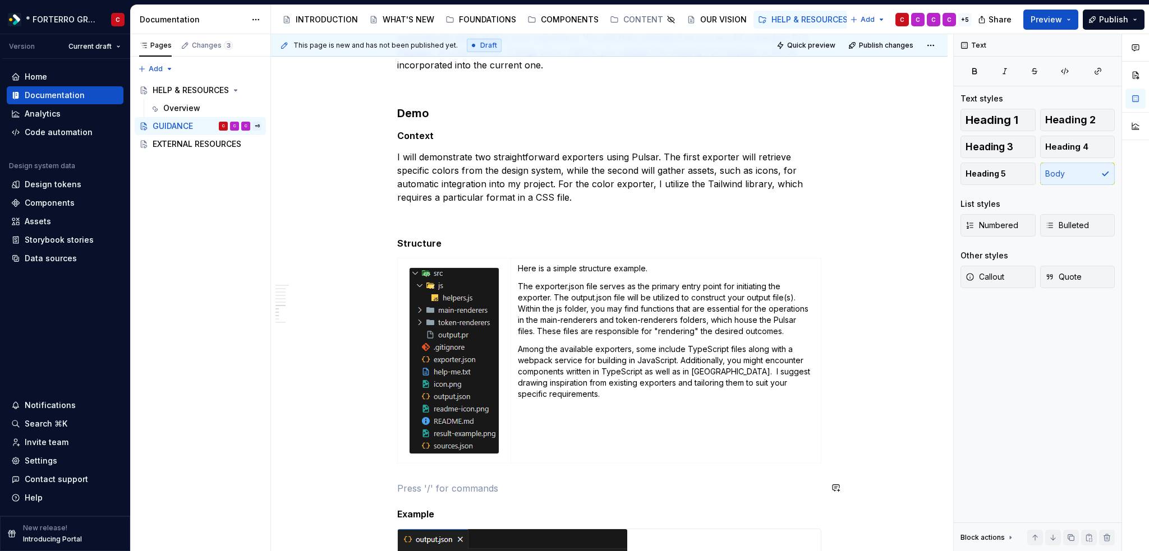
click at [375, 262] on button "button" at bounding box center [374, 264] width 16 height 16
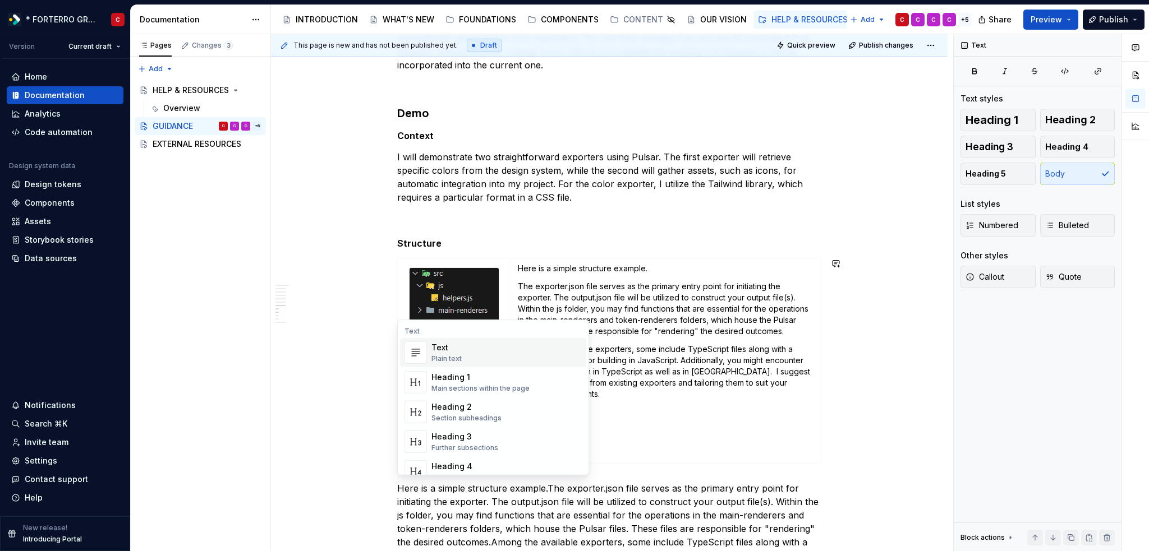
click at [669, 433] on td "Here is a simple structure example. The exporter.json file serves as the primar…" at bounding box center [665, 361] width 310 height 205
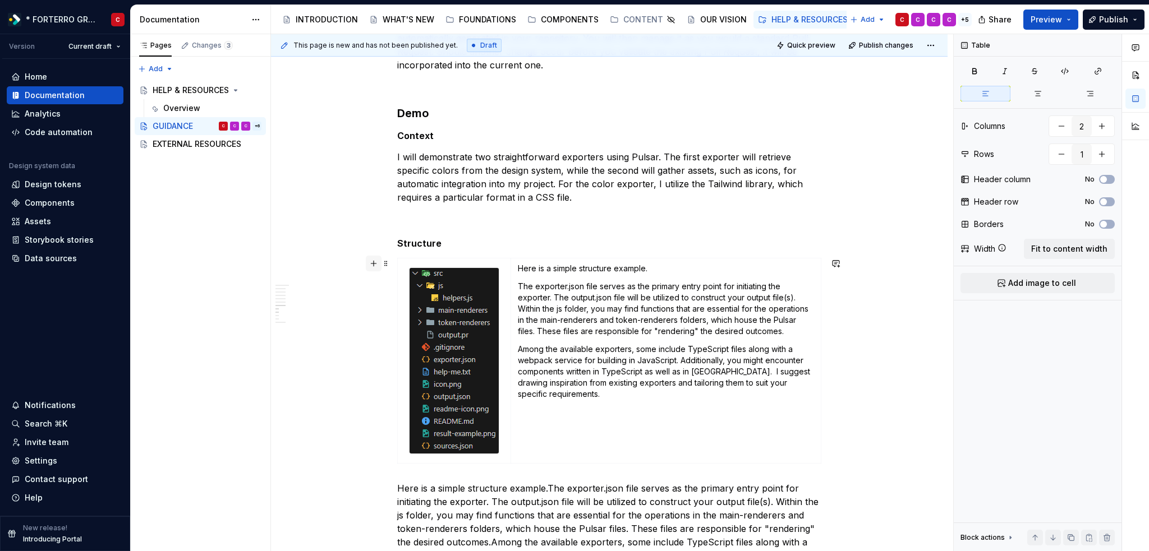
click at [378, 264] on button "button" at bounding box center [374, 264] width 16 height 16
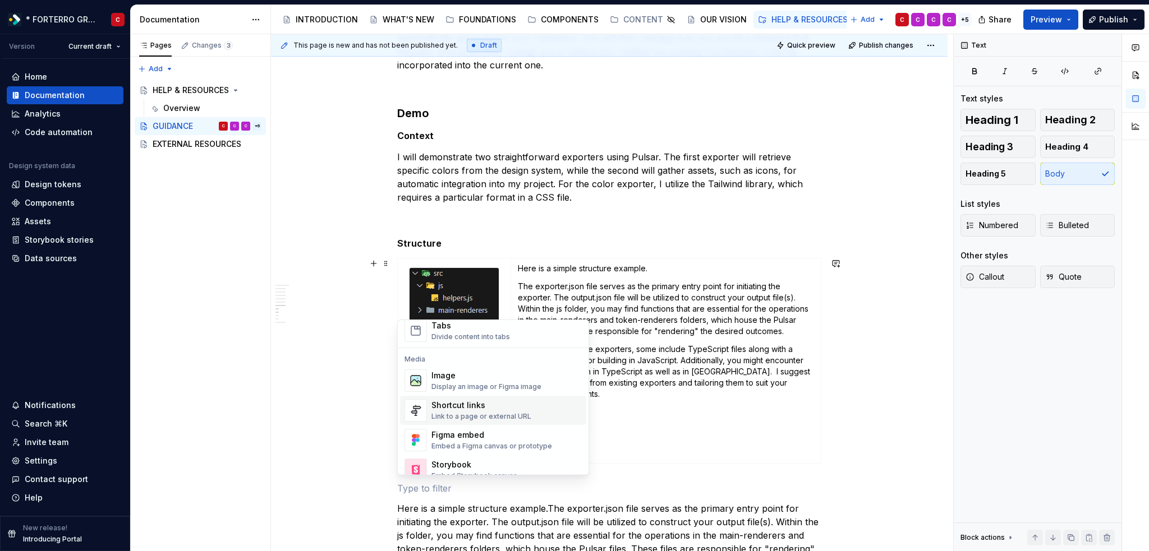
scroll to position [487, 0]
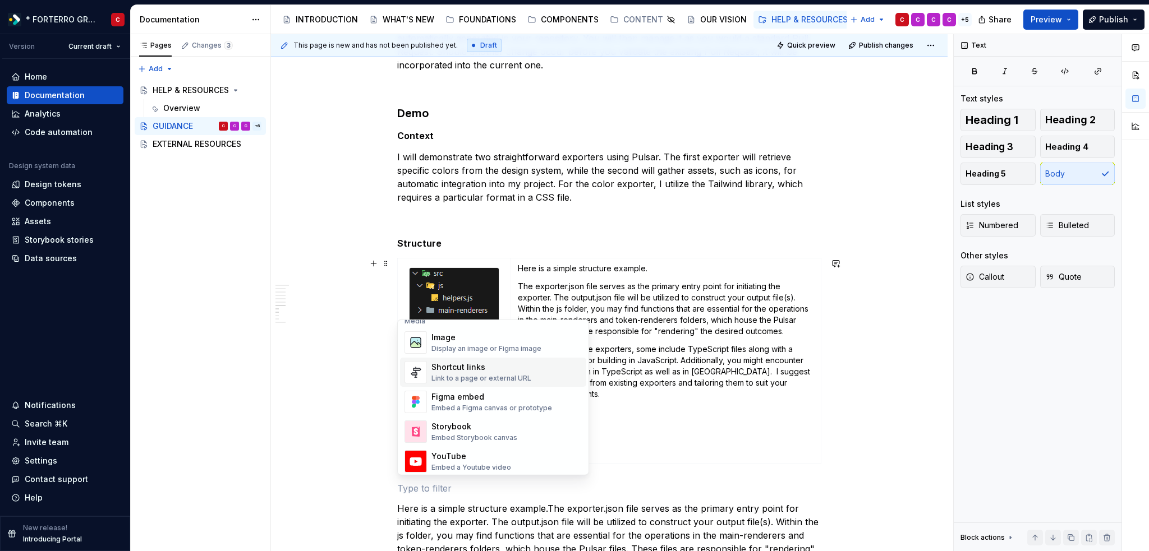
click at [461, 344] on div "Display an image or Figma image" at bounding box center [486, 348] width 110 height 9
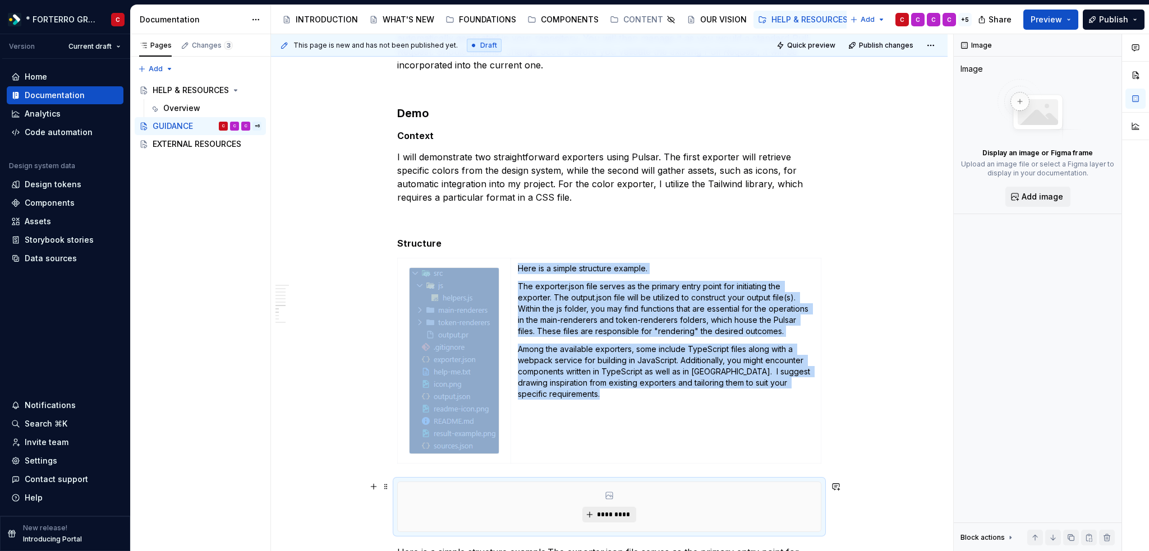
click at [608, 520] on button "*********" at bounding box center [608, 515] width 53 height 16
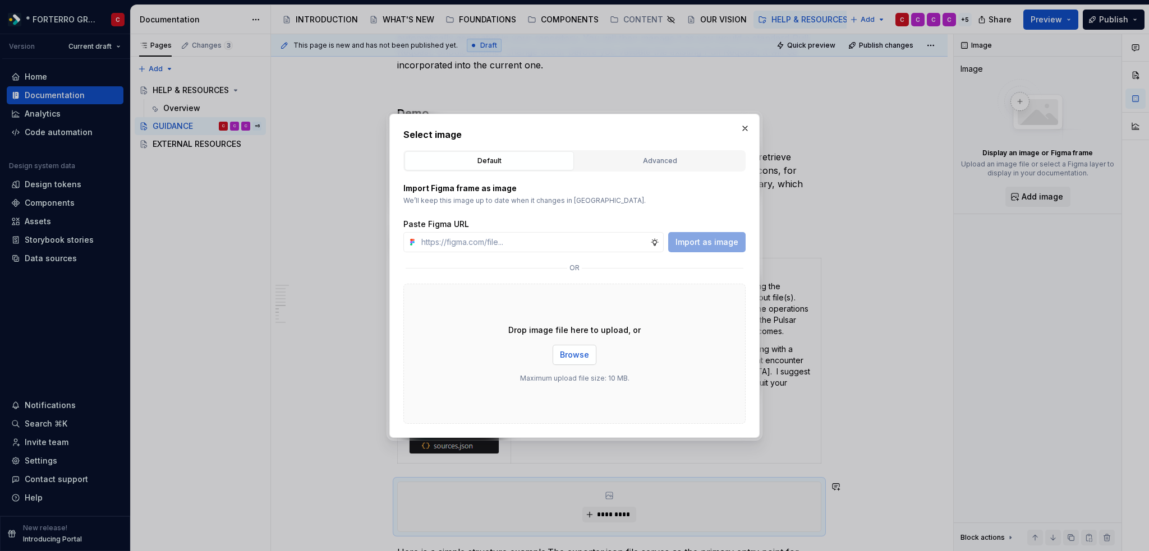
click at [579, 359] on span "Browse" at bounding box center [574, 354] width 29 height 11
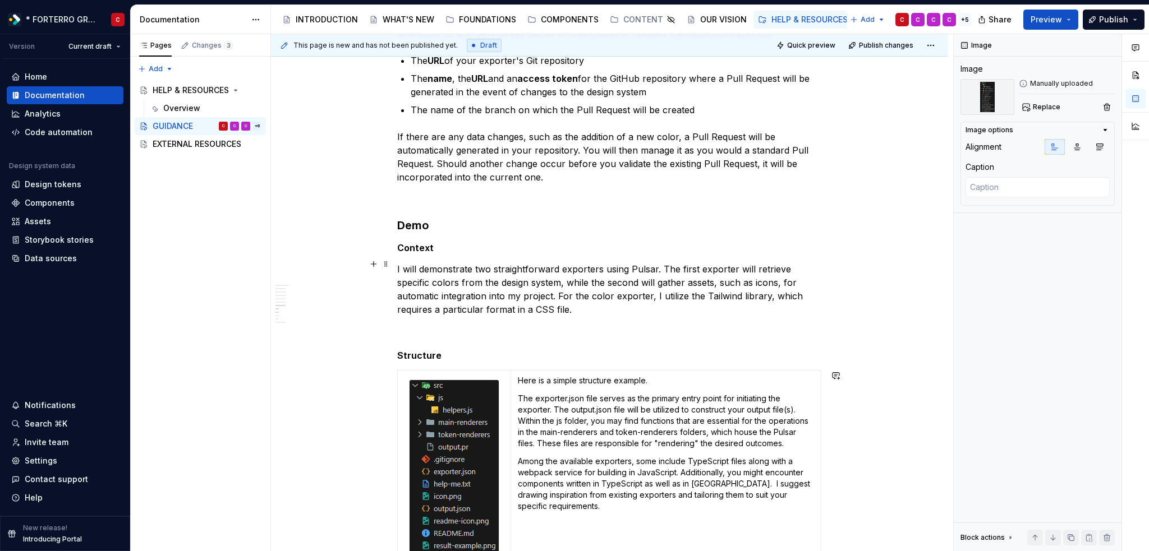
scroll to position [1178, 0]
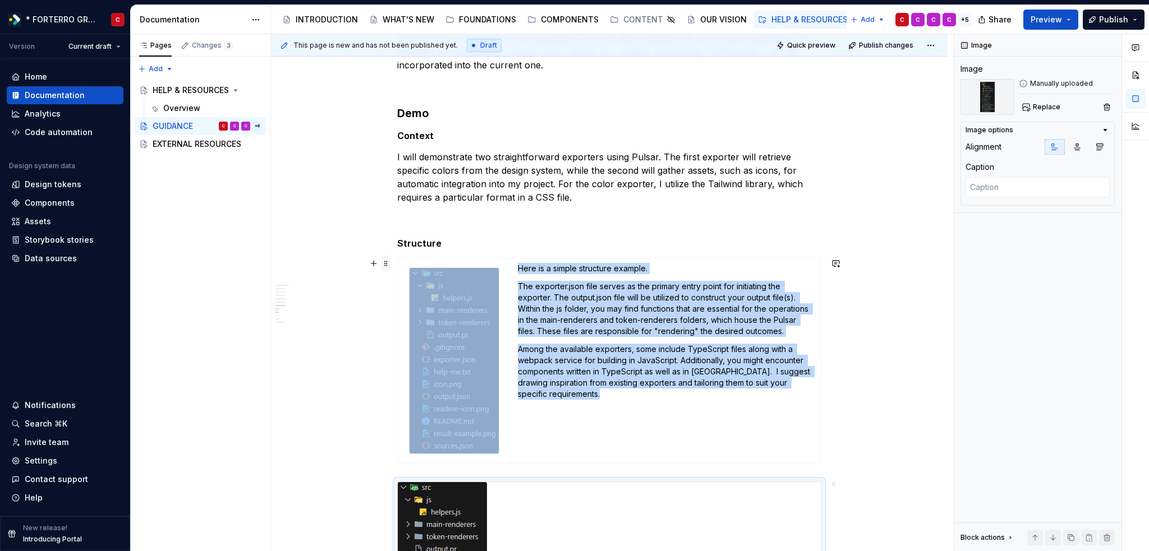
click at [387, 261] on span at bounding box center [385, 264] width 9 height 16
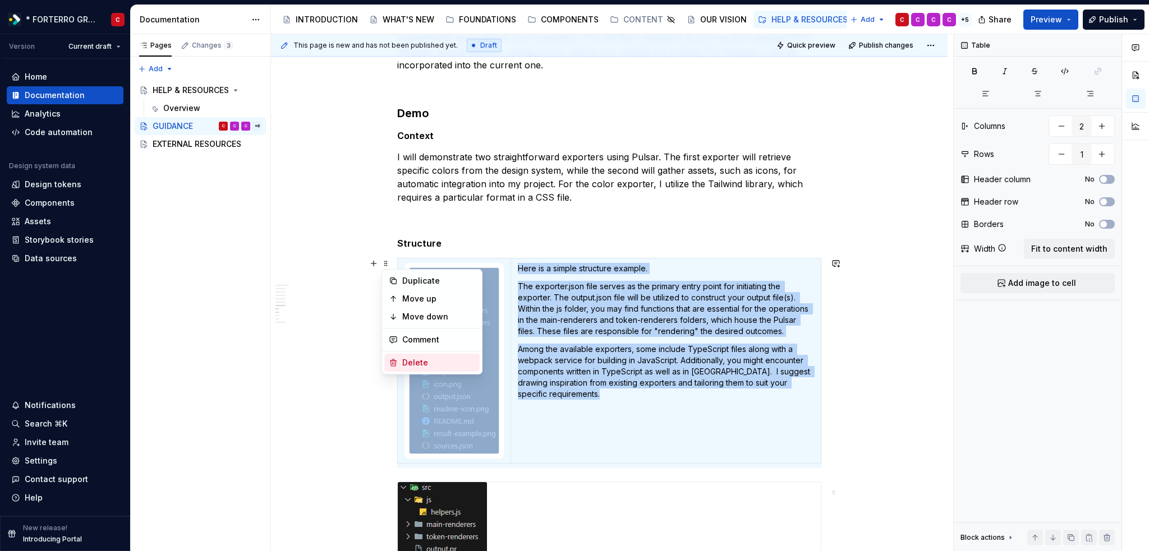
click at [436, 362] on div "Delete" at bounding box center [438, 362] width 73 height 11
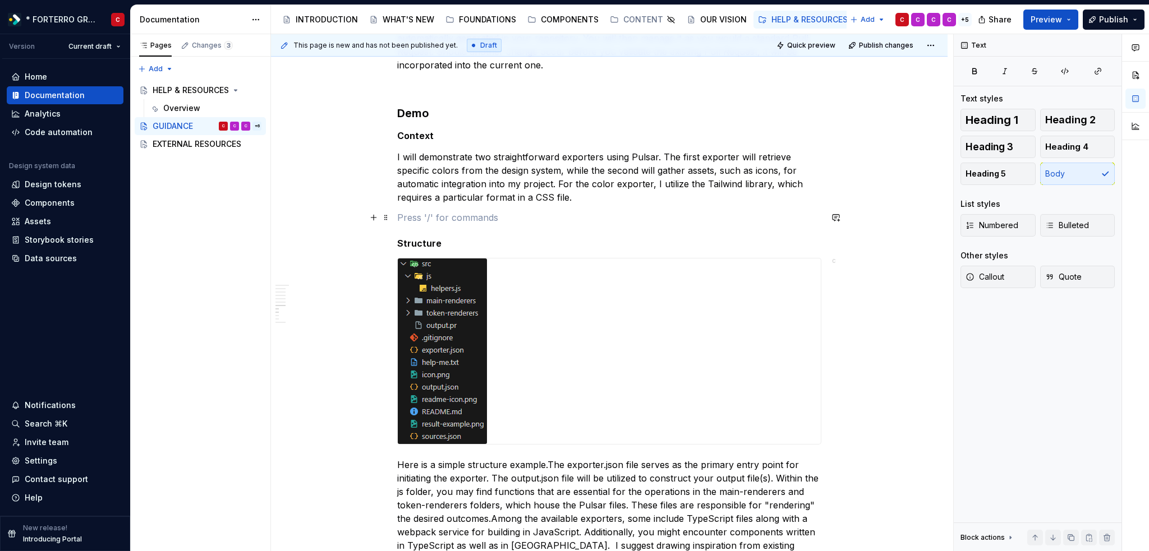
click at [527, 220] on p at bounding box center [609, 217] width 424 height 13
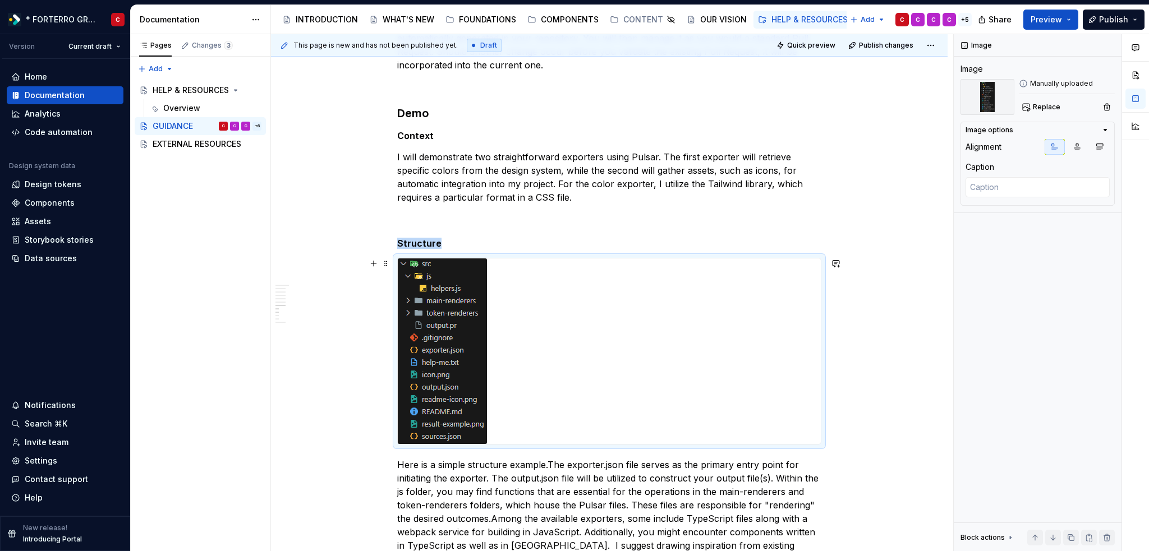
click at [664, 325] on div at bounding box center [609, 352] width 423 height 186
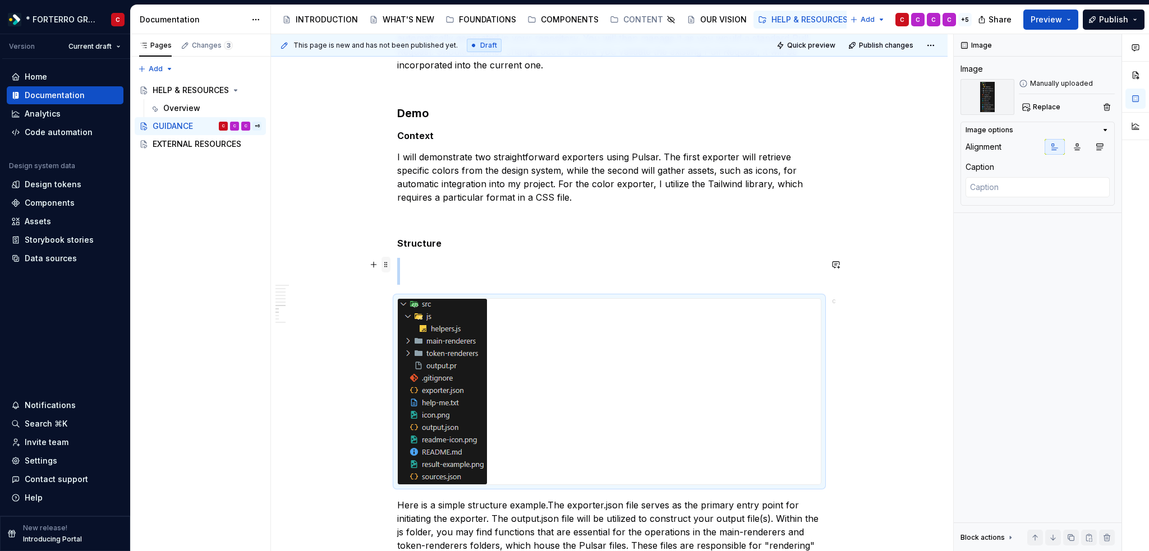
click at [386, 266] on span at bounding box center [385, 265] width 9 height 16
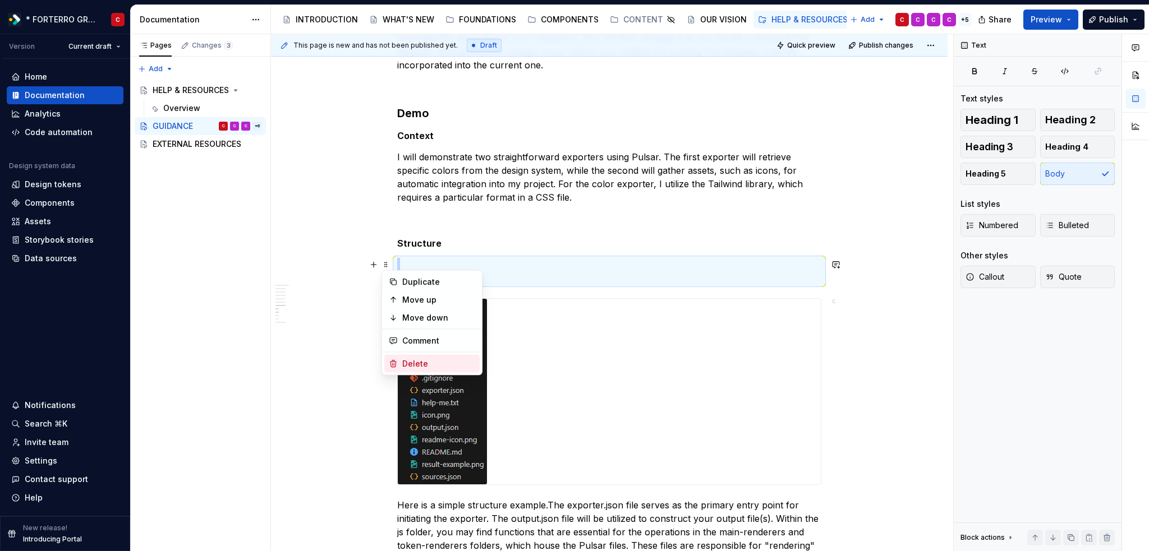
click at [434, 357] on div "Delete" at bounding box center [431, 364] width 95 height 18
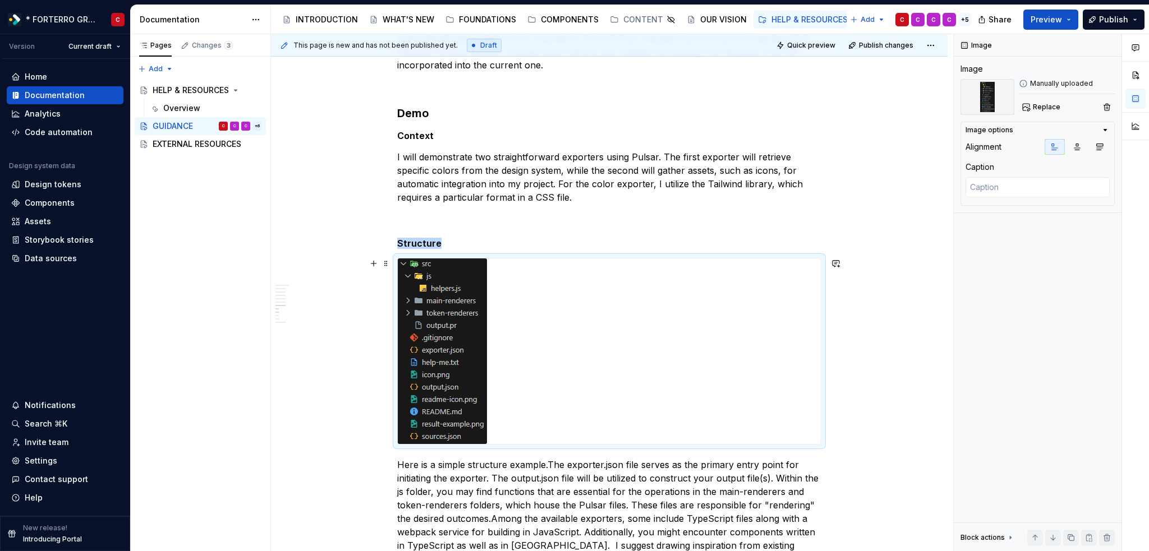
click at [768, 294] on div at bounding box center [609, 352] width 423 height 186
type textarea "*"
